Goal: Register for event/course

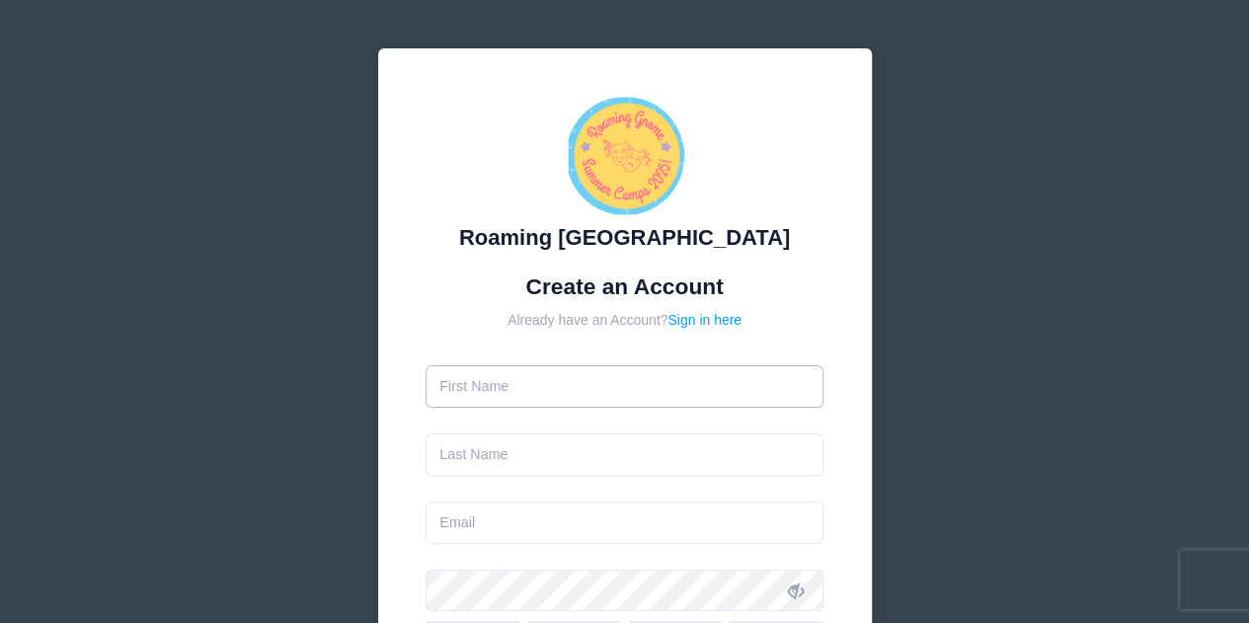
click at [498, 387] on input "text" at bounding box center [624, 386] width 398 height 42
type input "Jennifer"
type input "[PERSON_NAME]"
type input "jenn_alex@hotmail.com"
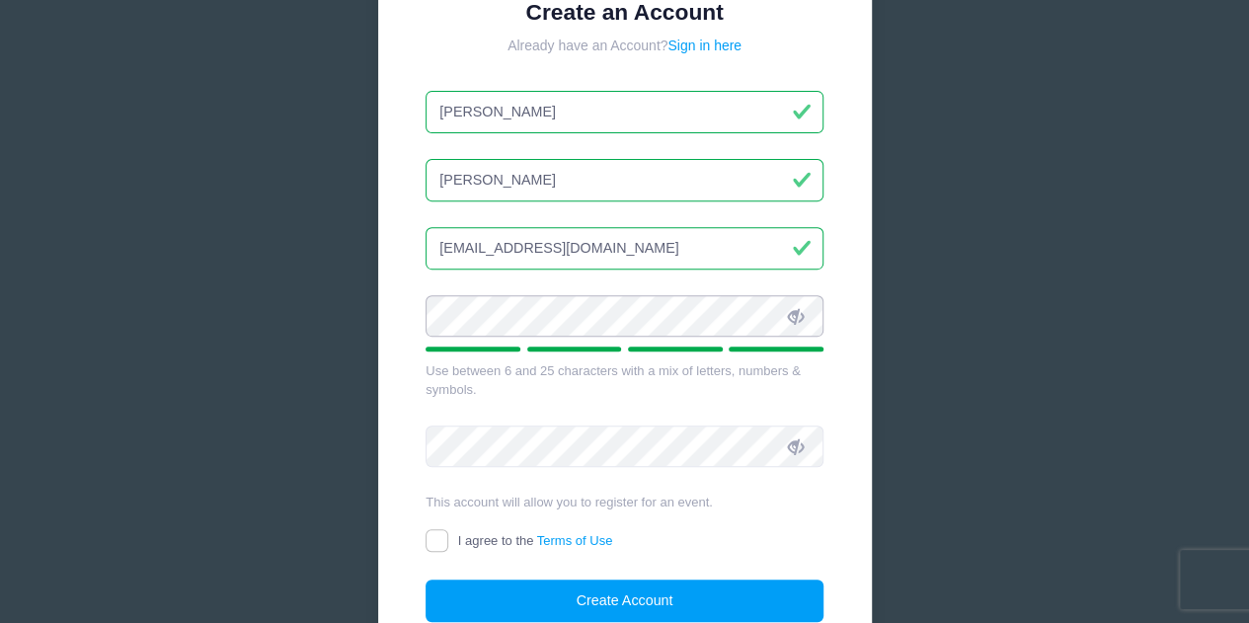
scroll to position [395, 0]
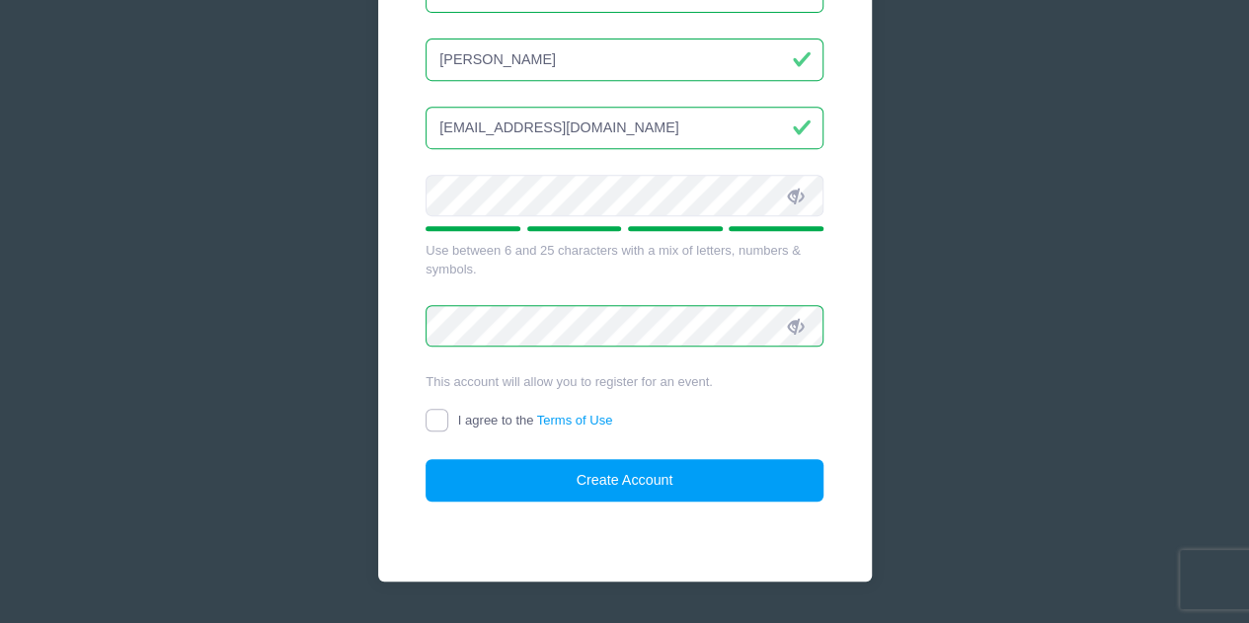
click at [432, 419] on input "I agree to the Terms of Use" at bounding box center [436, 420] width 23 height 23
checkbox input "true"
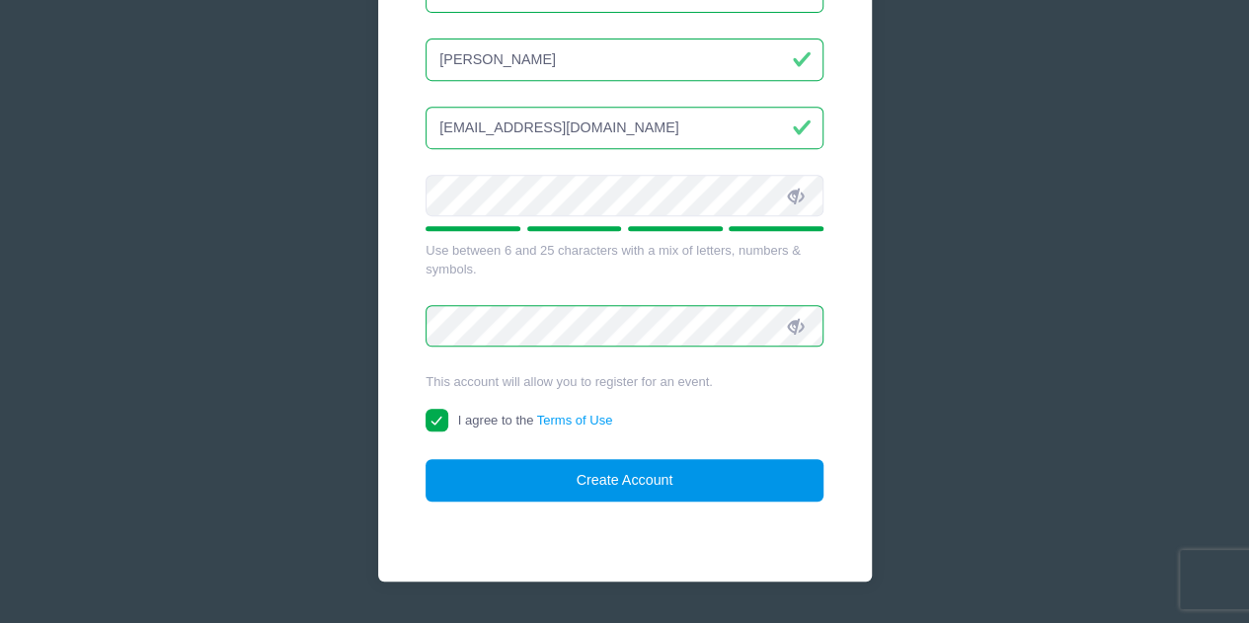
click at [626, 475] on button "Create Account" at bounding box center [624, 480] width 398 height 42
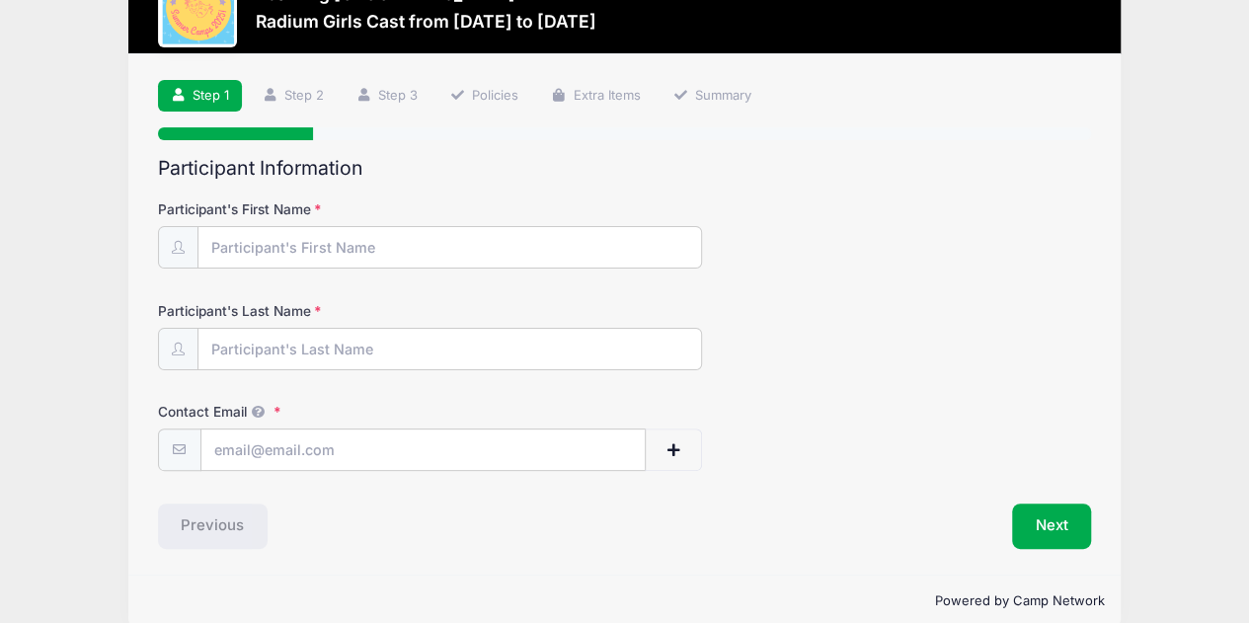
scroll to position [96, 0]
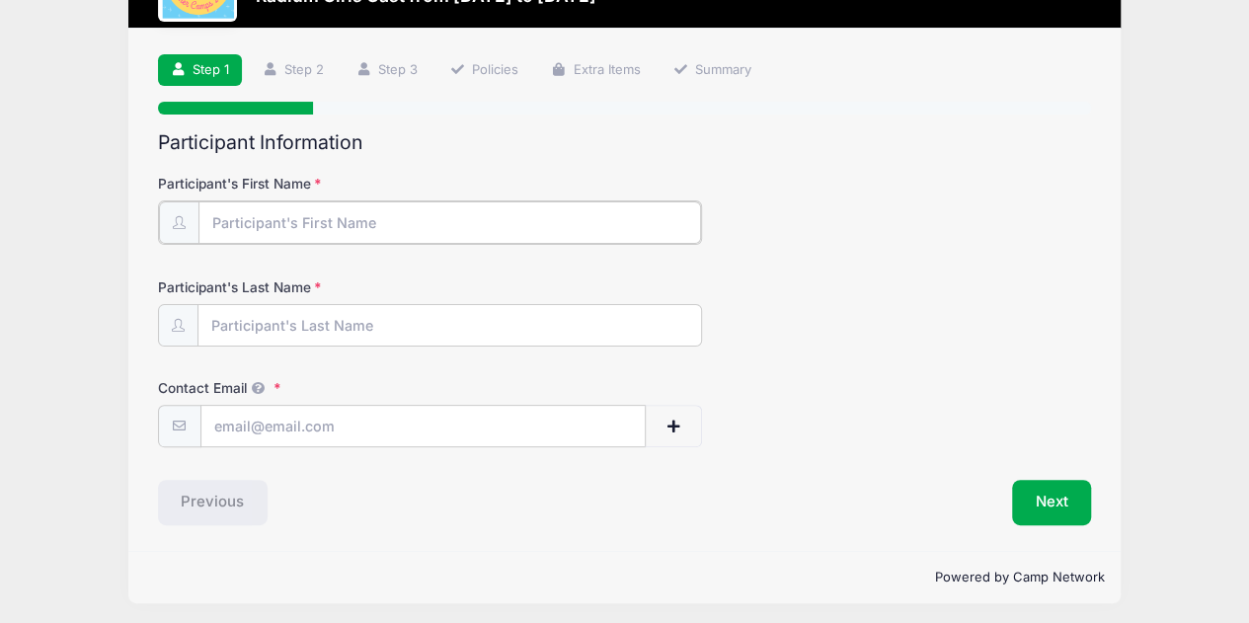
click at [324, 226] on input "Participant's First Name" at bounding box center [449, 222] width 503 height 42
type input "[PERSON_NAME]"
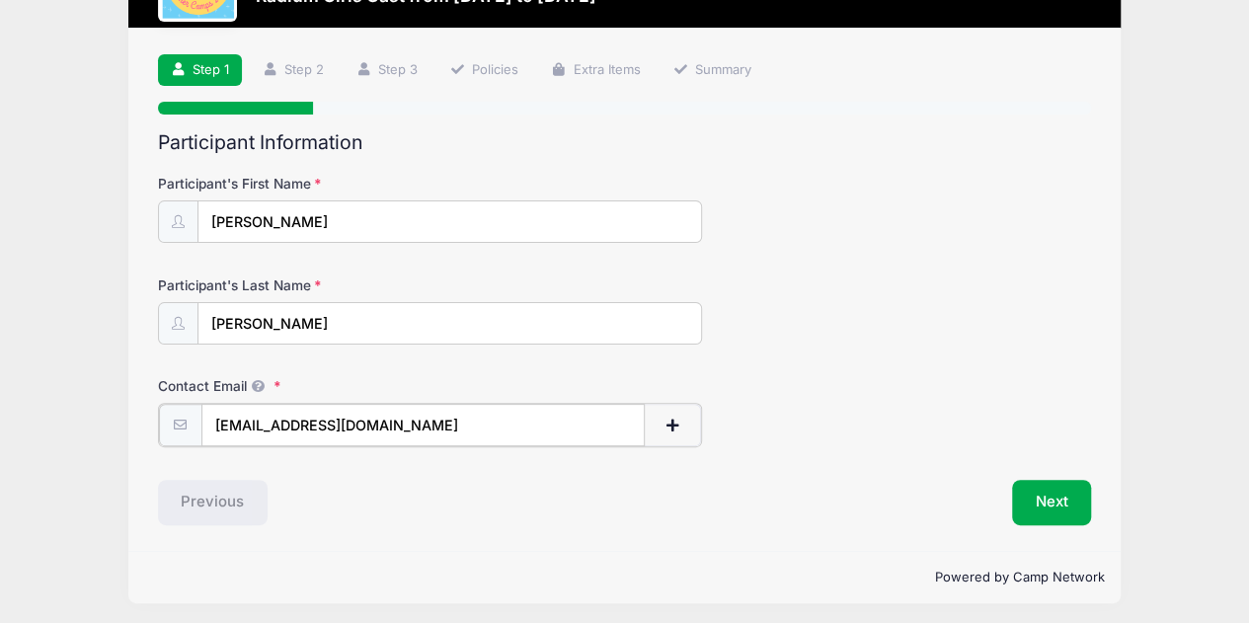
type input "jenn_alex@hotmail.com"
click at [837, 396] on div "Contact Email jenn_alex@hotmail.com" at bounding box center [625, 410] width 934 height 69
click at [1041, 500] on button "Next" at bounding box center [1052, 500] width 80 height 45
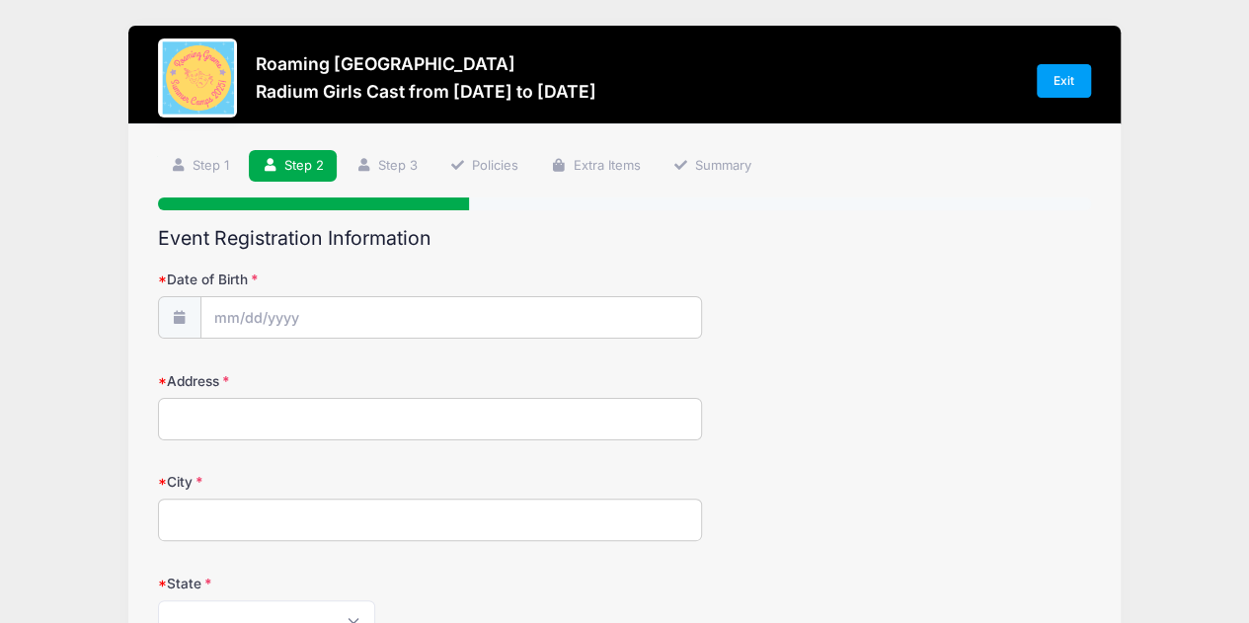
scroll to position [0, 0]
click at [342, 316] on input "Date of Birth" at bounding box center [450, 318] width 499 height 42
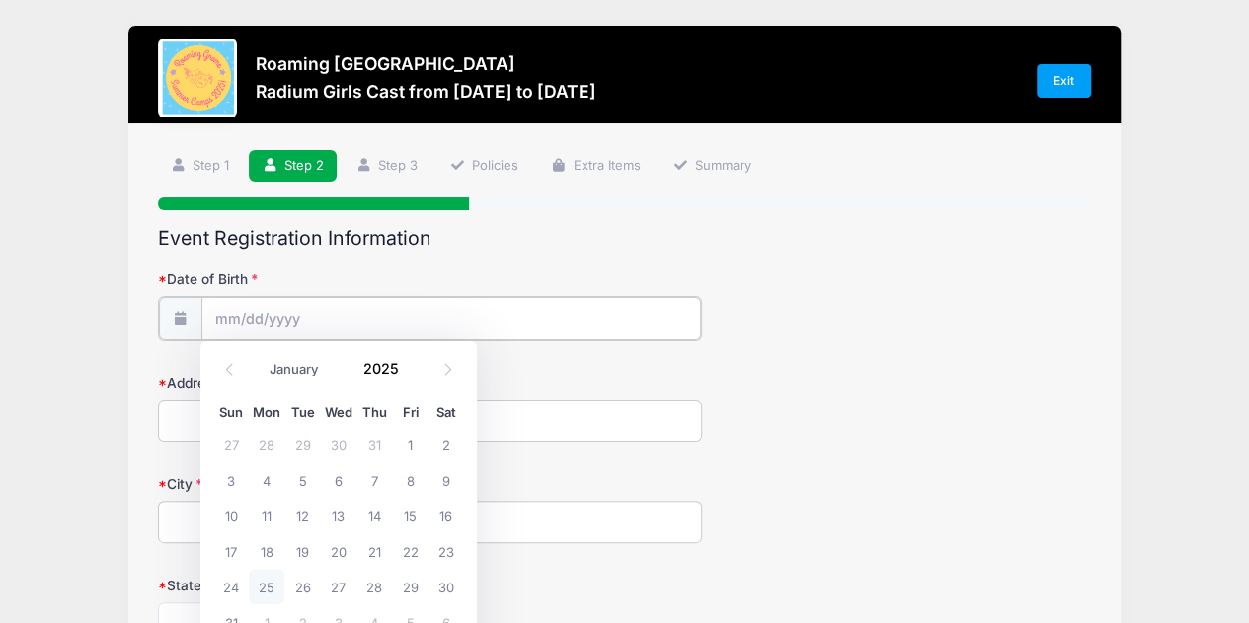
click at [228, 313] on input "Date of Birth" at bounding box center [450, 318] width 499 height 42
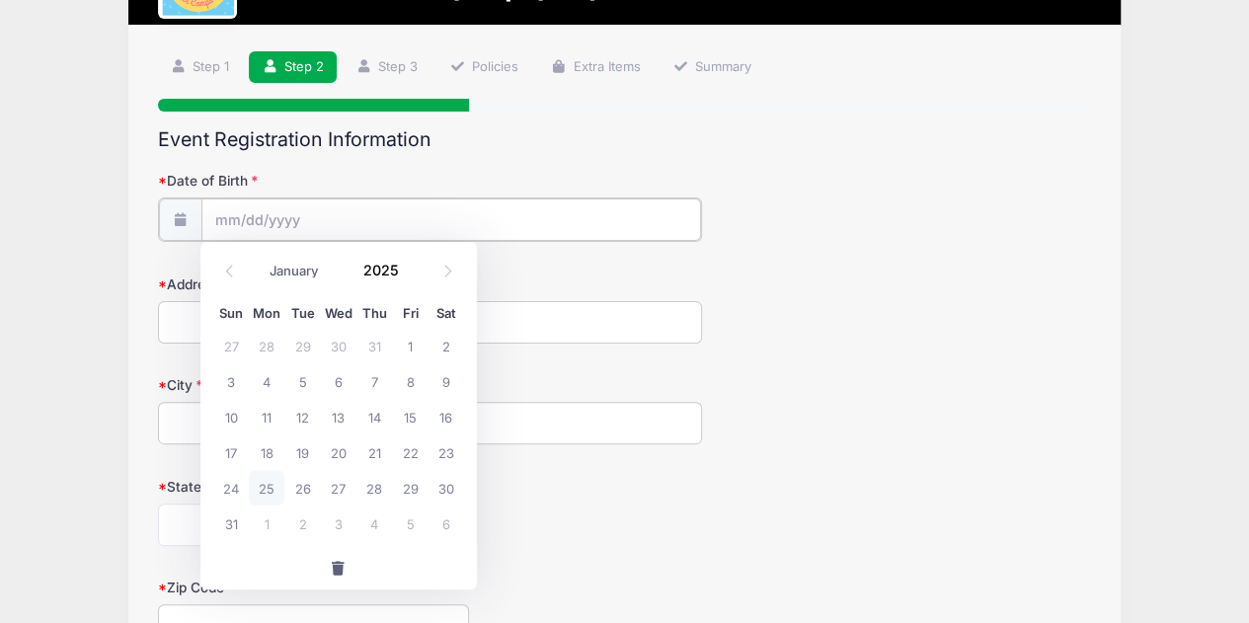
click at [230, 216] on input "Date of Birth" at bounding box center [450, 219] width 499 height 42
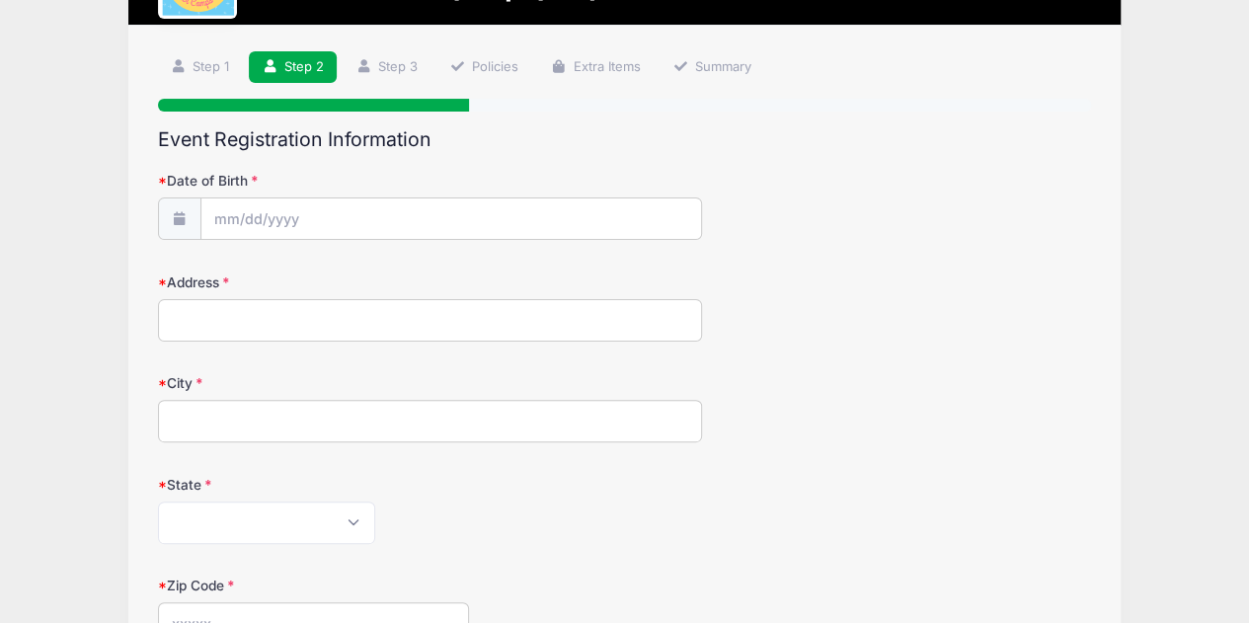
click at [890, 398] on div "City" at bounding box center [625, 407] width 934 height 69
click at [219, 223] on input "Date of Birth" at bounding box center [450, 219] width 499 height 42
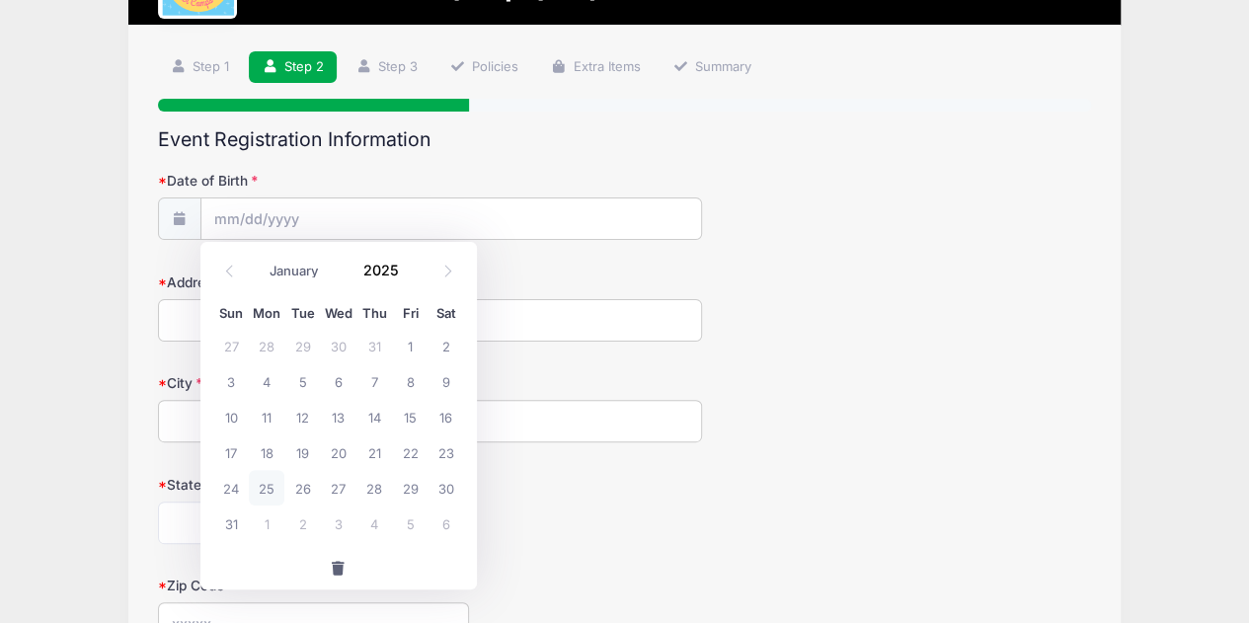
click at [175, 218] on icon at bounding box center [180, 218] width 16 height 13
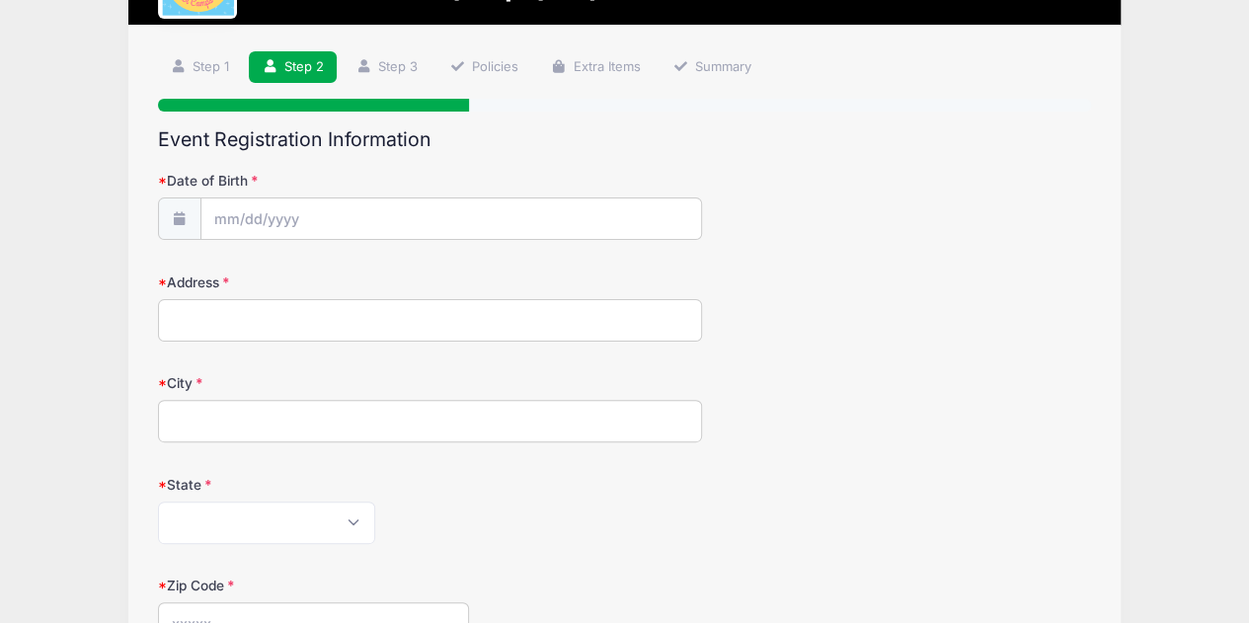
click at [175, 218] on icon at bounding box center [180, 218] width 16 height 13
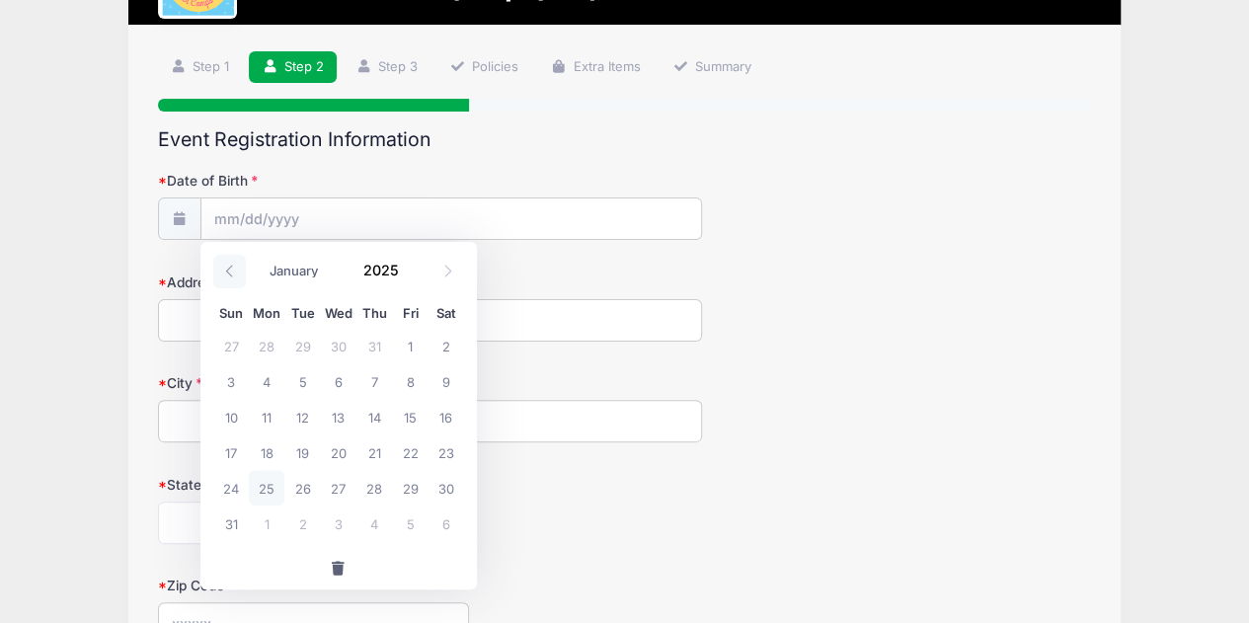
click at [230, 271] on icon at bounding box center [229, 271] width 13 height 13
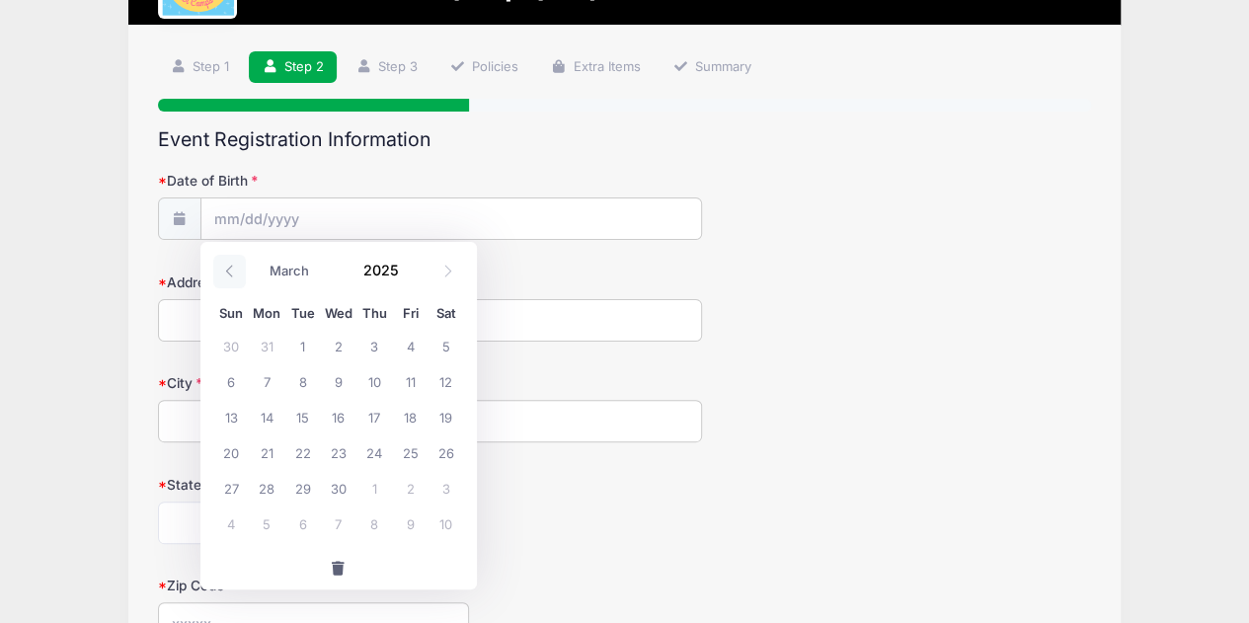
click at [230, 271] on icon at bounding box center [229, 271] width 13 height 13
select select "0"
click at [230, 271] on icon at bounding box center [229, 271] width 13 height 13
type input "2024"
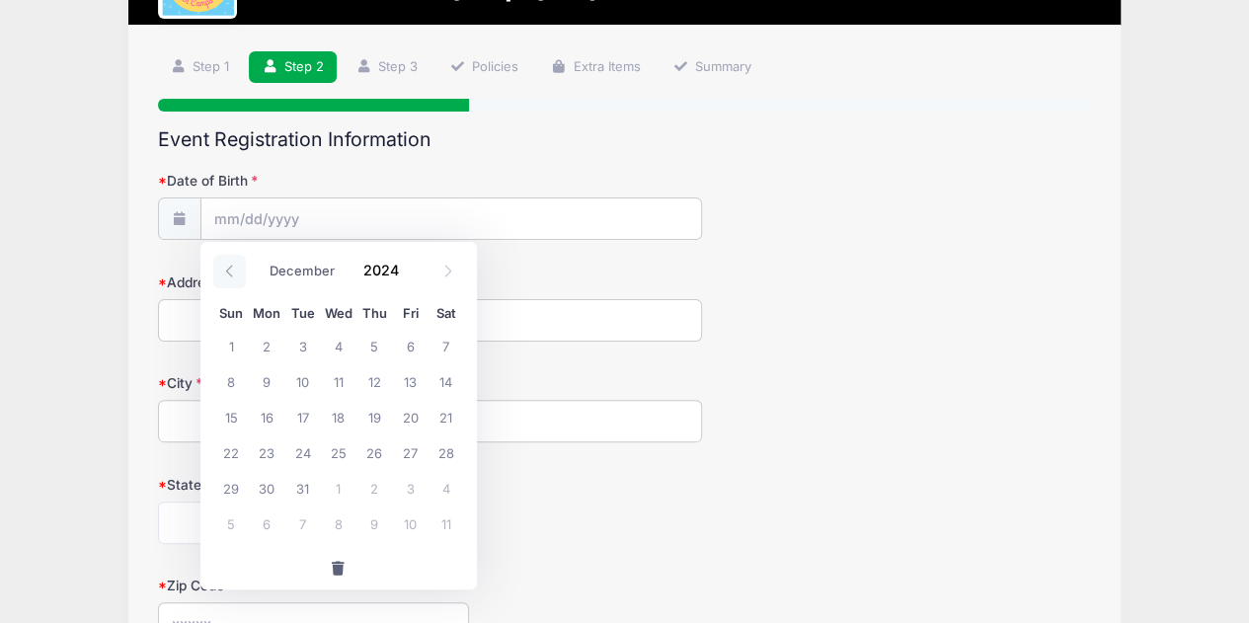
click at [230, 271] on icon at bounding box center [229, 271] width 13 height 13
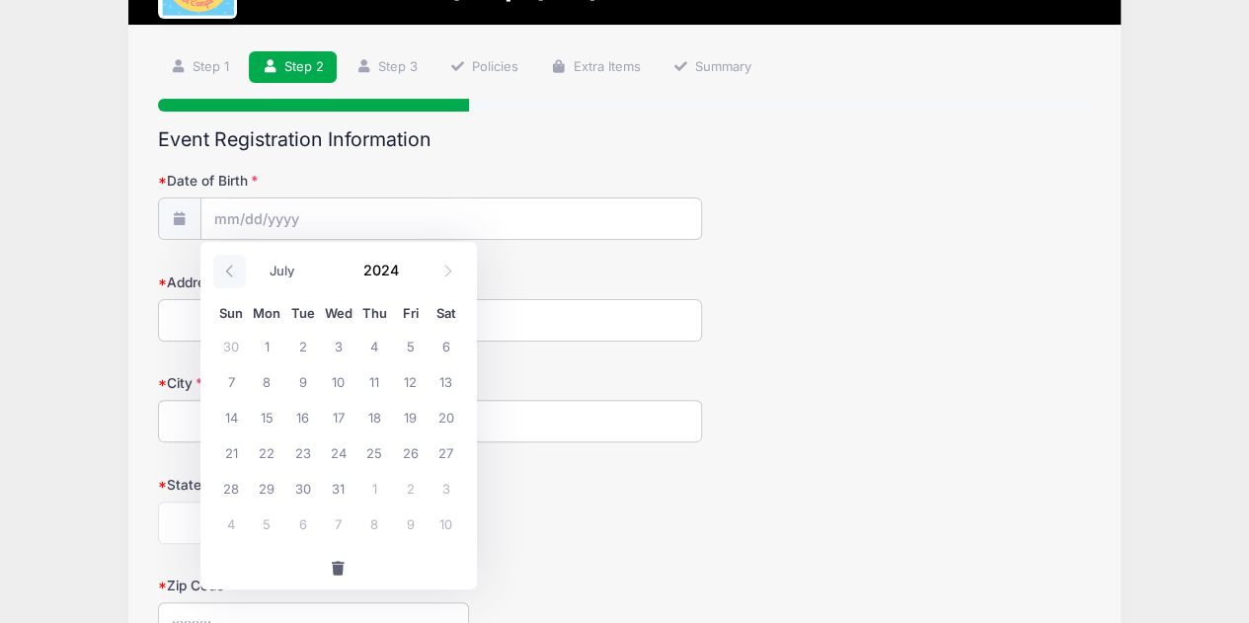
click at [230, 271] on icon at bounding box center [229, 271] width 13 height 13
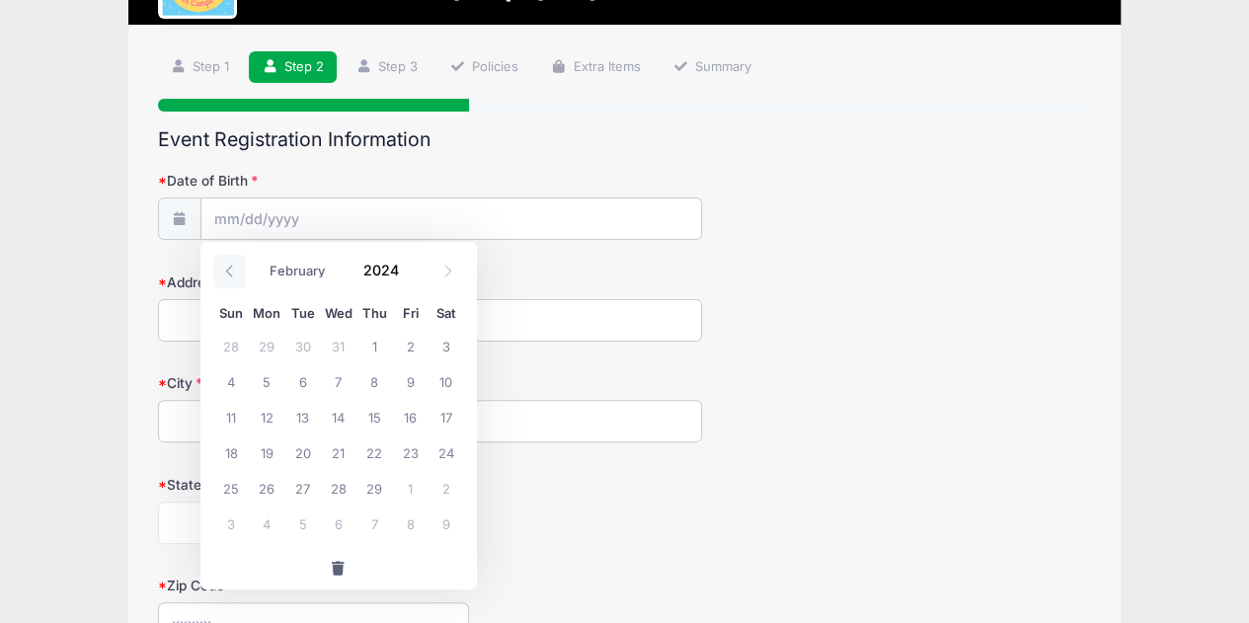
click at [230, 271] on icon at bounding box center [229, 271] width 13 height 13
select select "0"
click at [230, 271] on icon at bounding box center [229, 271] width 13 height 13
type input "2023"
click at [230, 271] on icon at bounding box center [229, 271] width 13 height 13
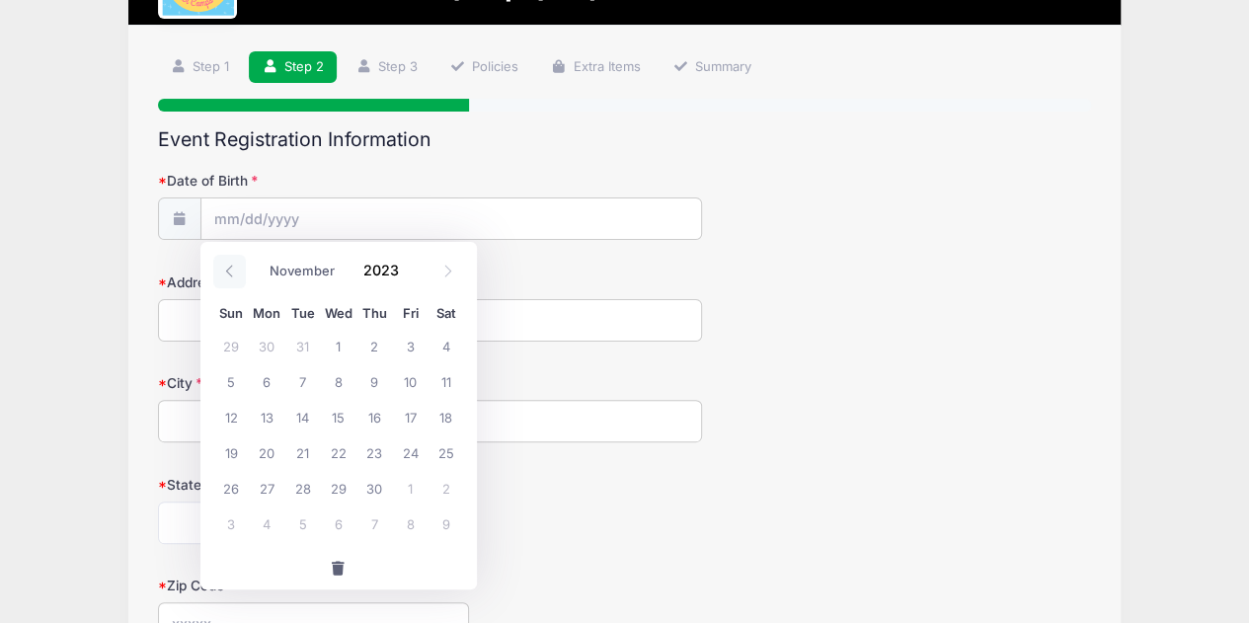
click at [230, 271] on icon at bounding box center [229, 271] width 13 height 13
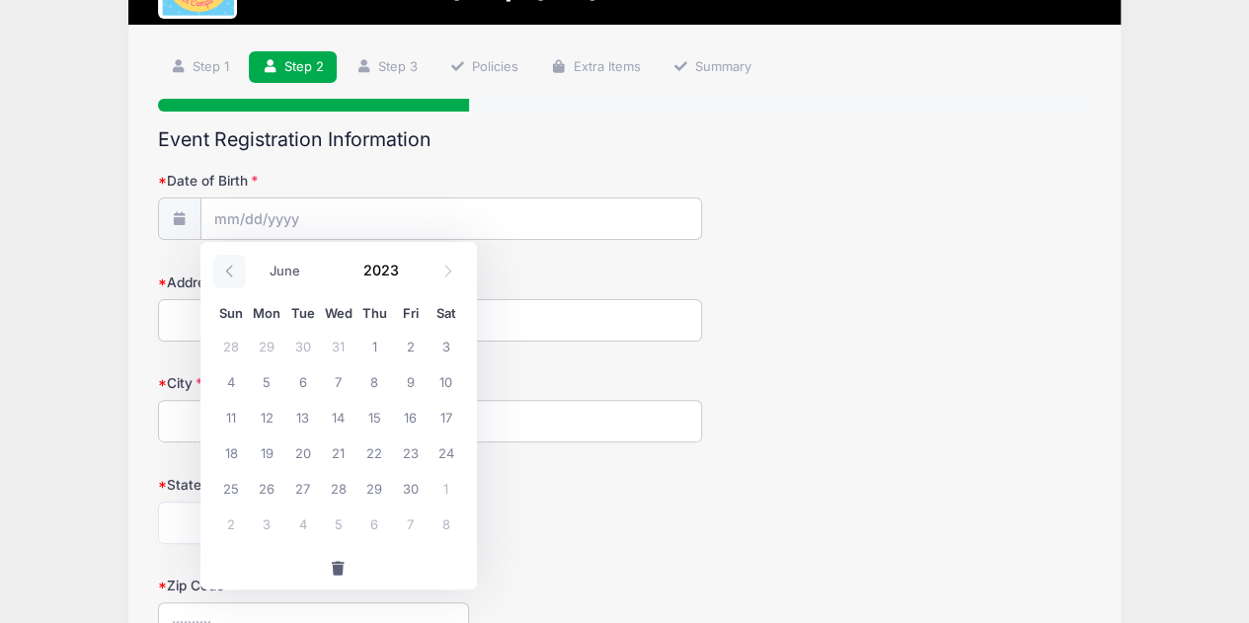
click at [230, 271] on icon at bounding box center [229, 271] width 13 height 13
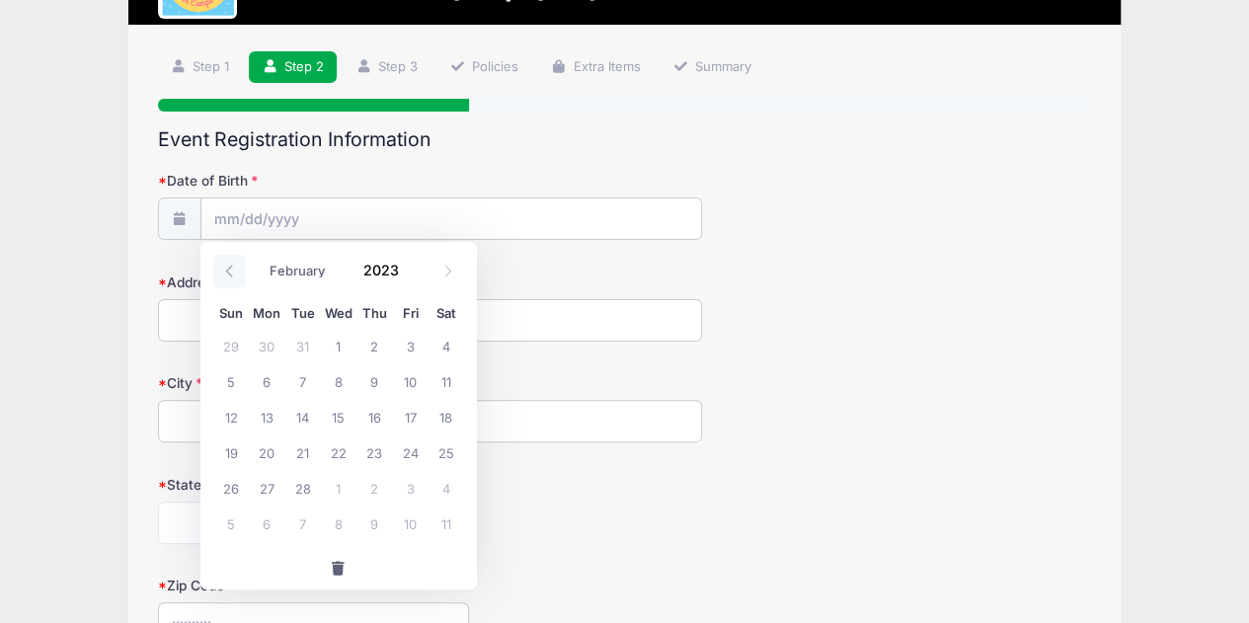
select select "0"
click at [230, 271] on icon at bounding box center [229, 271] width 13 height 13
type input "2022"
click at [230, 271] on icon at bounding box center [229, 271] width 13 height 13
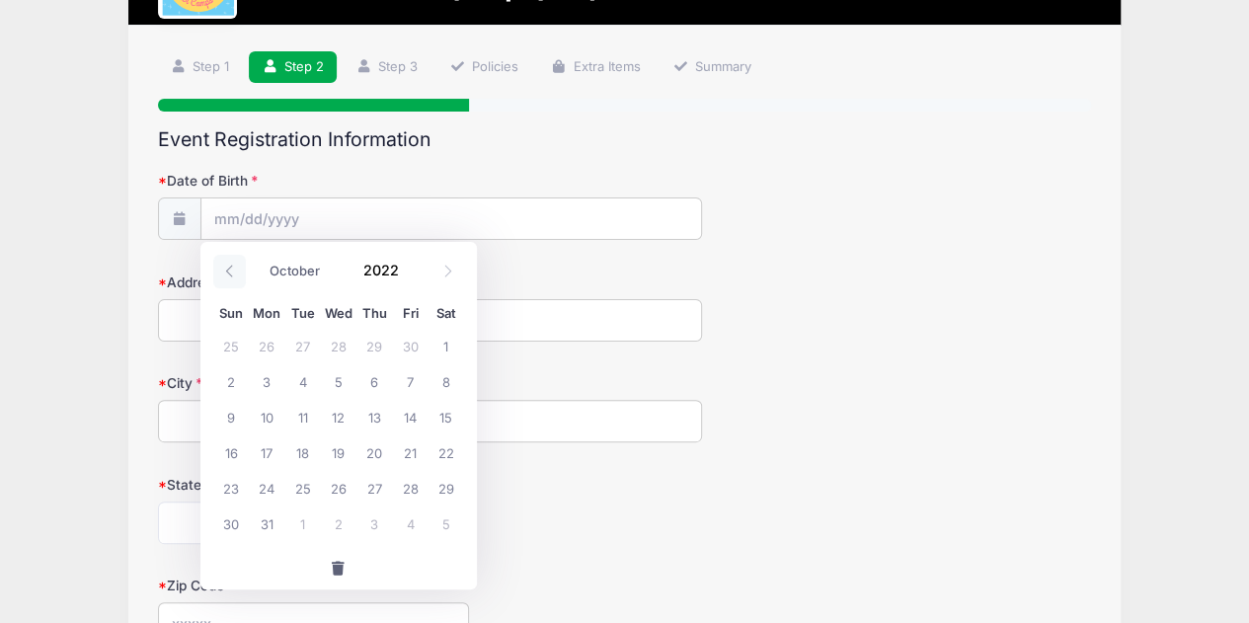
click at [230, 271] on icon at bounding box center [229, 271] width 13 height 13
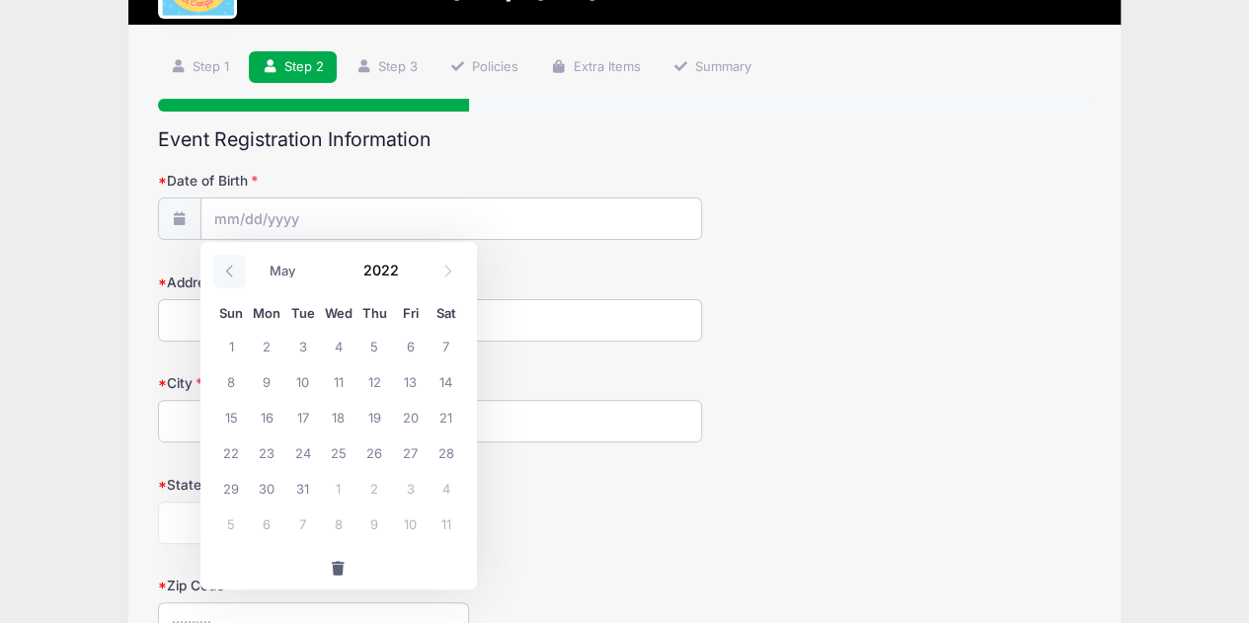
click at [230, 271] on icon at bounding box center [229, 271] width 13 height 13
select select "0"
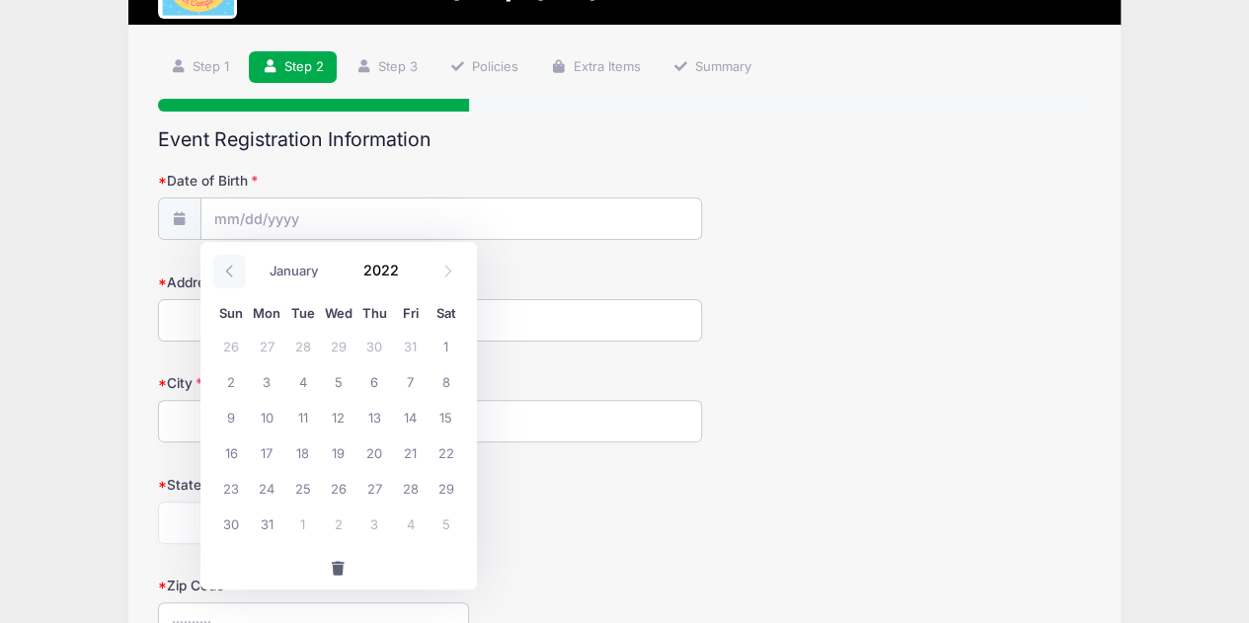
click at [230, 271] on icon at bounding box center [229, 271] width 13 height 13
type input "2021"
click at [230, 271] on icon at bounding box center [229, 271] width 13 height 13
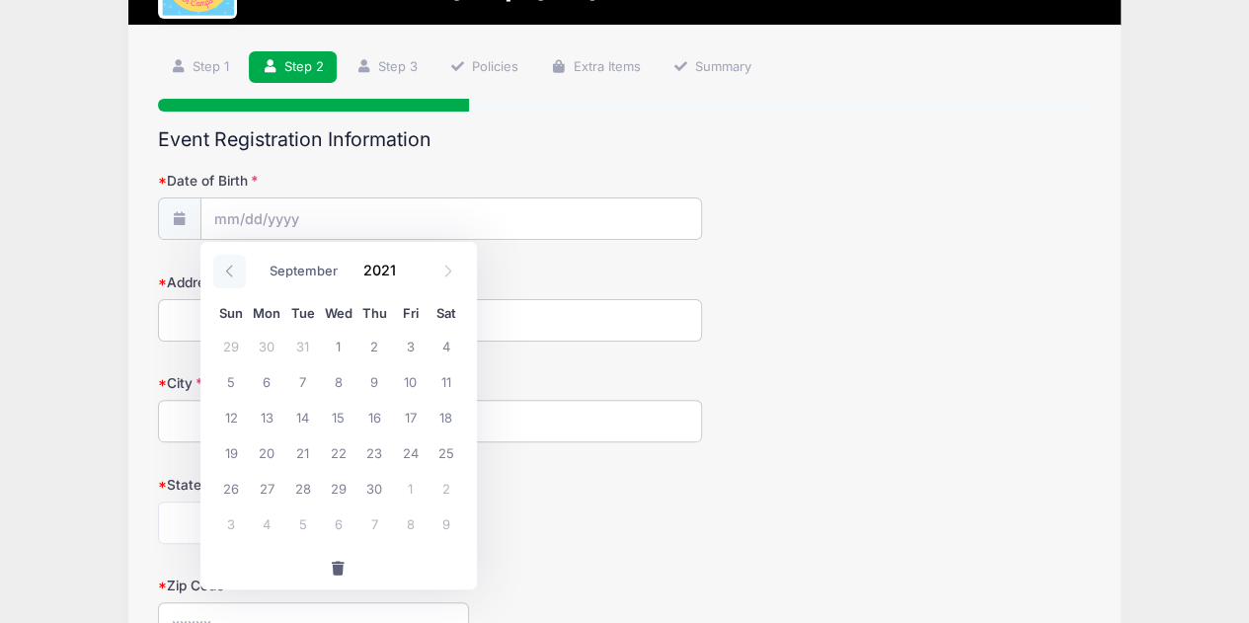
click at [230, 271] on icon at bounding box center [229, 271] width 13 height 13
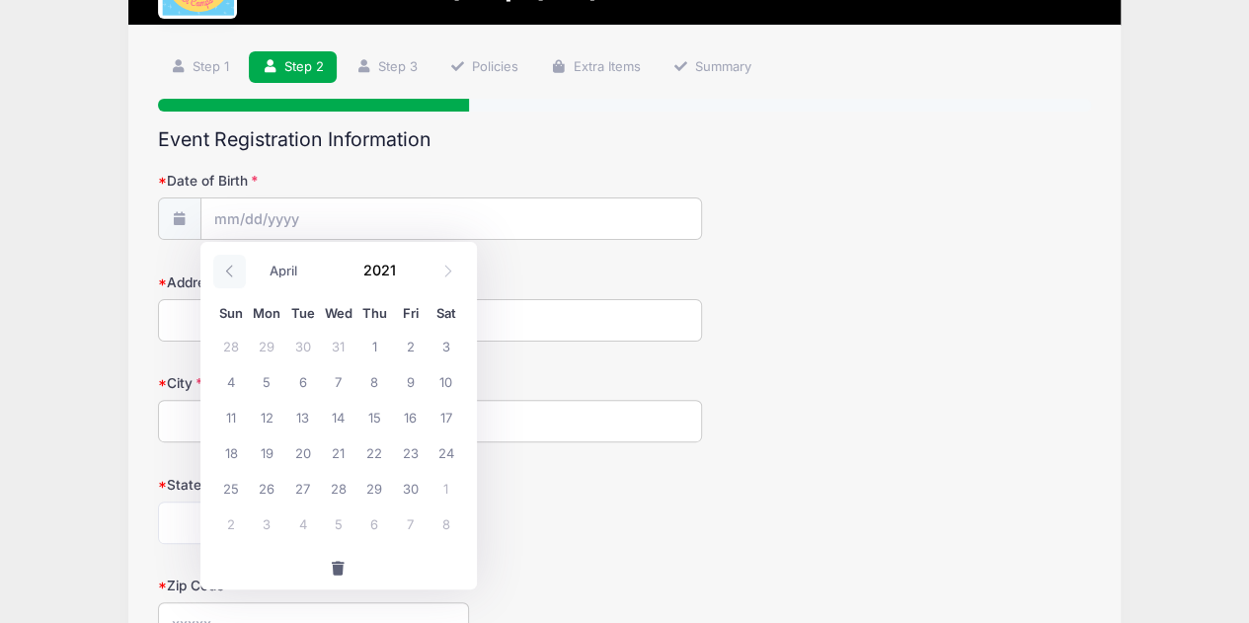
click at [230, 271] on icon at bounding box center [229, 271] width 13 height 13
select select "0"
click at [230, 271] on icon at bounding box center [229, 271] width 13 height 13
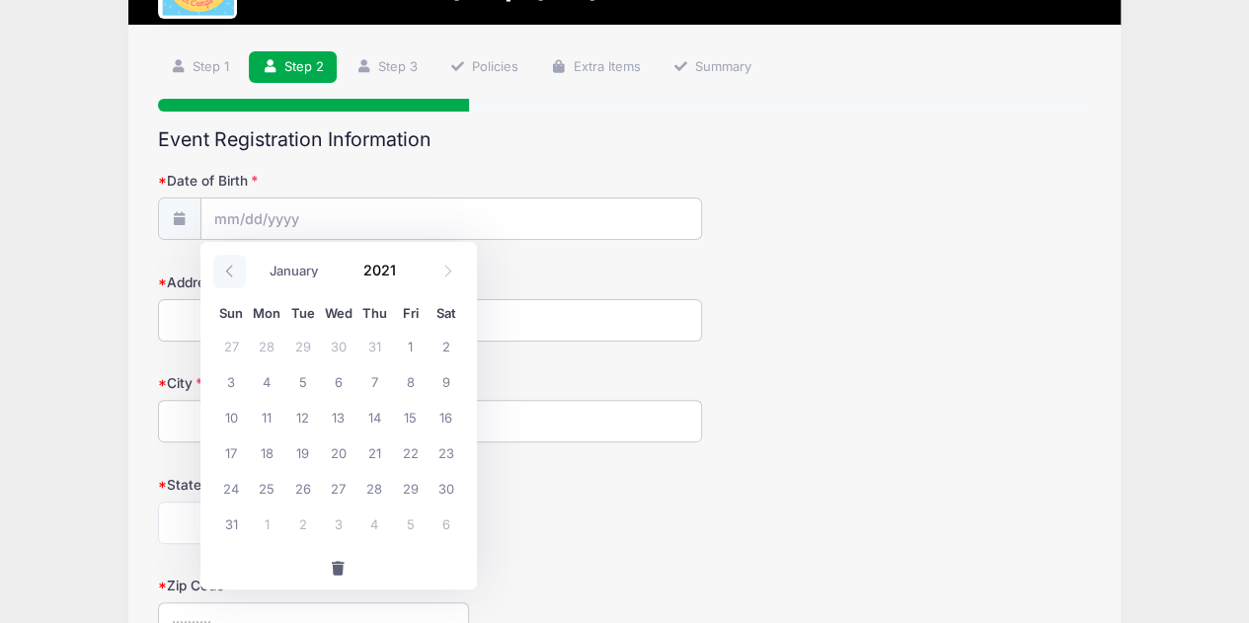
type input "2020"
click at [230, 271] on icon at bounding box center [229, 271] width 13 height 13
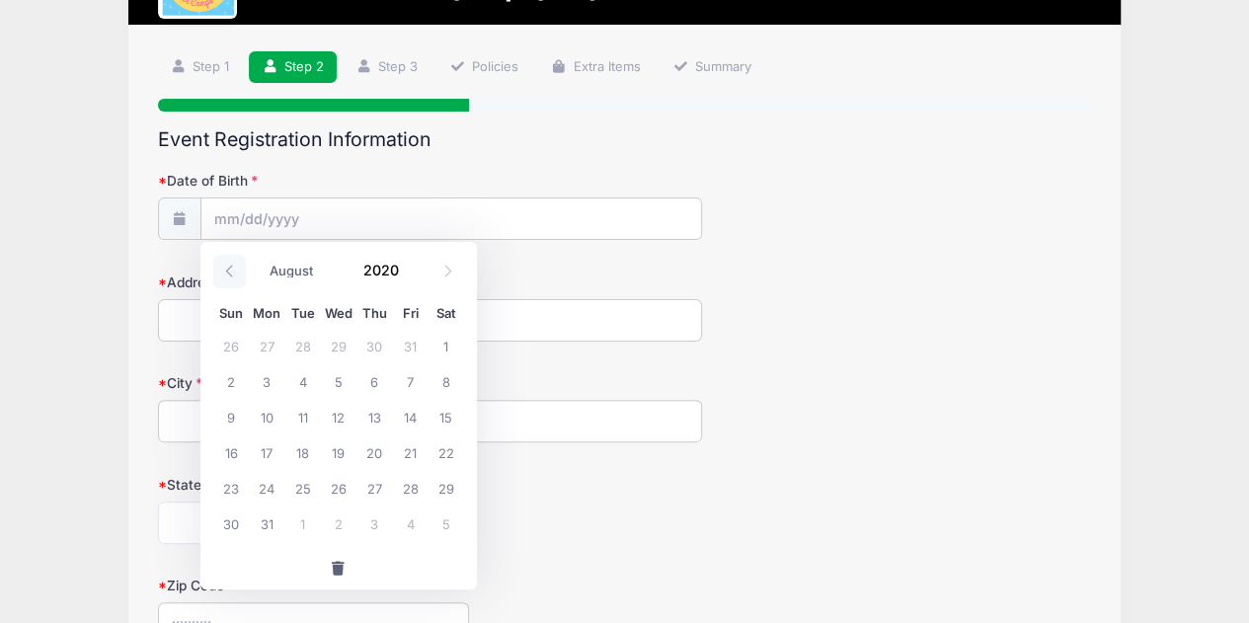
click at [230, 271] on icon at bounding box center [229, 271] width 13 height 13
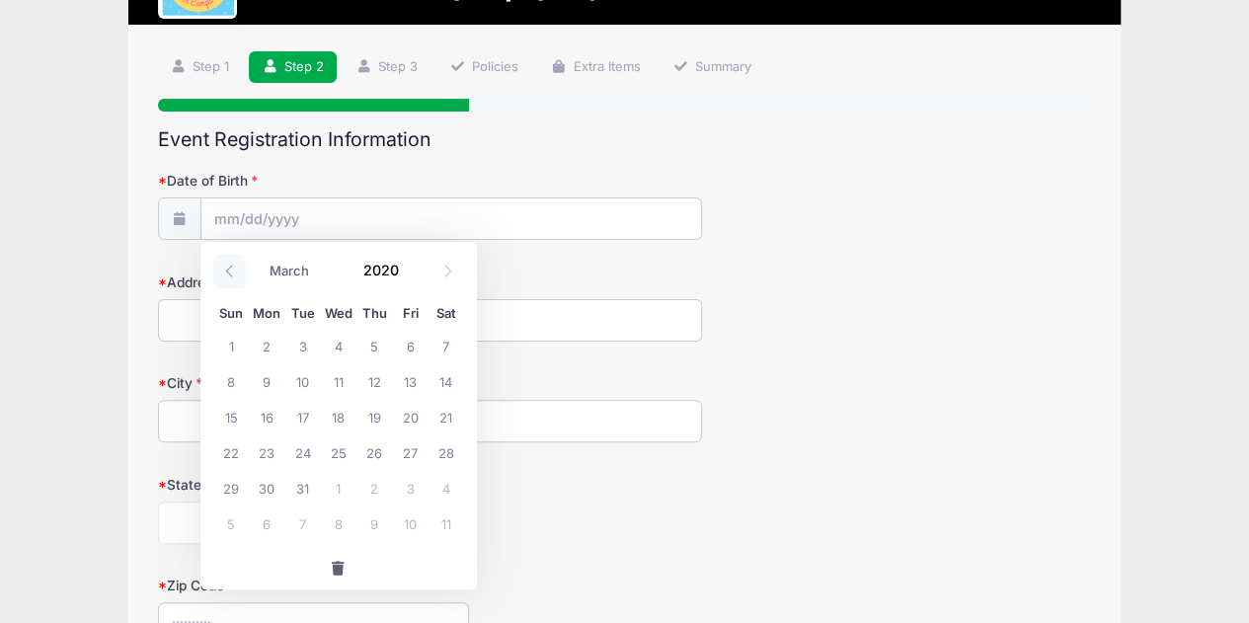
click at [230, 271] on icon at bounding box center [229, 271] width 13 height 13
select select "0"
click at [230, 271] on icon at bounding box center [229, 271] width 13 height 13
type input "2019"
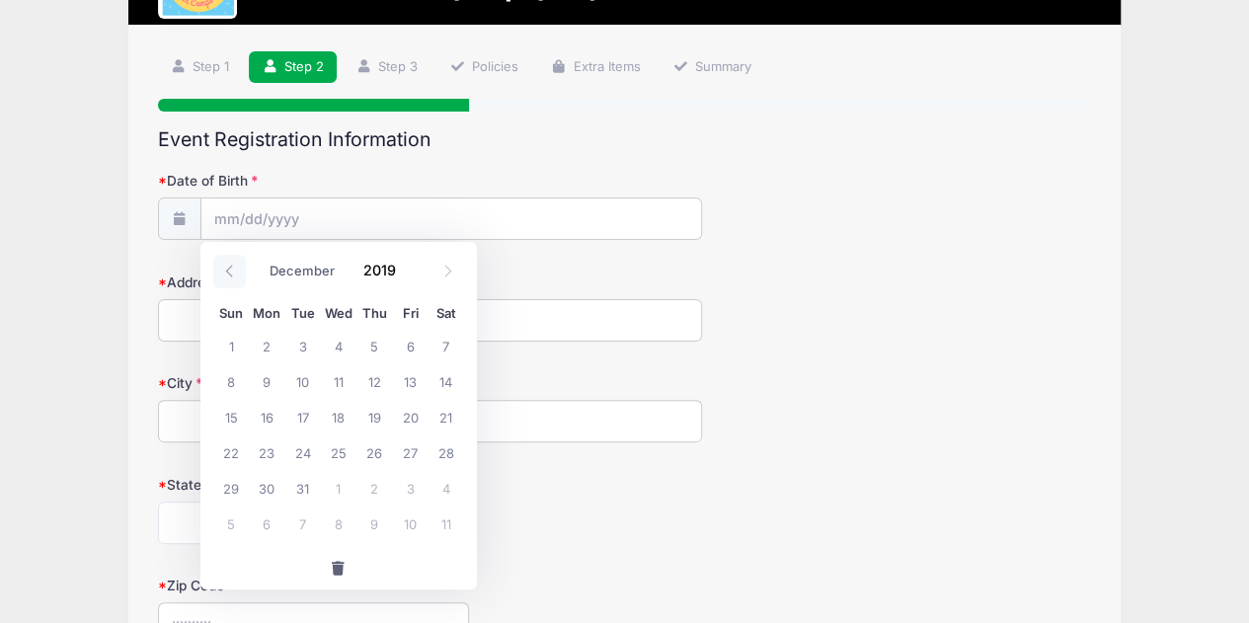
click at [230, 271] on icon at bounding box center [229, 271] width 13 height 13
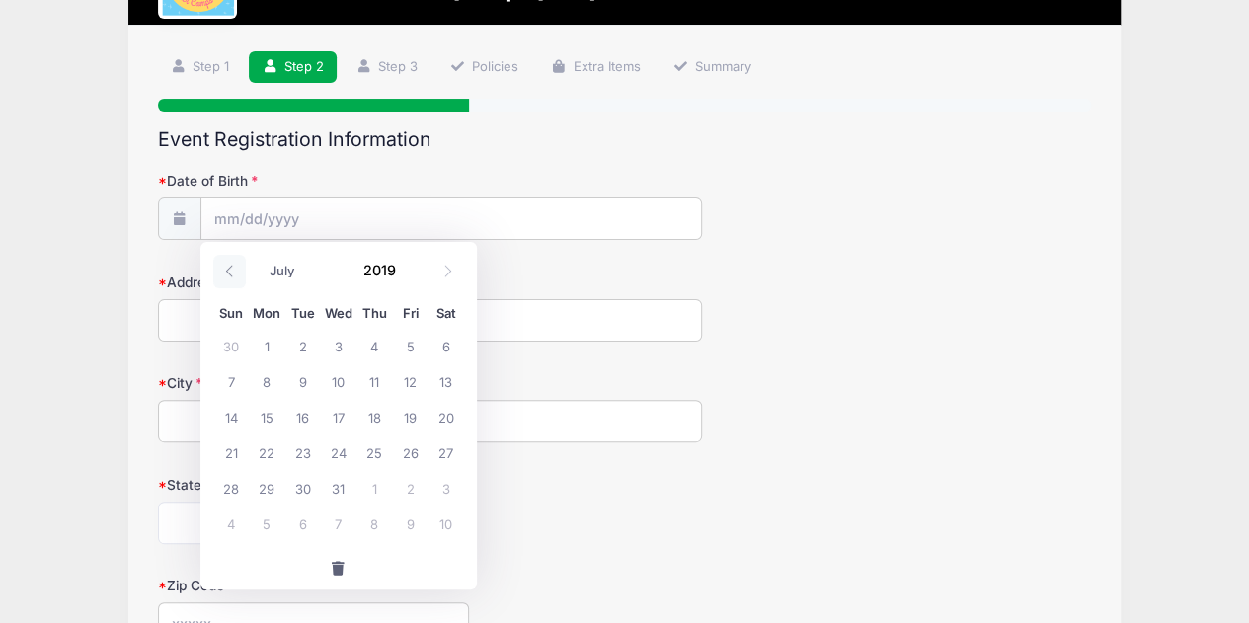
click at [230, 271] on icon at bounding box center [229, 271] width 13 height 13
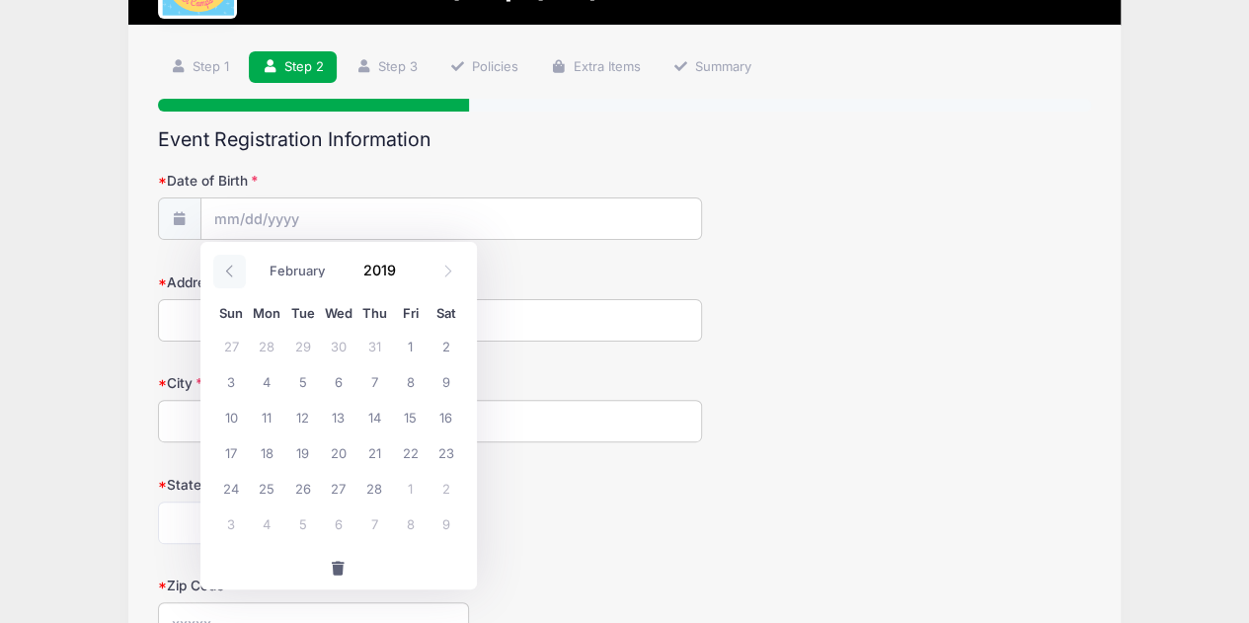
click at [230, 271] on icon at bounding box center [229, 271] width 13 height 13
select select "0"
click at [230, 271] on icon at bounding box center [229, 271] width 13 height 13
type input "2018"
click at [230, 271] on icon at bounding box center [229, 271] width 13 height 13
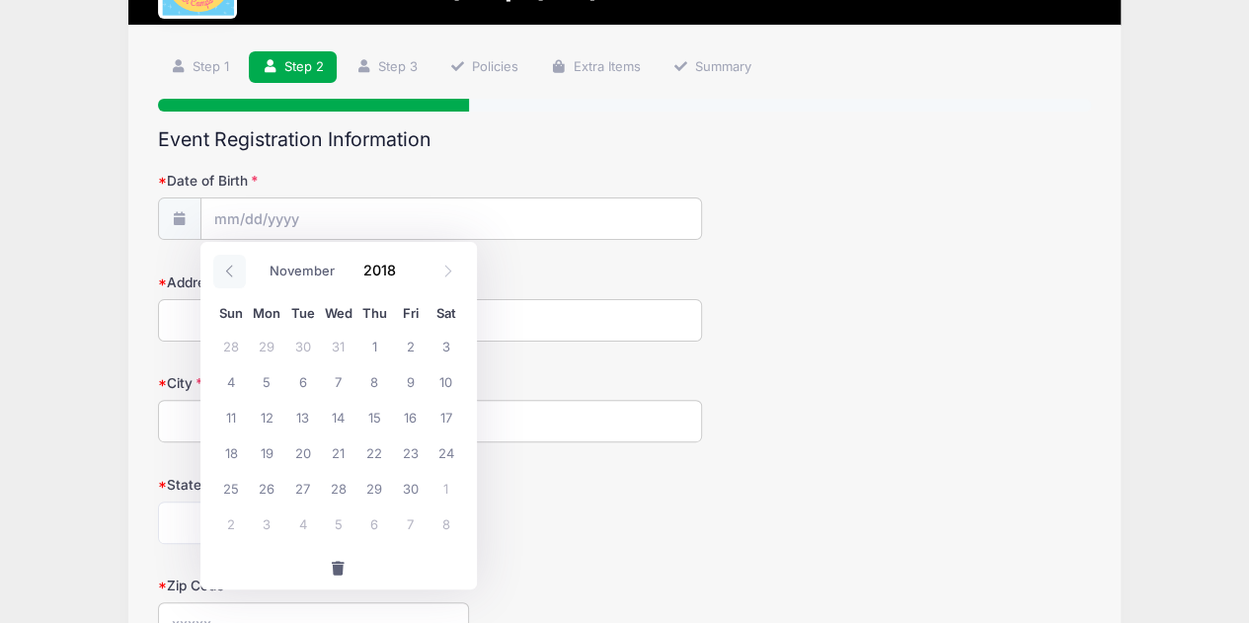
click at [230, 271] on icon at bounding box center [229, 271] width 13 height 13
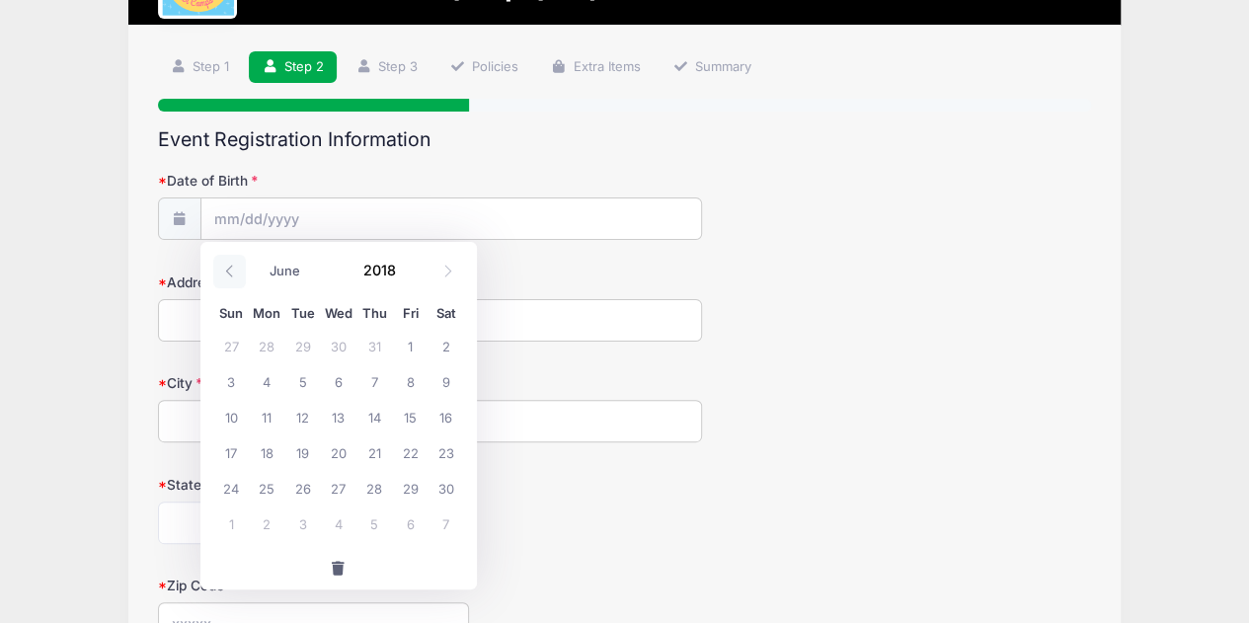
click at [230, 271] on icon at bounding box center [229, 271] width 13 height 13
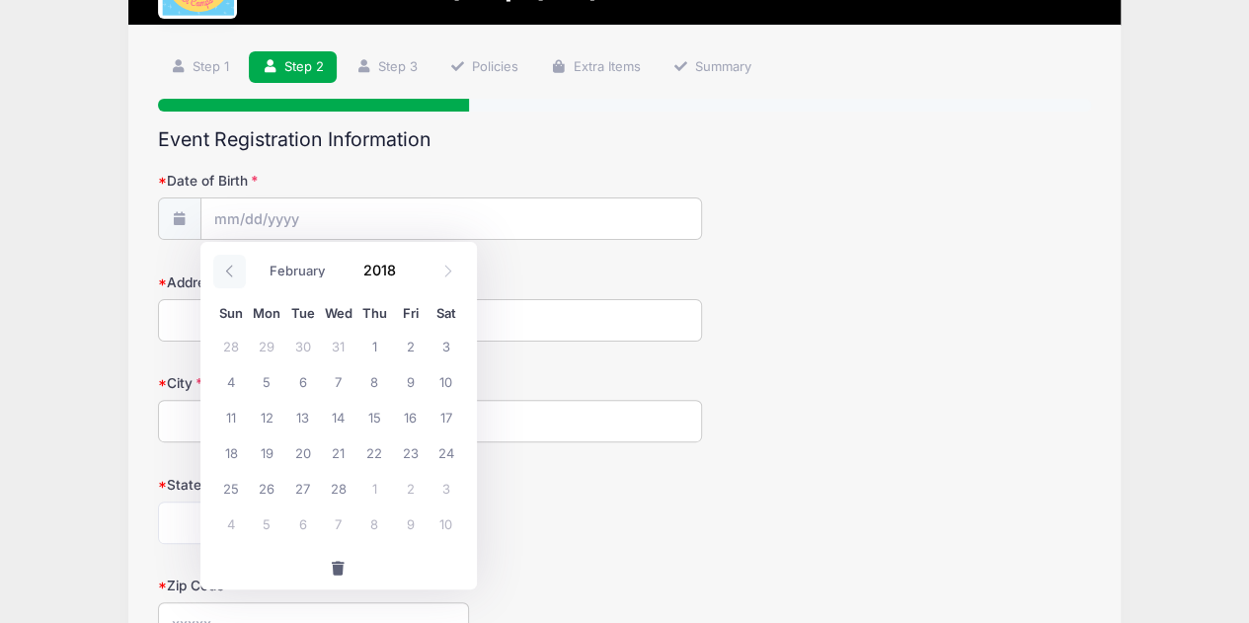
select select "0"
click at [230, 271] on icon at bounding box center [229, 271] width 13 height 13
type input "2017"
click at [230, 271] on icon at bounding box center [229, 271] width 13 height 13
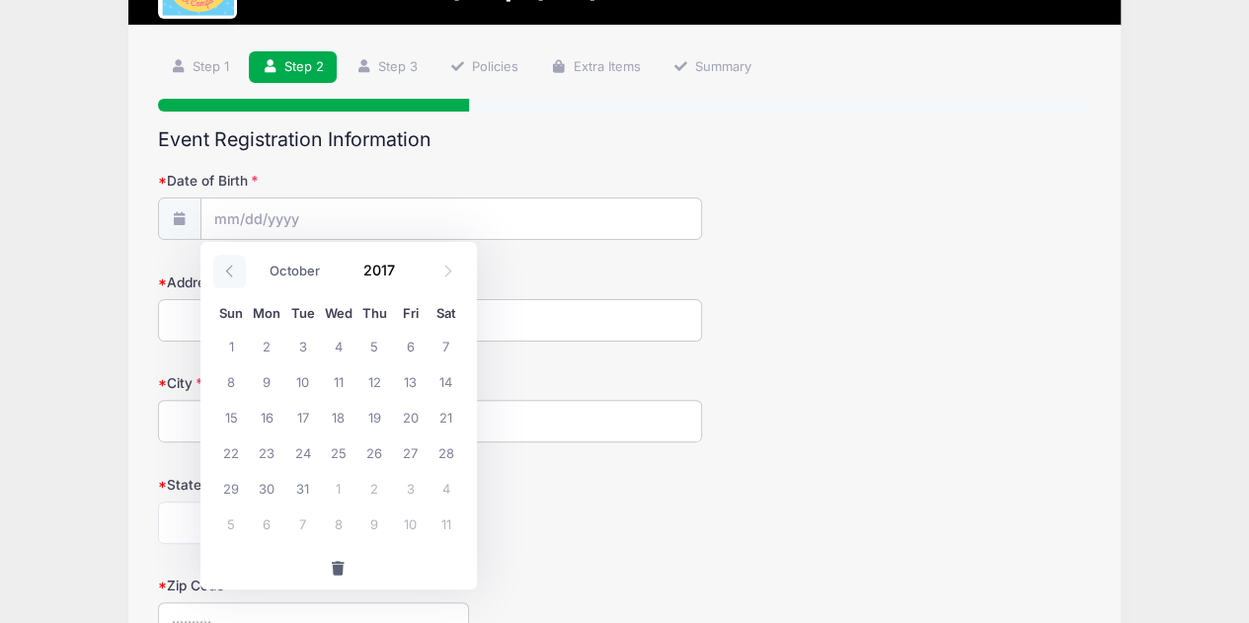
click at [230, 271] on icon at bounding box center [229, 271] width 13 height 13
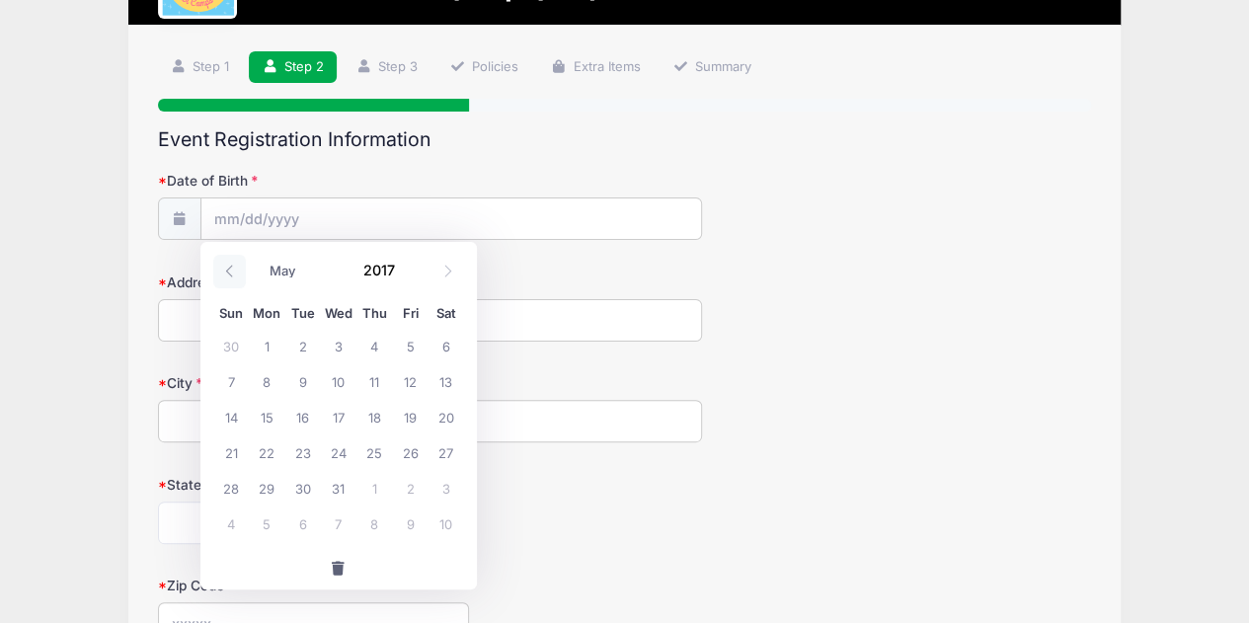
click at [230, 271] on icon at bounding box center [229, 271] width 13 height 13
select select "0"
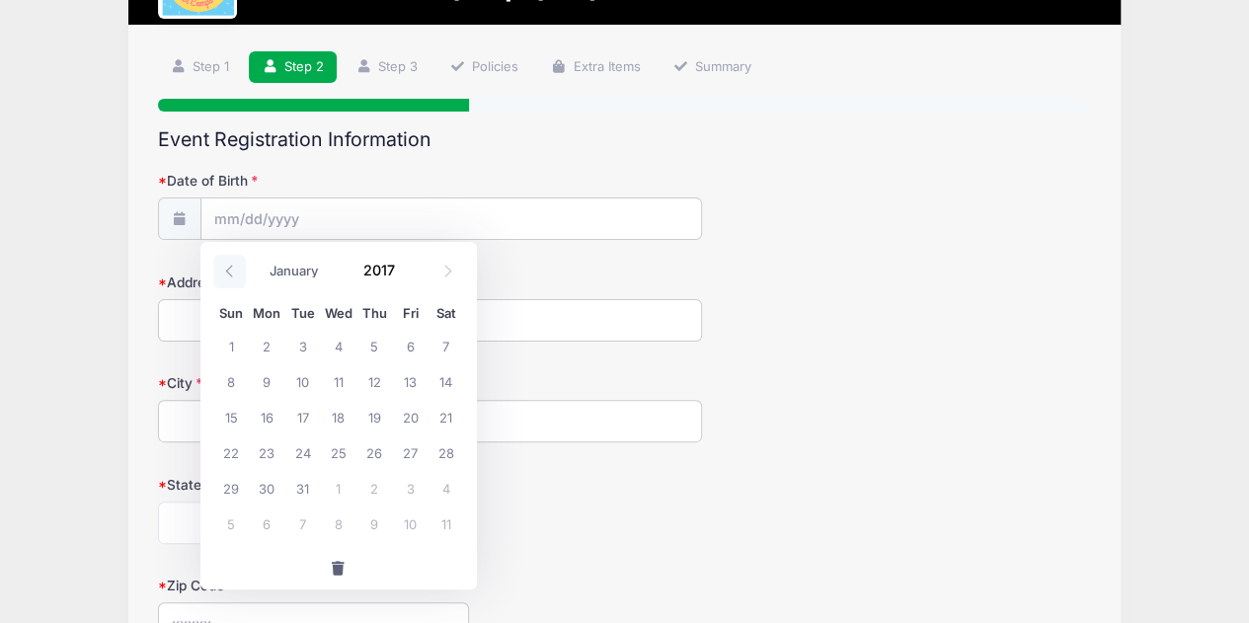
click at [230, 271] on icon at bounding box center [229, 271] width 13 height 13
type input "2016"
click at [230, 271] on icon at bounding box center [229, 271] width 13 height 13
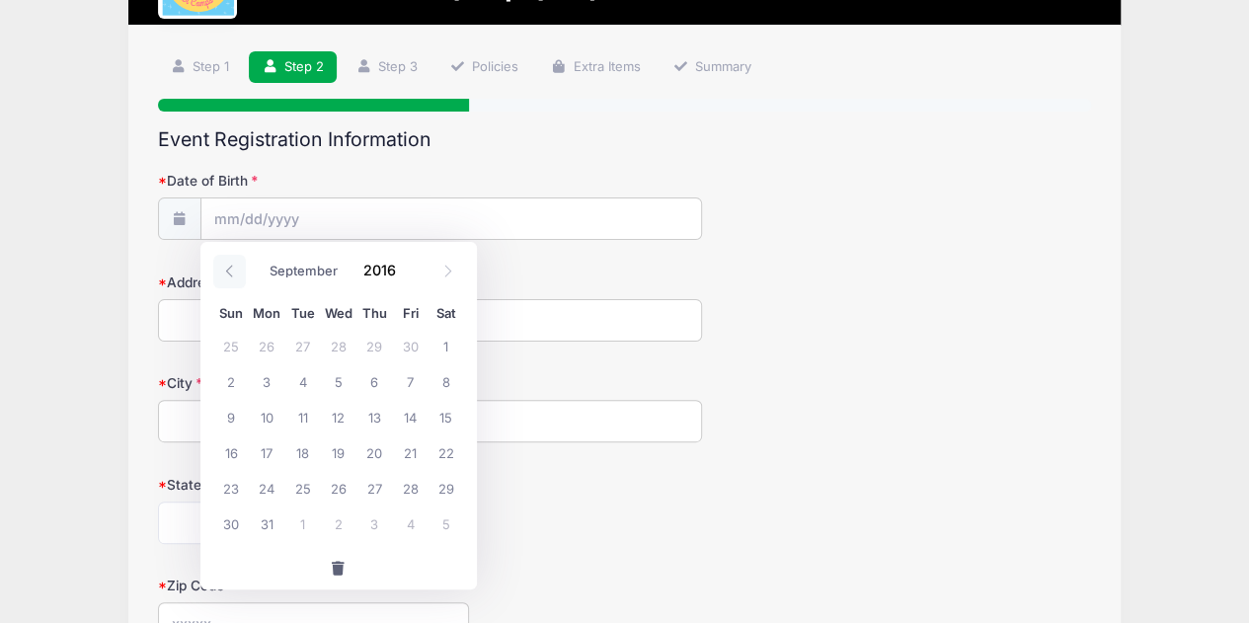
click at [230, 271] on icon at bounding box center [229, 271] width 13 height 13
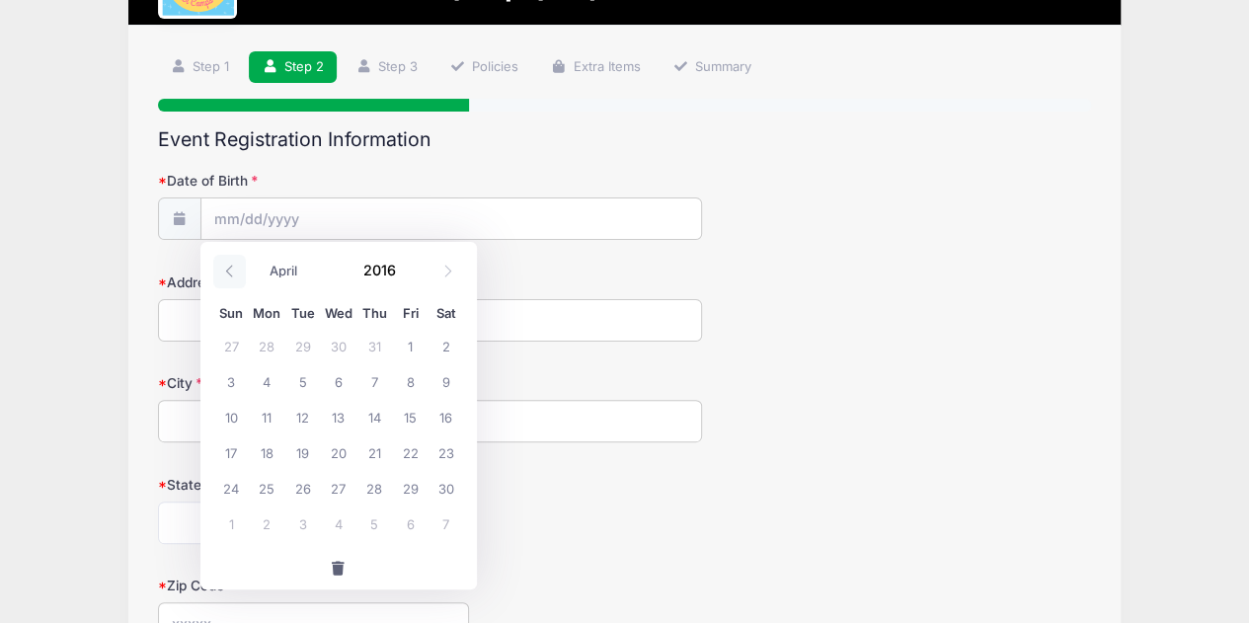
click at [230, 271] on icon at bounding box center [229, 271] width 13 height 13
select select "0"
click at [230, 271] on icon at bounding box center [229, 271] width 13 height 13
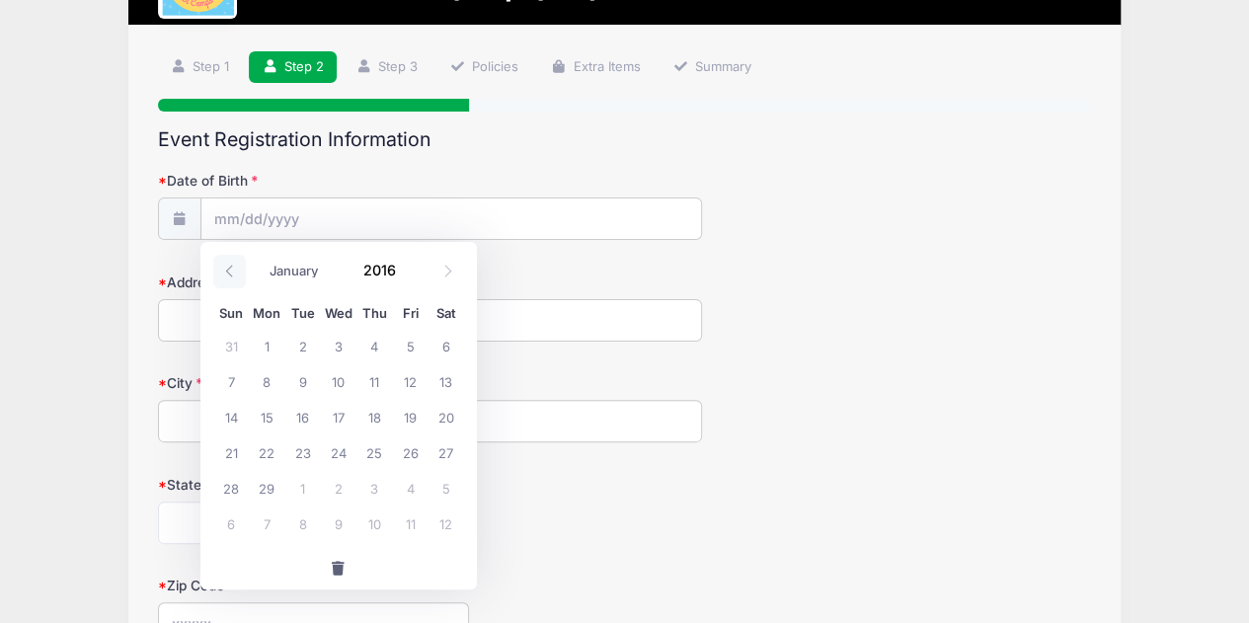
type input "2015"
click at [230, 271] on icon at bounding box center [229, 271] width 13 height 13
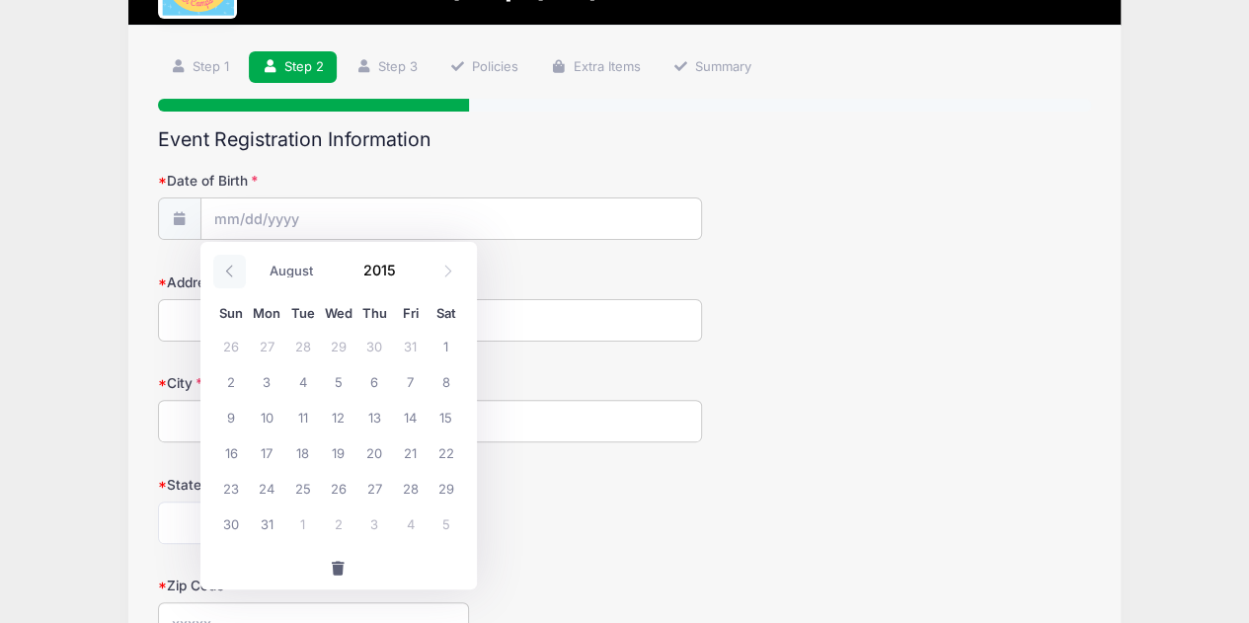
click at [230, 271] on icon at bounding box center [229, 271] width 13 height 13
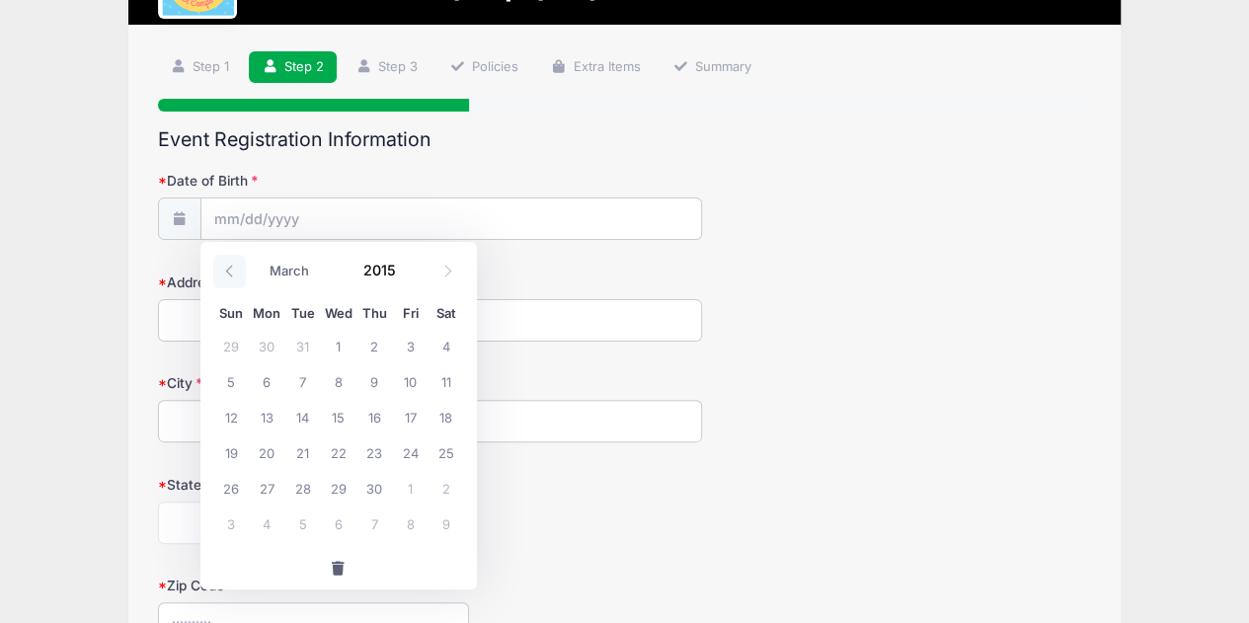
click at [230, 271] on icon at bounding box center [229, 271] width 13 height 13
select select "0"
click at [230, 271] on icon at bounding box center [229, 271] width 13 height 13
type input "2014"
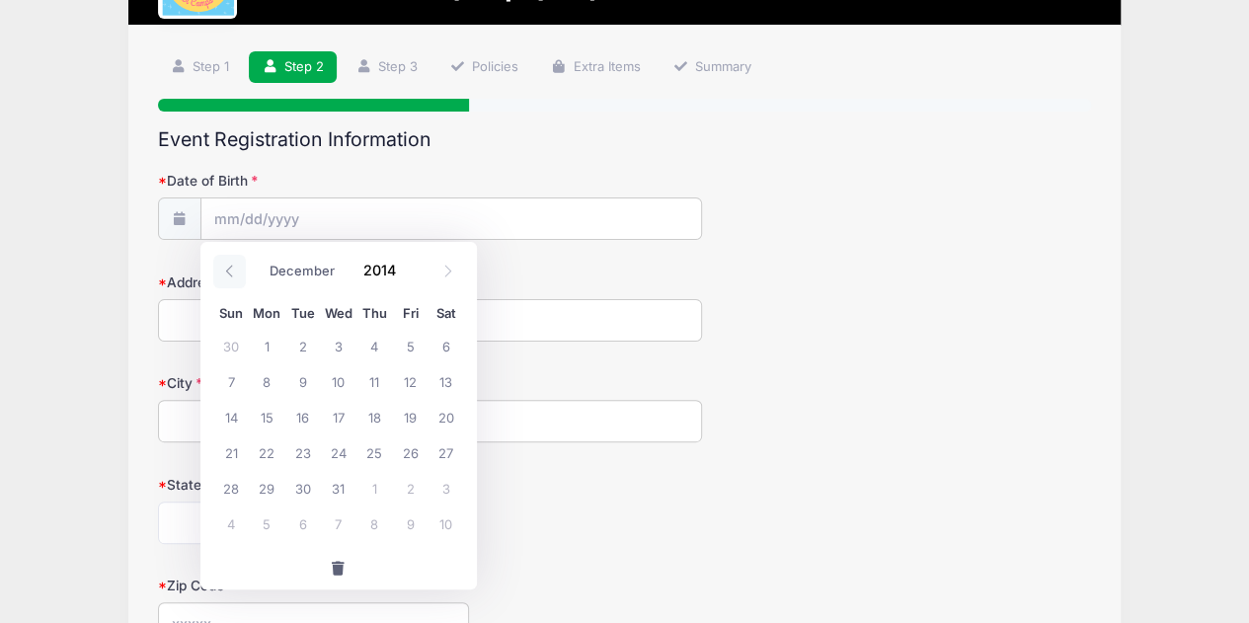
click at [230, 271] on icon at bounding box center [229, 271] width 13 height 13
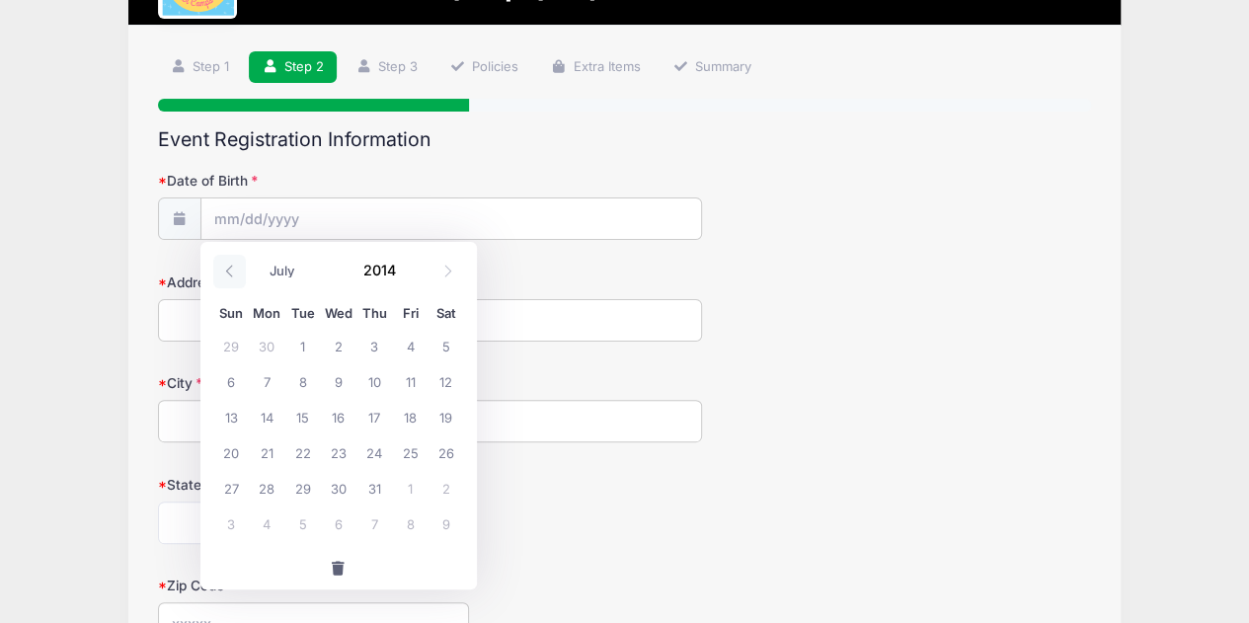
click at [230, 271] on icon at bounding box center [229, 271] width 13 height 13
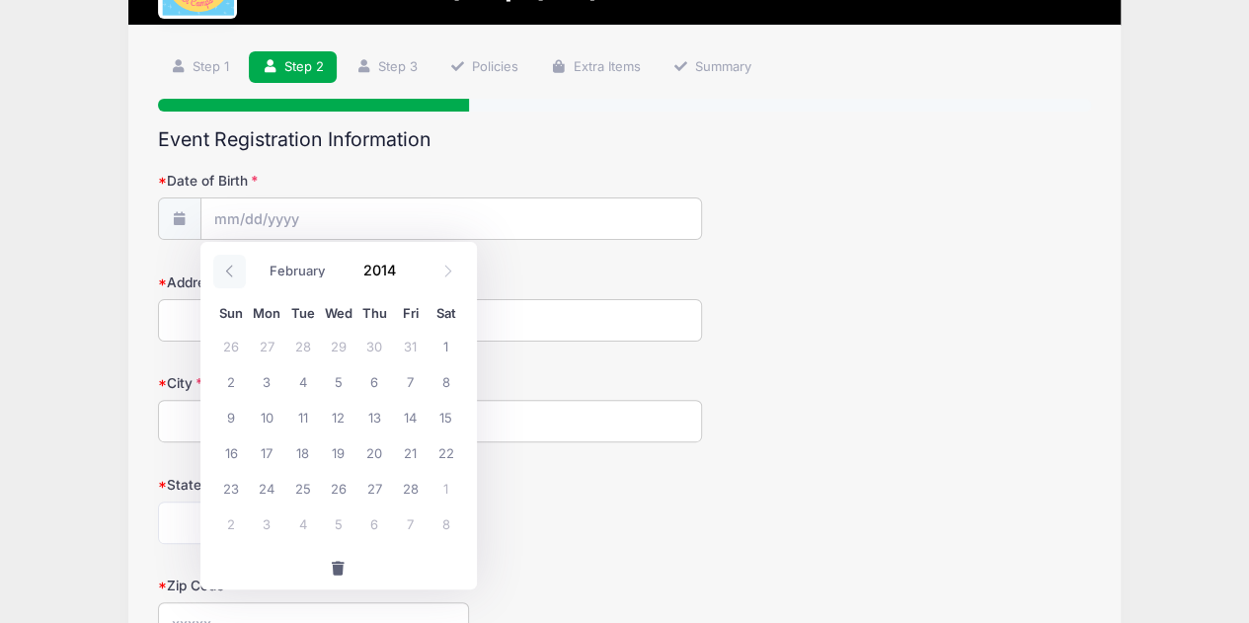
click at [230, 271] on icon at bounding box center [229, 271] width 13 height 13
select select "0"
click at [230, 271] on icon at bounding box center [229, 271] width 13 height 13
type input "2013"
click at [230, 271] on icon at bounding box center [229, 271] width 13 height 13
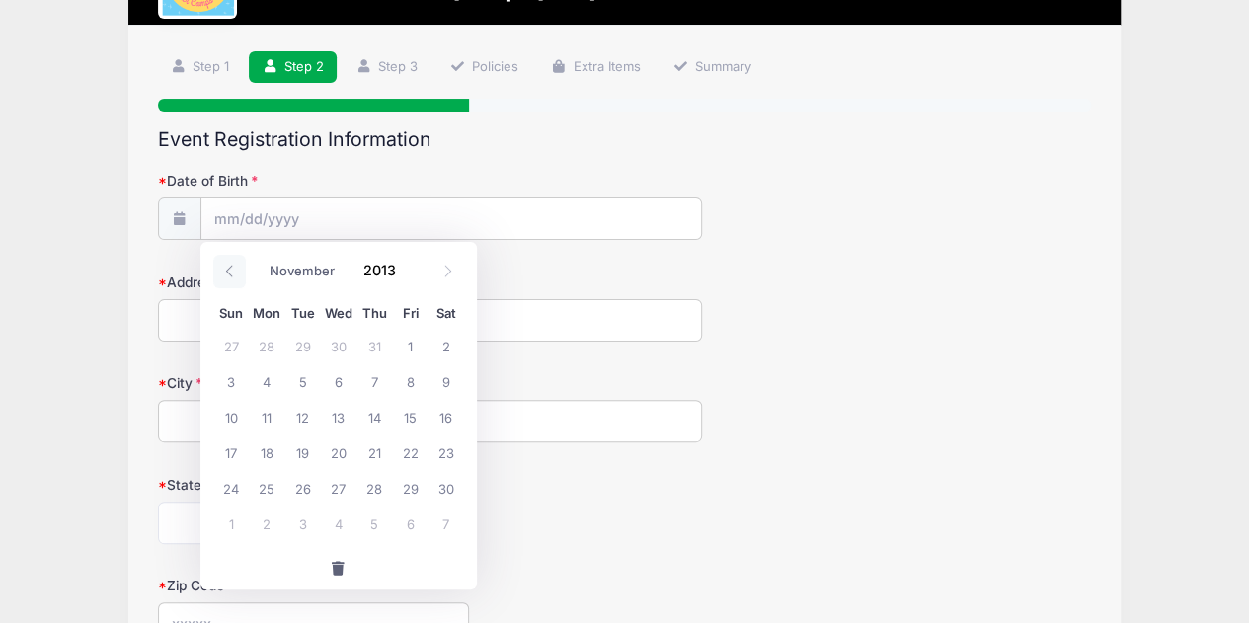
click at [230, 271] on icon at bounding box center [229, 271] width 13 height 13
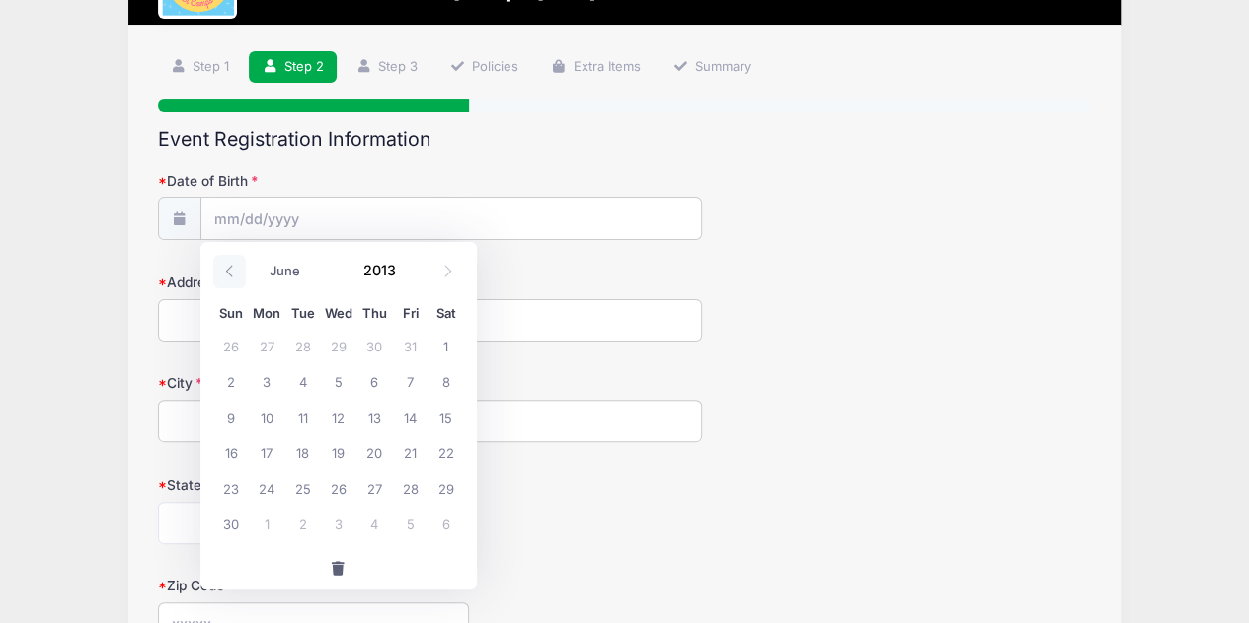
click at [230, 271] on icon at bounding box center [229, 271] width 13 height 13
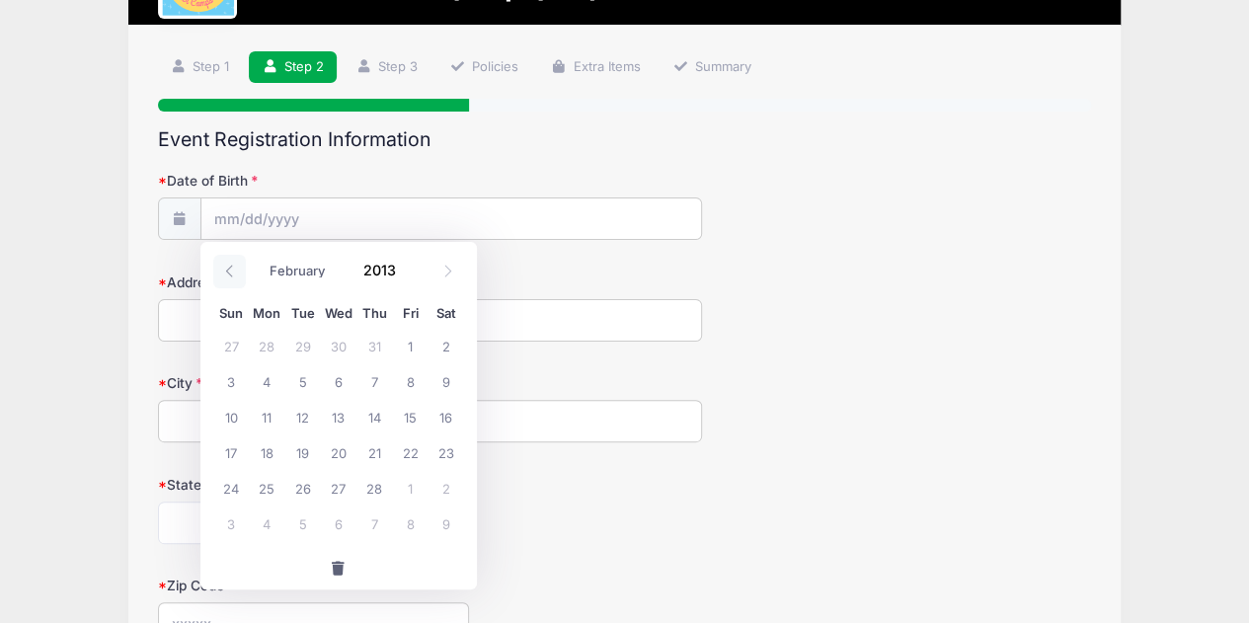
select select "0"
click at [230, 271] on icon at bounding box center [229, 271] width 13 height 13
type input "2012"
click at [230, 271] on icon at bounding box center [229, 271] width 13 height 13
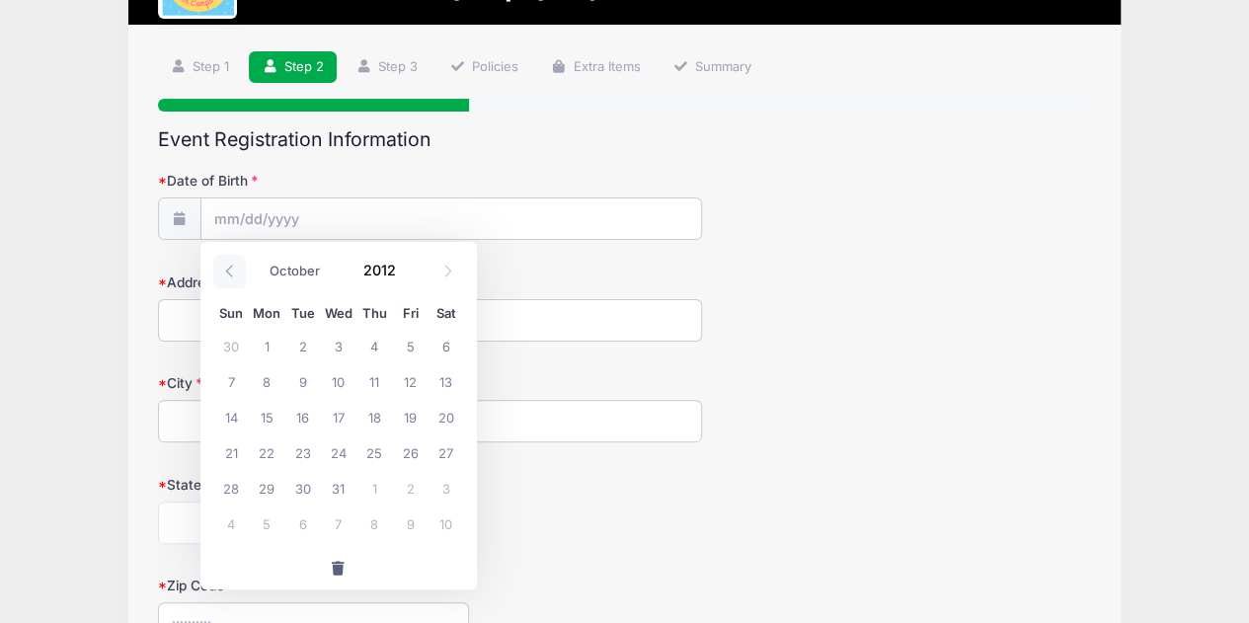
click at [230, 271] on icon at bounding box center [229, 271] width 13 height 13
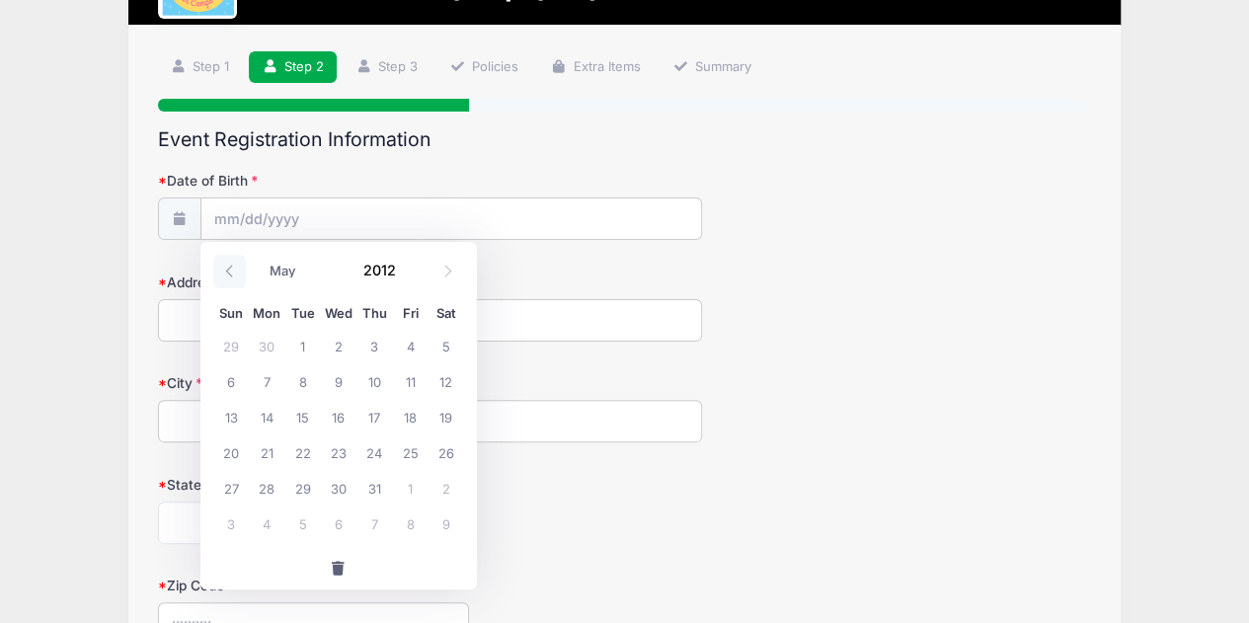
click at [230, 271] on icon at bounding box center [229, 271] width 13 height 13
select select "1"
click at [229, 384] on span "5" at bounding box center [231, 381] width 36 height 36
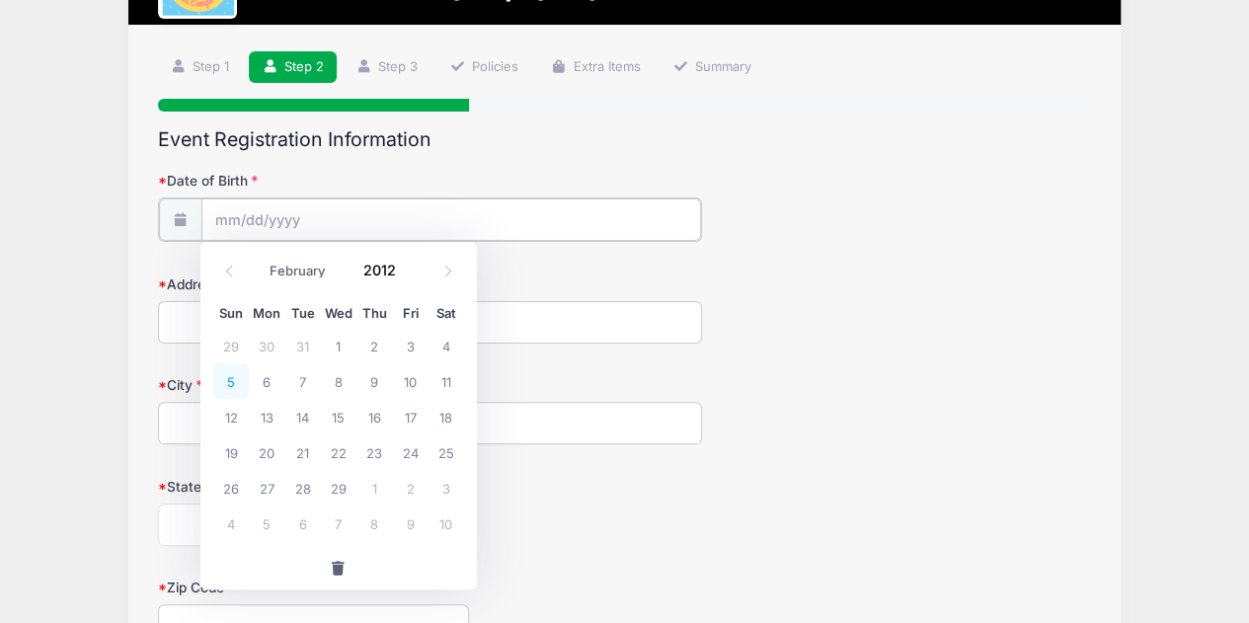
type input "02/05/2012"
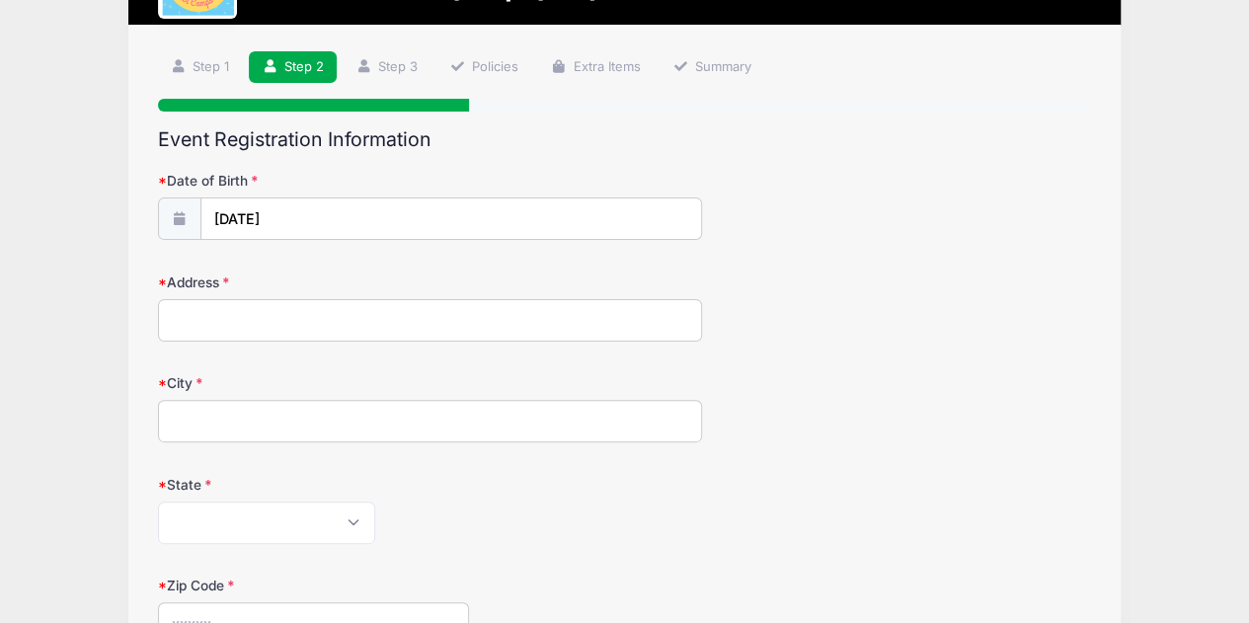
click at [237, 324] on input "Address" at bounding box center [430, 320] width 545 height 42
type input "2548 Xanthia Street"
type input "Denver"
select select "CO"
type input "80238"
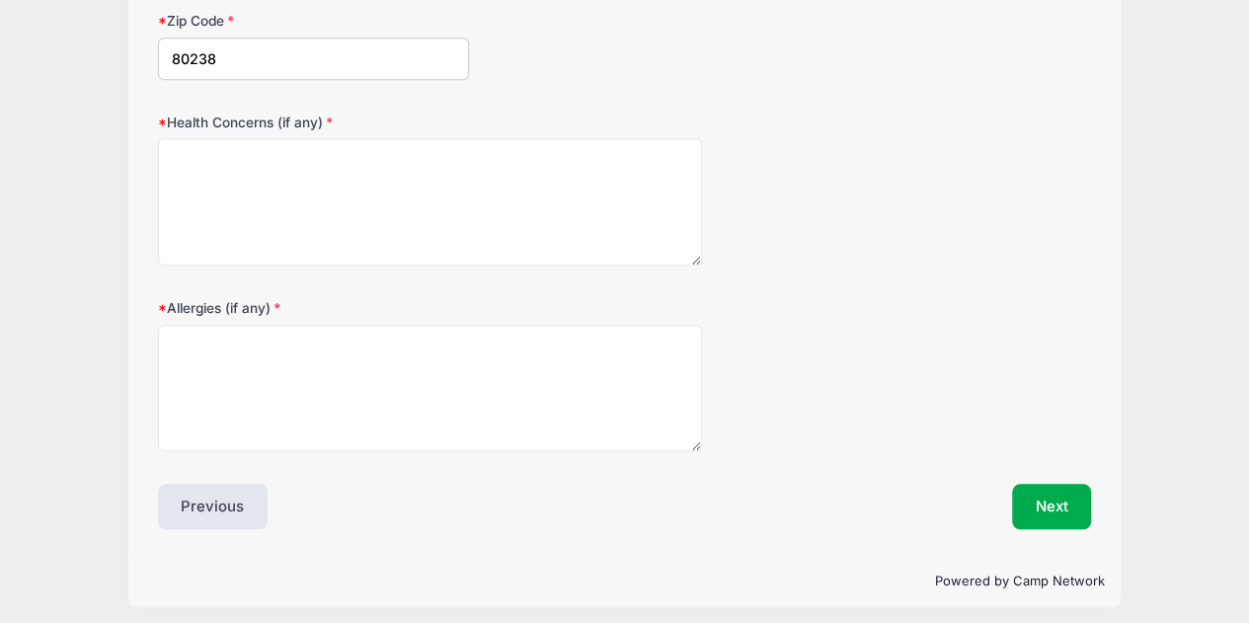
scroll to position [667, 0]
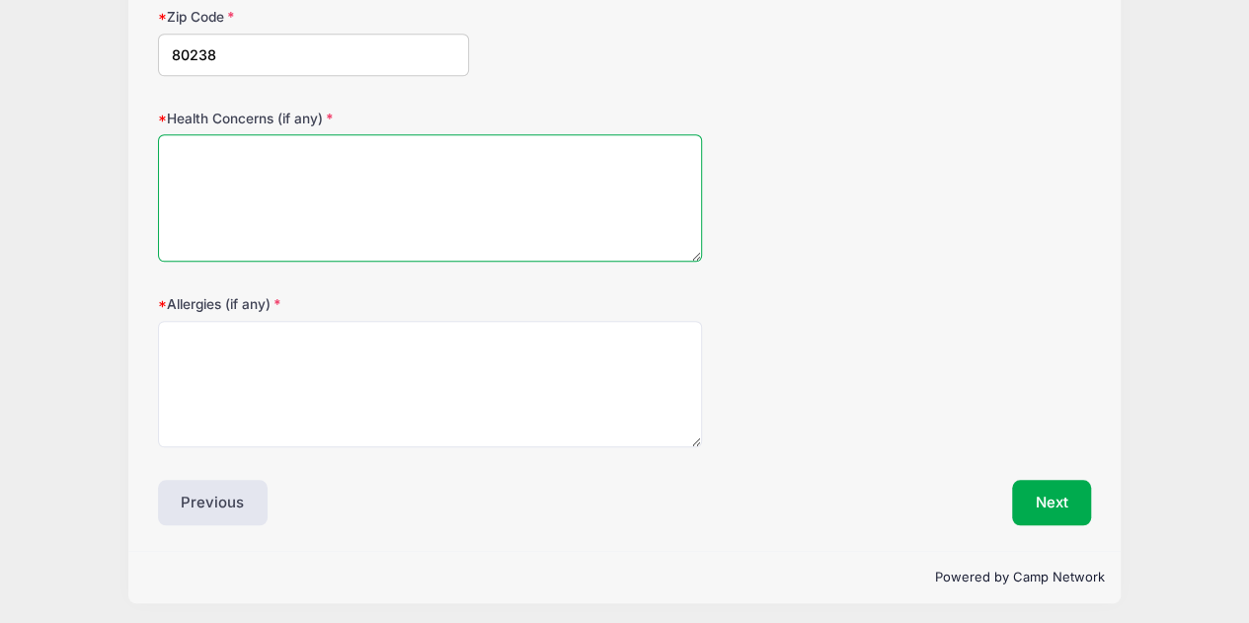
click at [529, 196] on textarea "Health Concerns (if any)" at bounding box center [430, 197] width 545 height 127
type textarea "N/A"
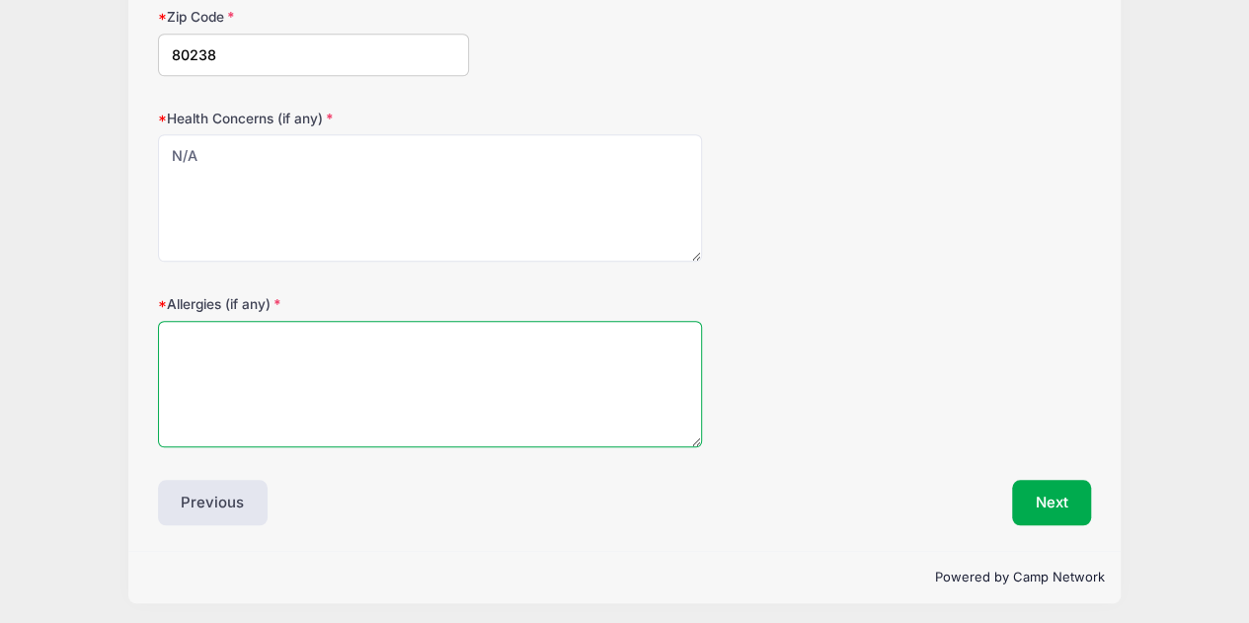
click at [265, 347] on textarea "Allergies (if any)" at bounding box center [430, 384] width 545 height 127
type textarea "N/A, but fyi Emily is vegetarian."
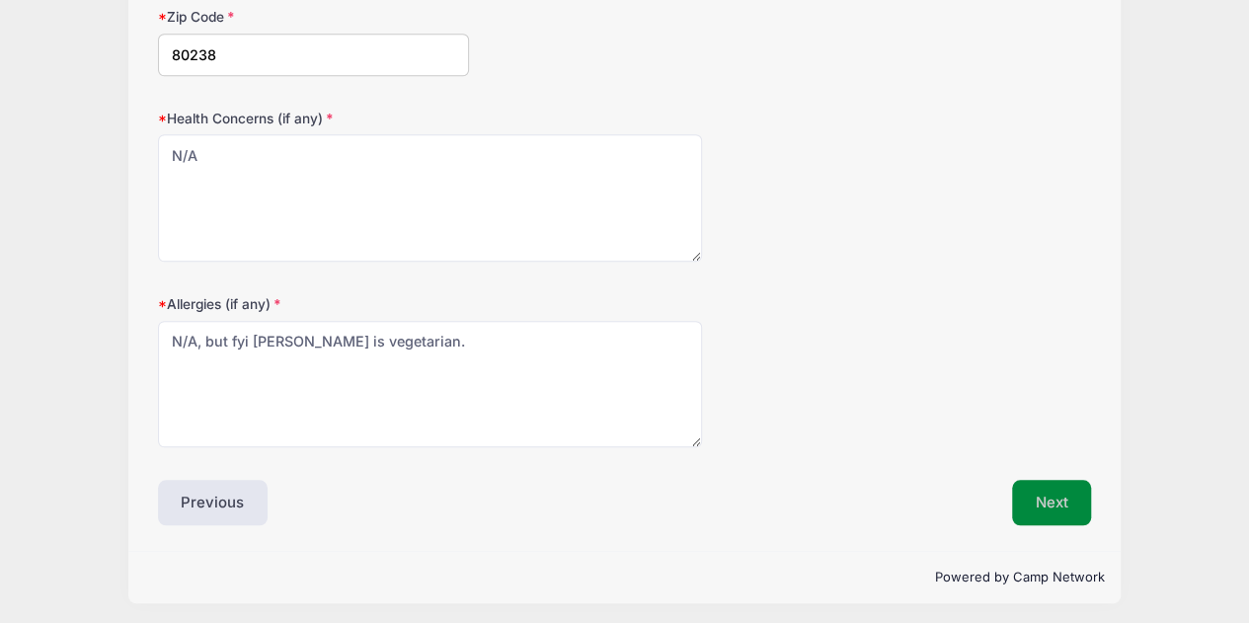
click at [1048, 498] on button "Next" at bounding box center [1052, 502] width 80 height 45
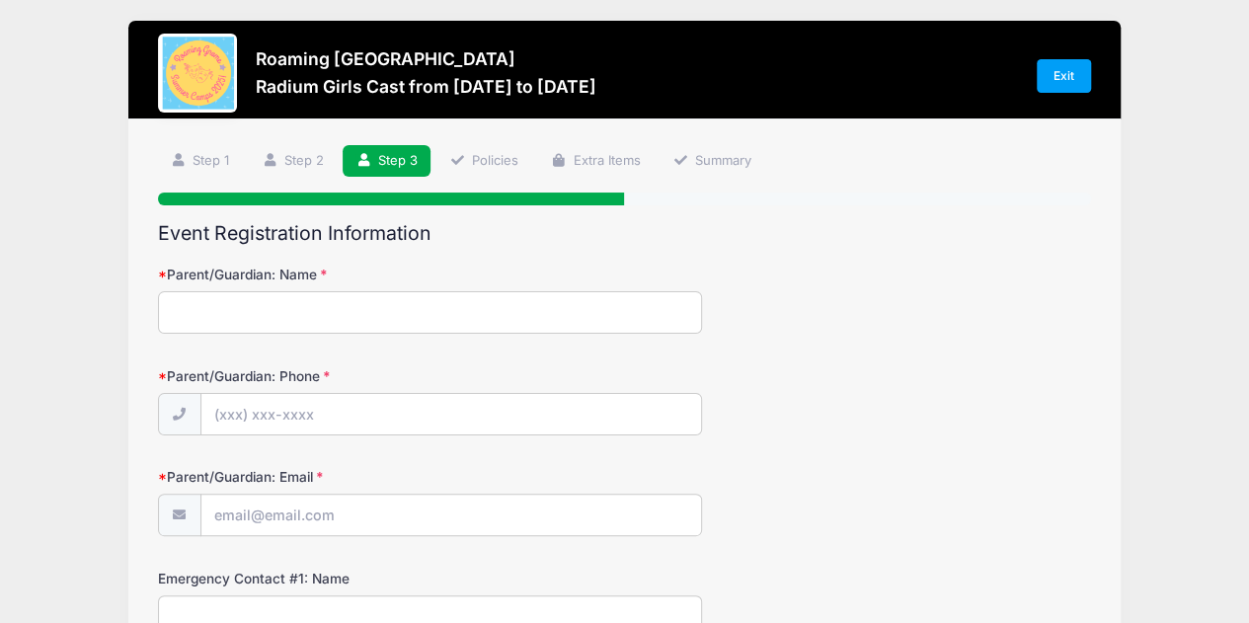
scroll to position [0, 0]
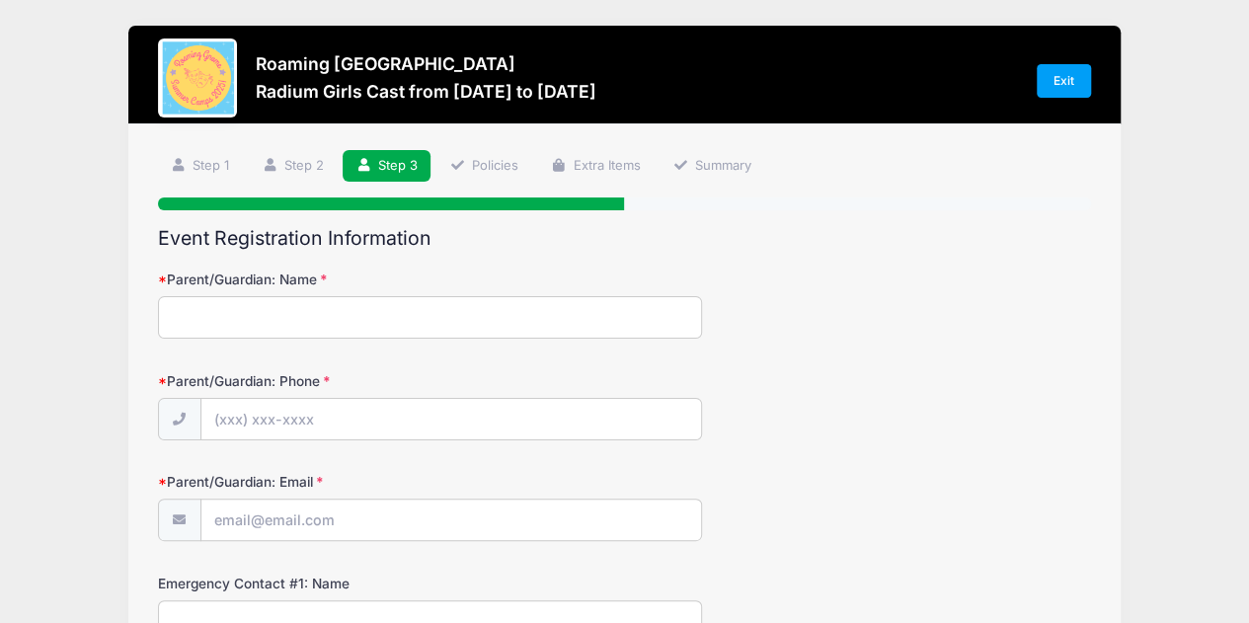
click at [397, 317] on input "Parent/Guardian: Name" at bounding box center [430, 317] width 545 height 42
type input "Jennifer Campbell"
click at [229, 414] on input "Parent/Guardian: Phone" at bounding box center [450, 420] width 499 height 42
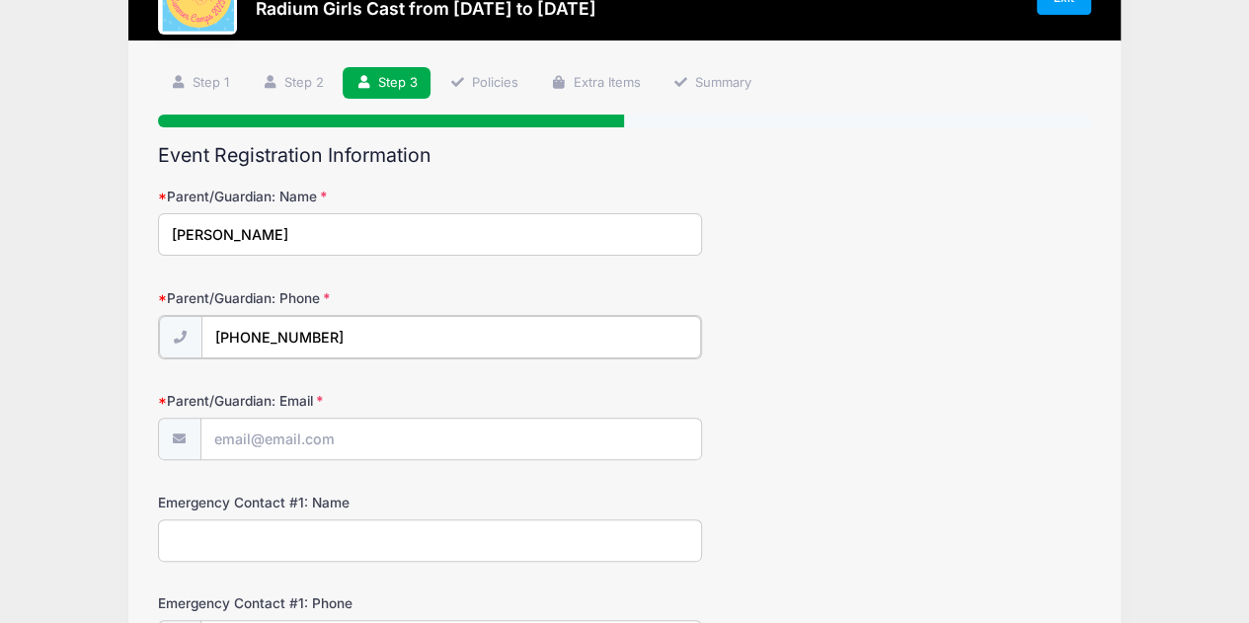
scroll to position [197, 0]
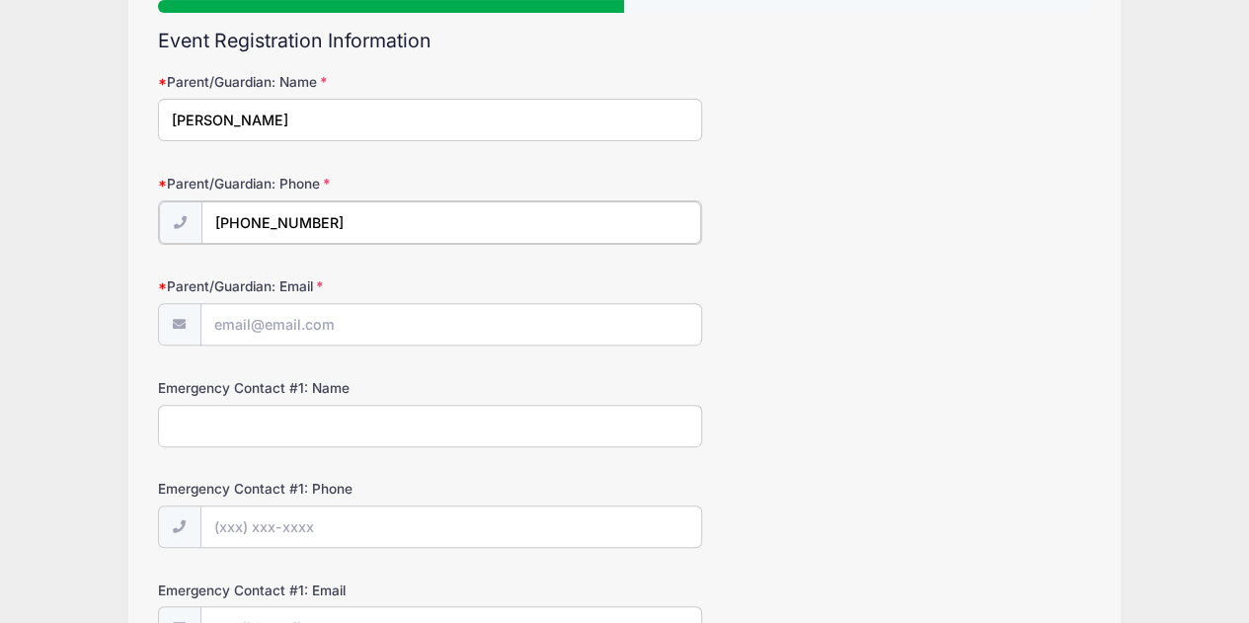
type input "(415) 269-6602"
click at [259, 317] on input "Parent/Guardian: Email" at bounding box center [450, 323] width 499 height 42
type input "jenn_alex@hotmail.com"
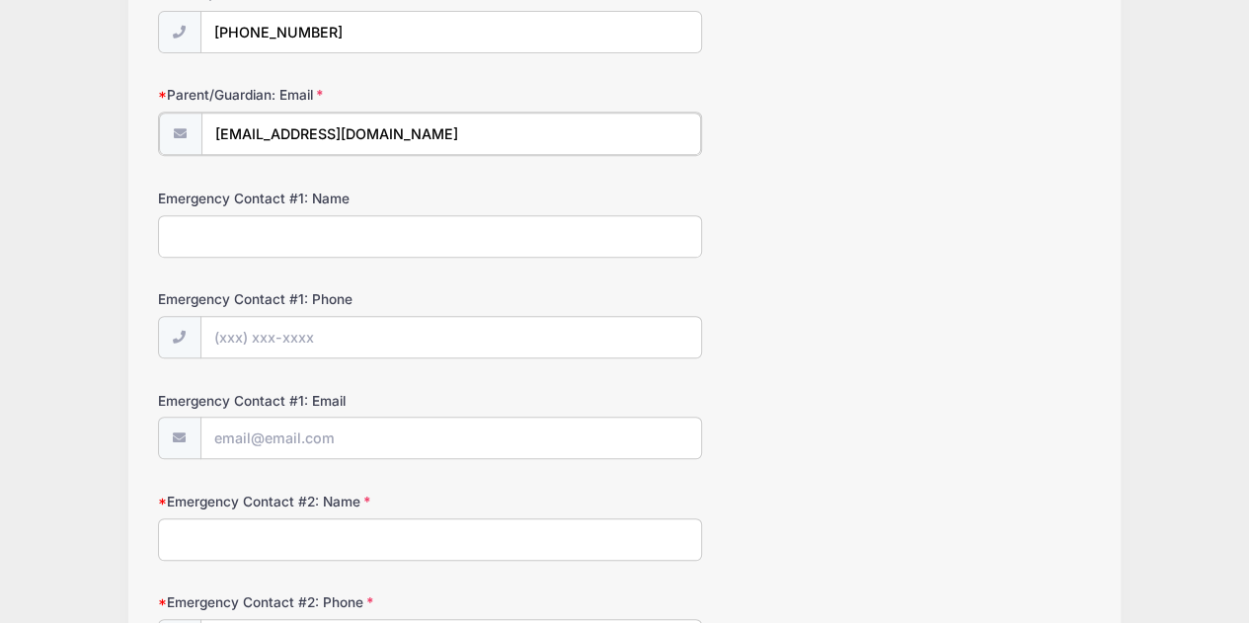
scroll to position [395, 0]
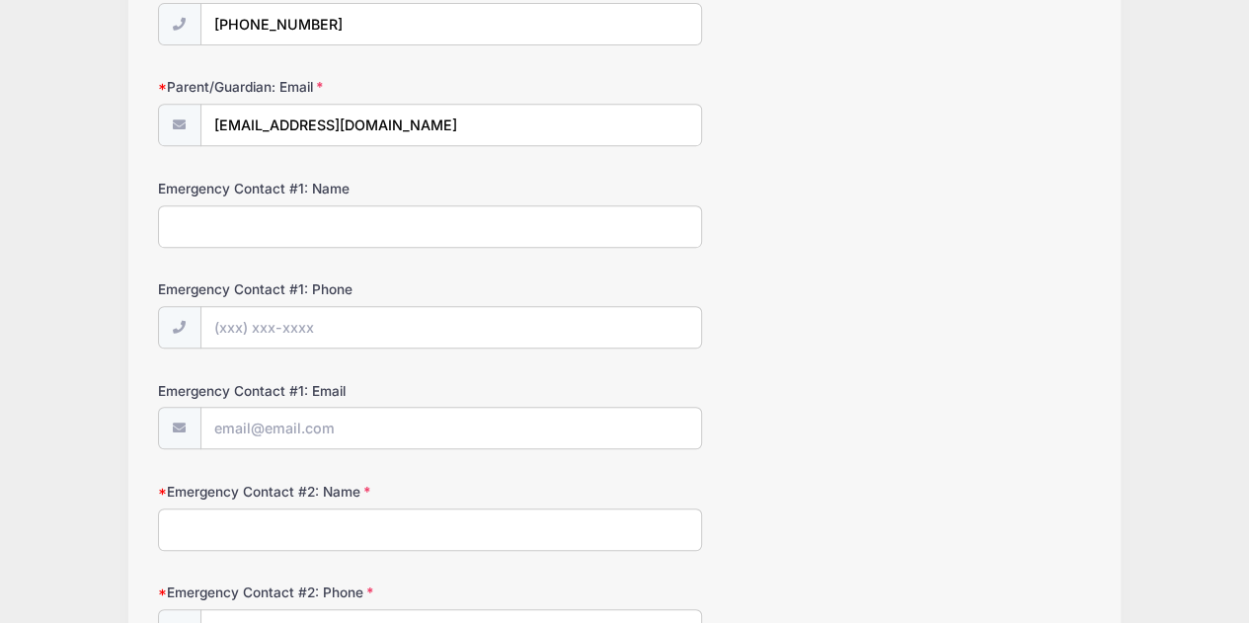
click at [355, 229] on input "Emergency Contact #1: Name" at bounding box center [430, 226] width 545 height 42
type input "Jamie Nally"
type input "(720) 363-1849"
click at [326, 421] on input "Emergency Contact #1: Email" at bounding box center [450, 429] width 499 height 42
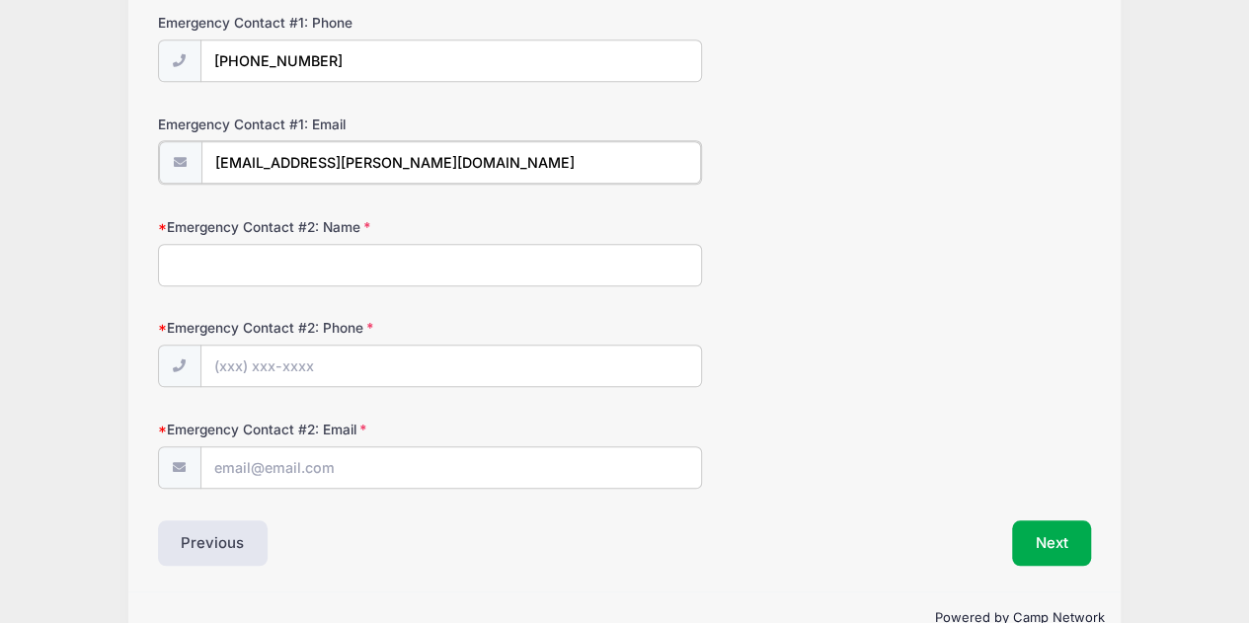
scroll to position [700, 0]
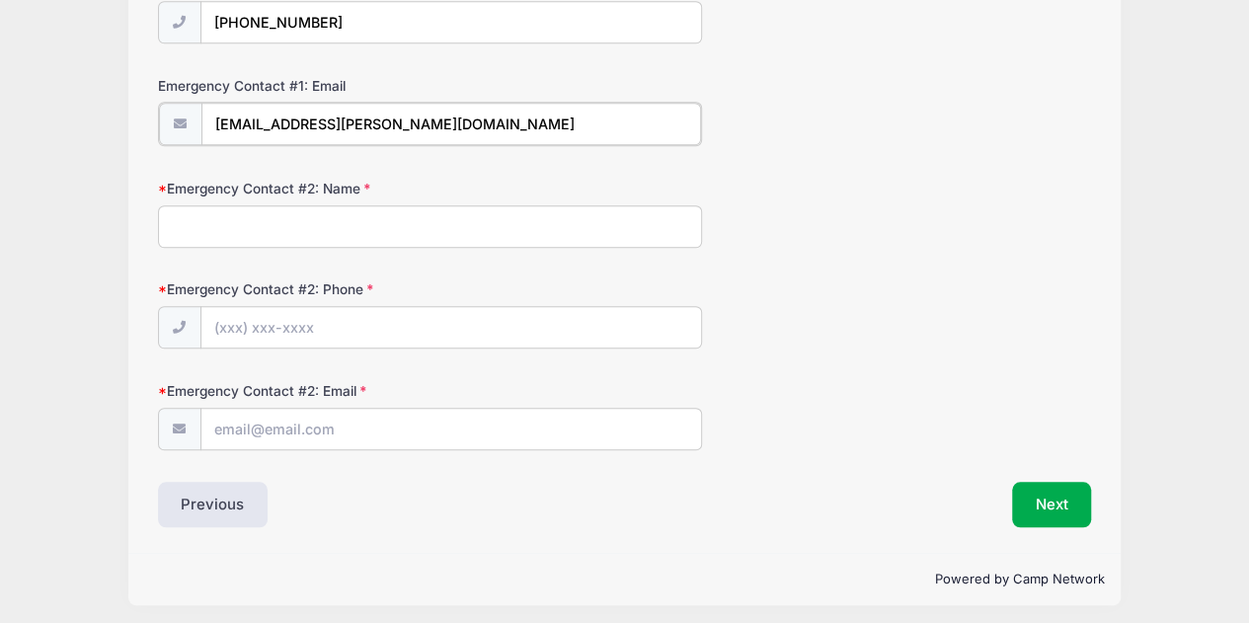
type input "jlynn.nally@gmail.com"
click at [310, 219] on input "Emergency Contact #2: Name" at bounding box center [430, 225] width 545 height 42
type input "Shad Smith"
click at [263, 410] on input "Emergency Contact #2: Email" at bounding box center [450, 429] width 499 height 42
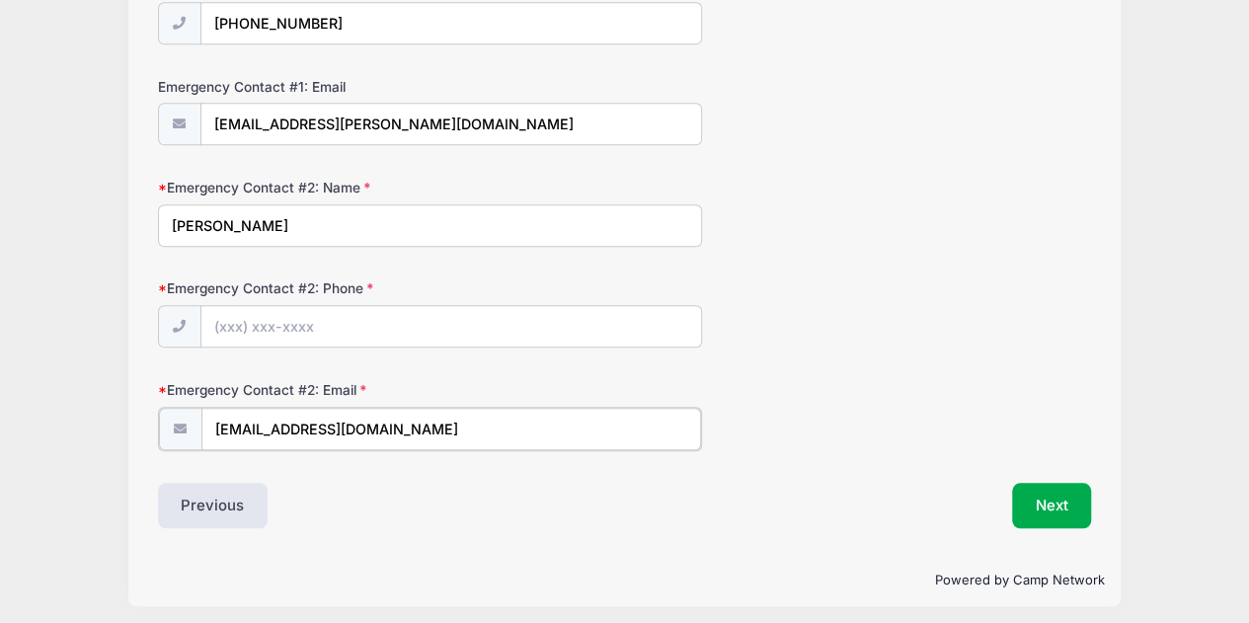
type input "shadleys191@gmail.com"
click at [280, 325] on input "Emergency Contact #2: Phone" at bounding box center [450, 327] width 499 height 42
type input "(720) 557-9018"
click at [1039, 489] on button "Next" at bounding box center [1052, 503] width 80 height 45
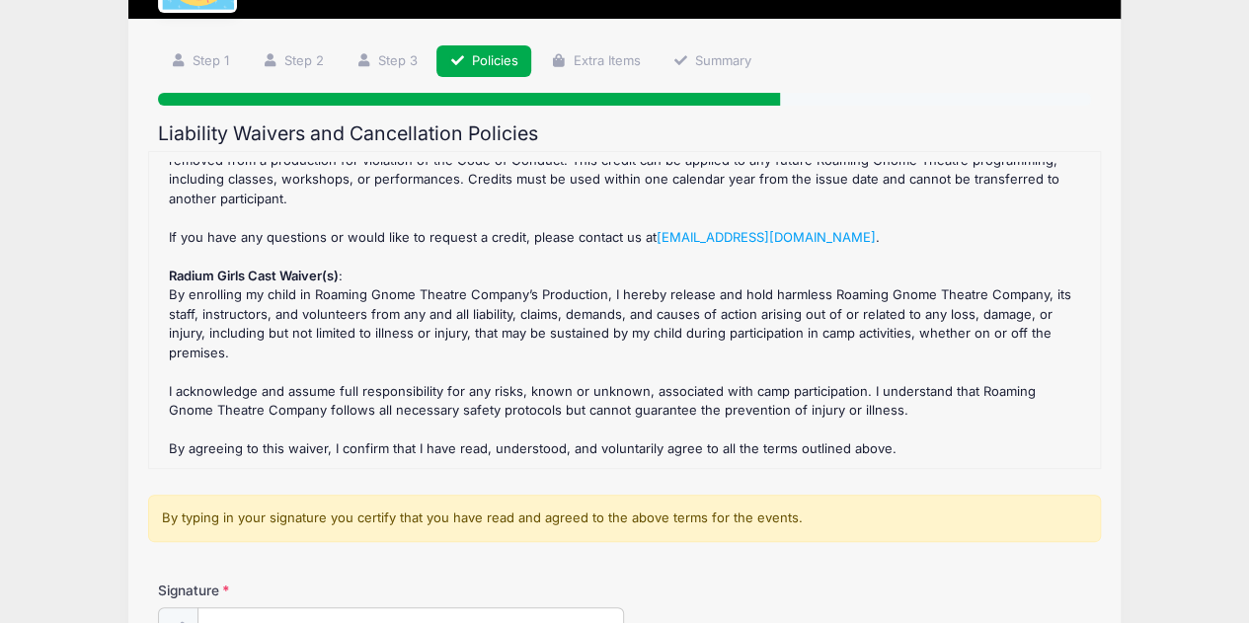
scroll to position [296, 0]
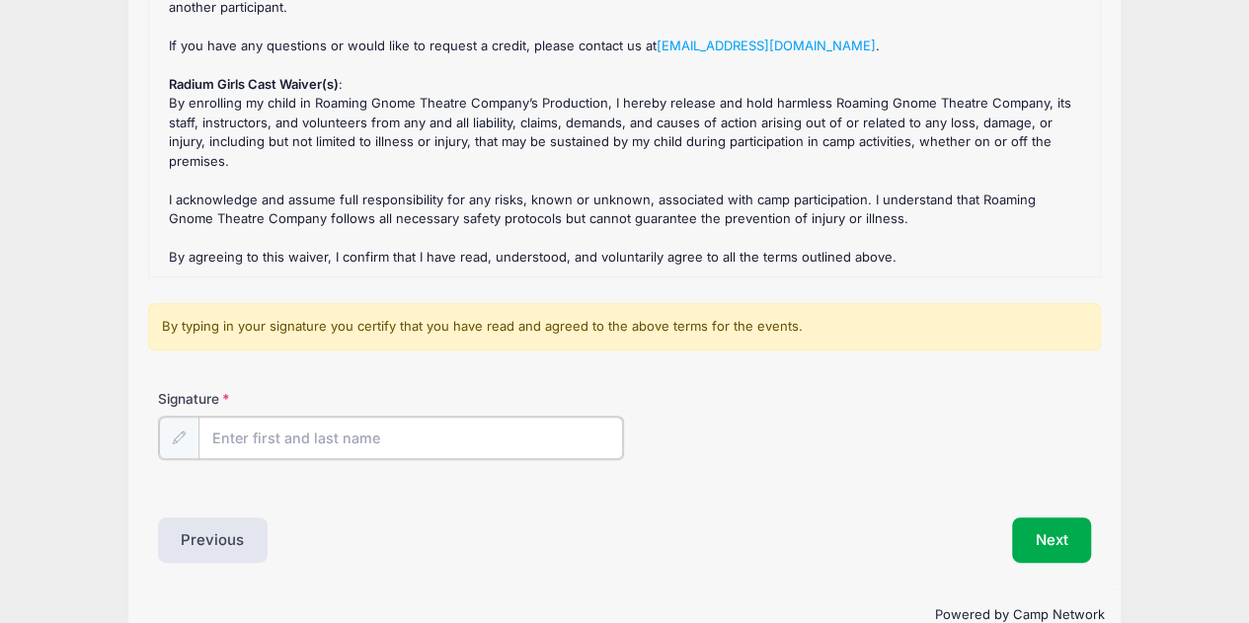
click at [345, 440] on input "Signature" at bounding box center [410, 438] width 425 height 42
type input "Jennifer Campbell"
click at [1036, 529] on button "Next" at bounding box center [1052, 537] width 80 height 45
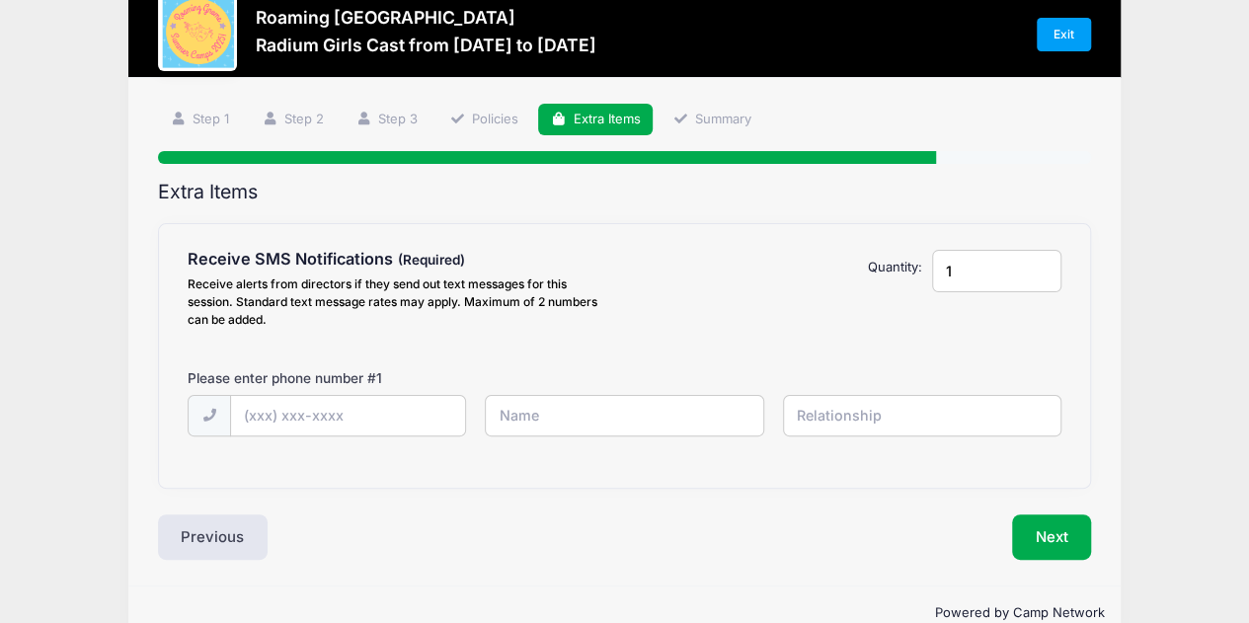
scroll to position [85, 0]
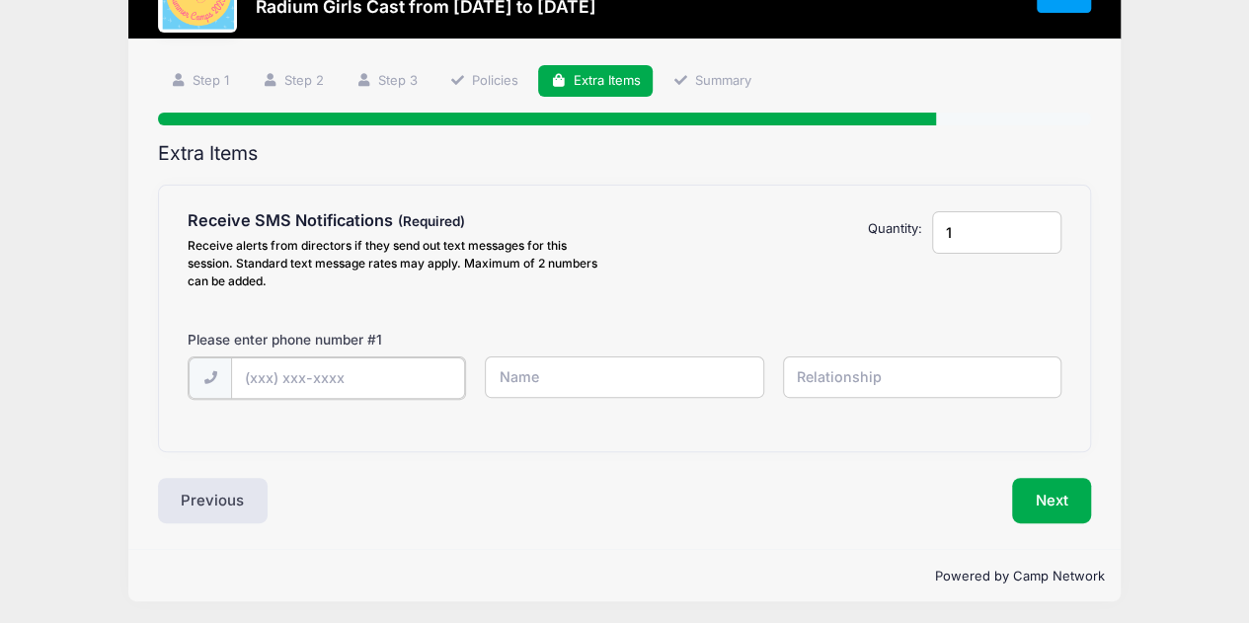
click at [0, 0] on input "text" at bounding box center [0, 0] width 0 height 0
type input "(415) 269-6602"
click at [0, 0] on input "text" at bounding box center [0, 0] width 0 height 0
type input "Jennifer Campbell"
click at [0, 0] on input "text" at bounding box center [0, 0] width 0 height 0
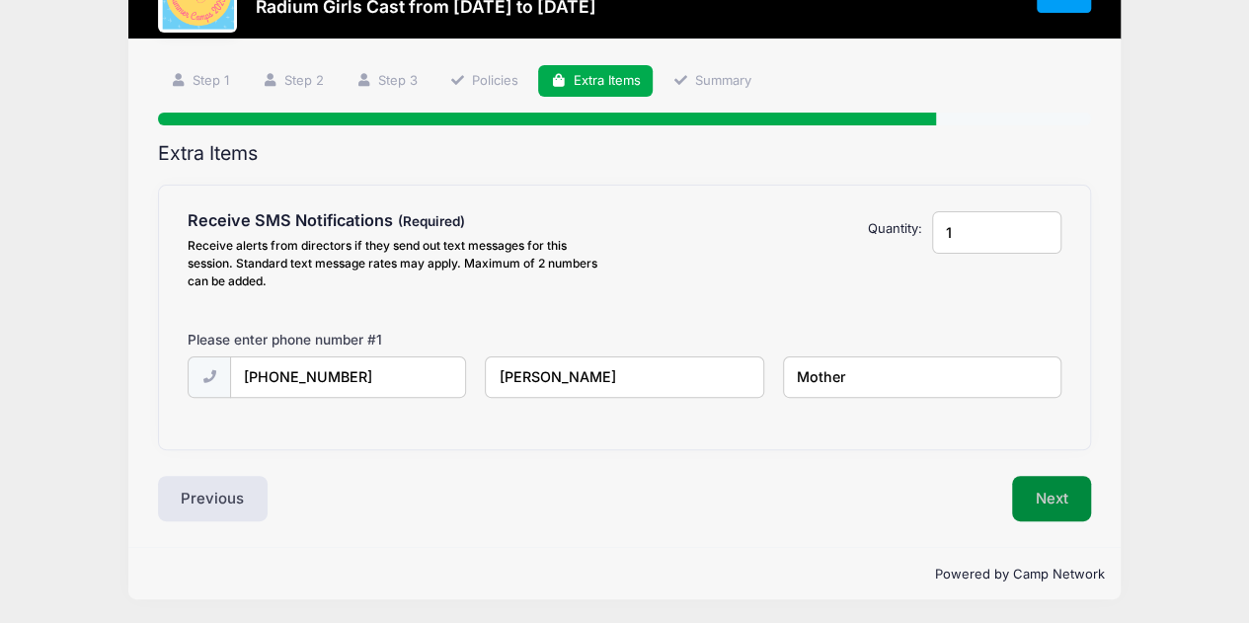
type input "Mother"
click at [1049, 496] on button "Next" at bounding box center [1052, 498] width 80 height 45
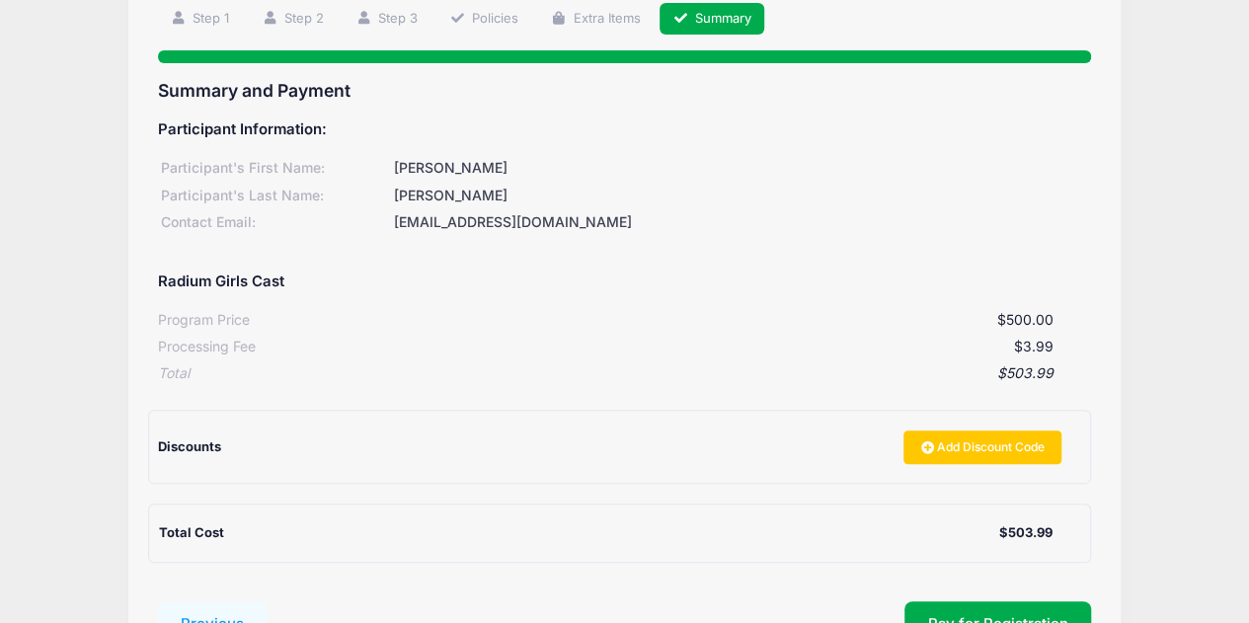
scroll to position [0, 0]
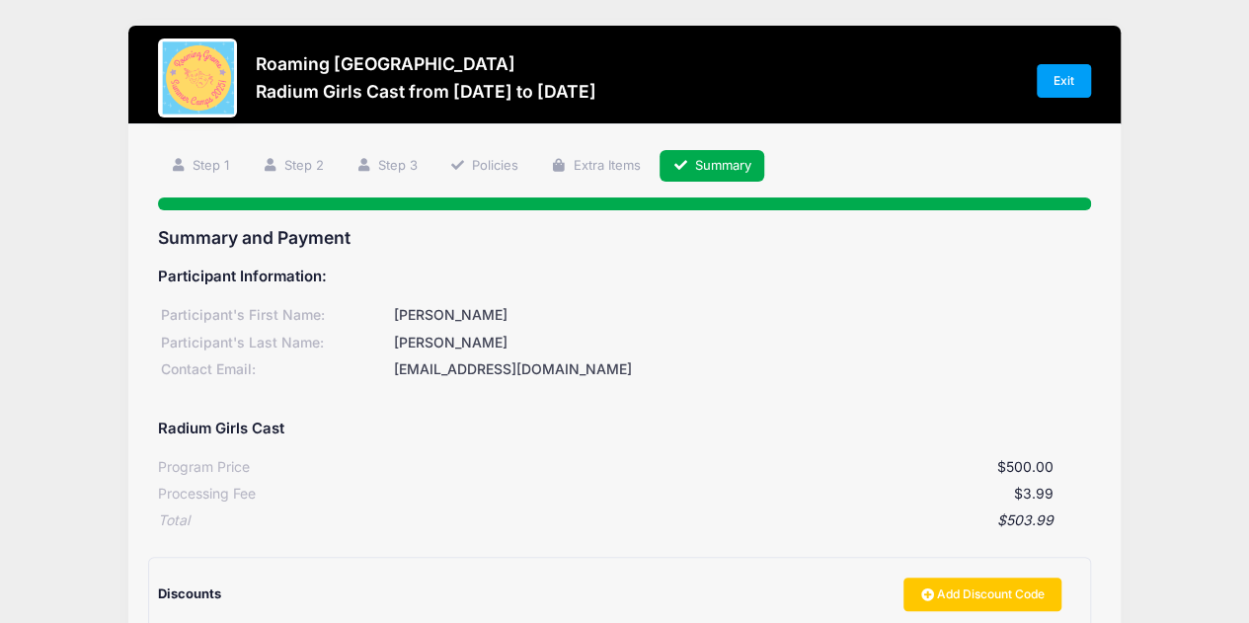
click at [478, 365] on div "jenn_alex@hotmail.com" at bounding box center [741, 369] width 700 height 21
click at [219, 163] on link "Step 1" at bounding box center [200, 166] width 85 height 33
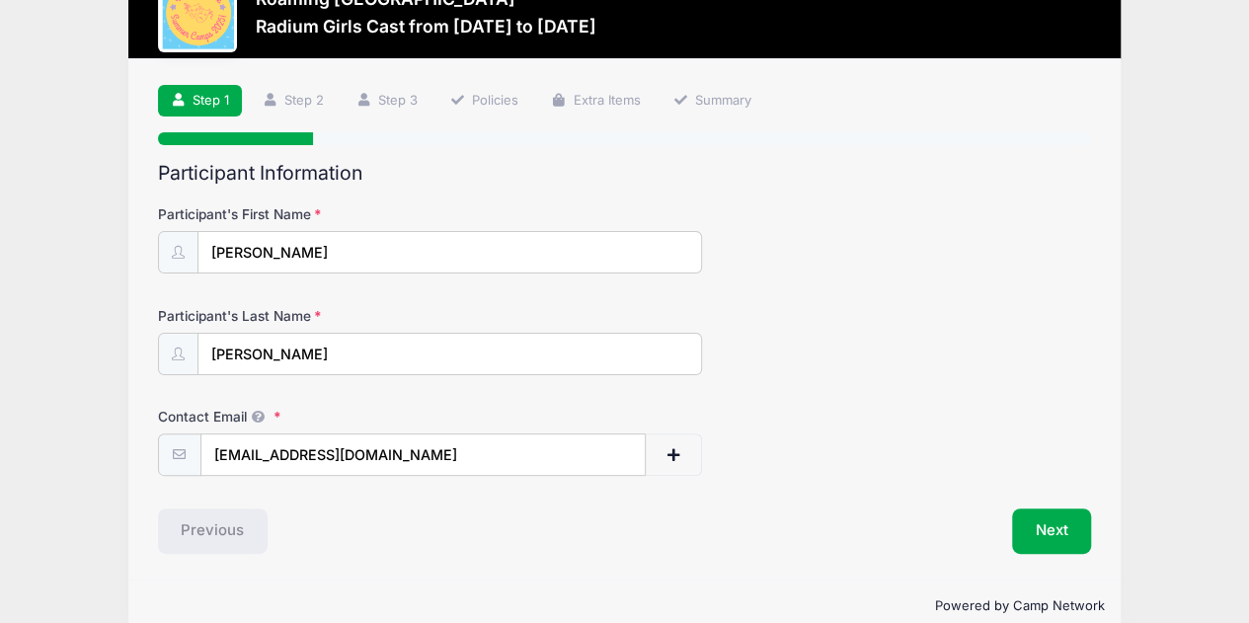
scroll to position [96, 0]
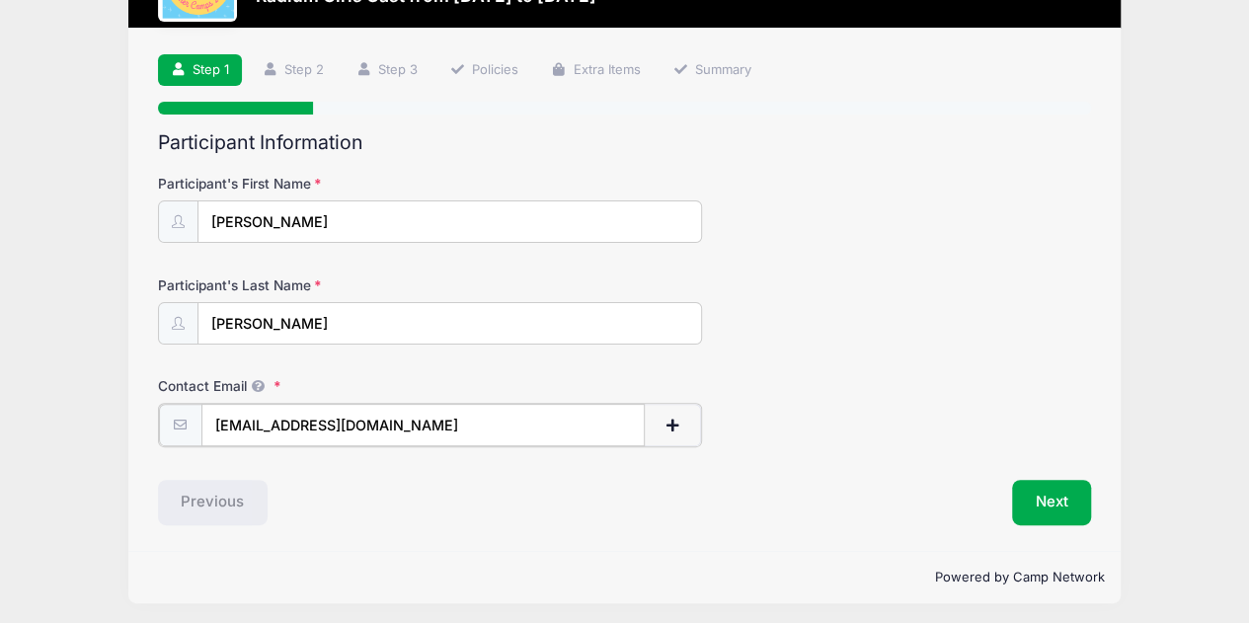
drag, startPoint x: 389, startPoint y: 421, endPoint x: 116, endPoint y: 439, distance: 273.0
click at [116, 439] on div "Roaming Gnome Theatre Radium Girls Cast from 08/18 to 11/17/2025 Exit Step 1 /7…" at bounding box center [624, 266] width 1189 height 724
type input "[EMAIL_ADDRESS][DOMAIN_NAME]"
click at [1034, 500] on button "Next" at bounding box center [1052, 500] width 80 height 45
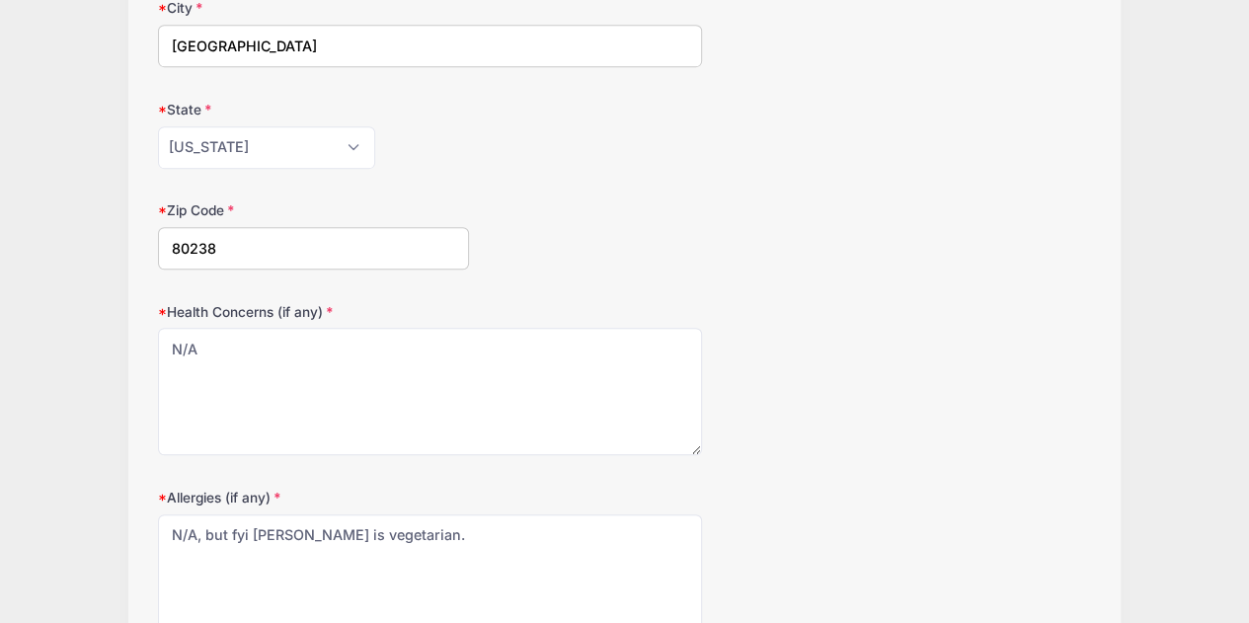
scroll to position [592, 0]
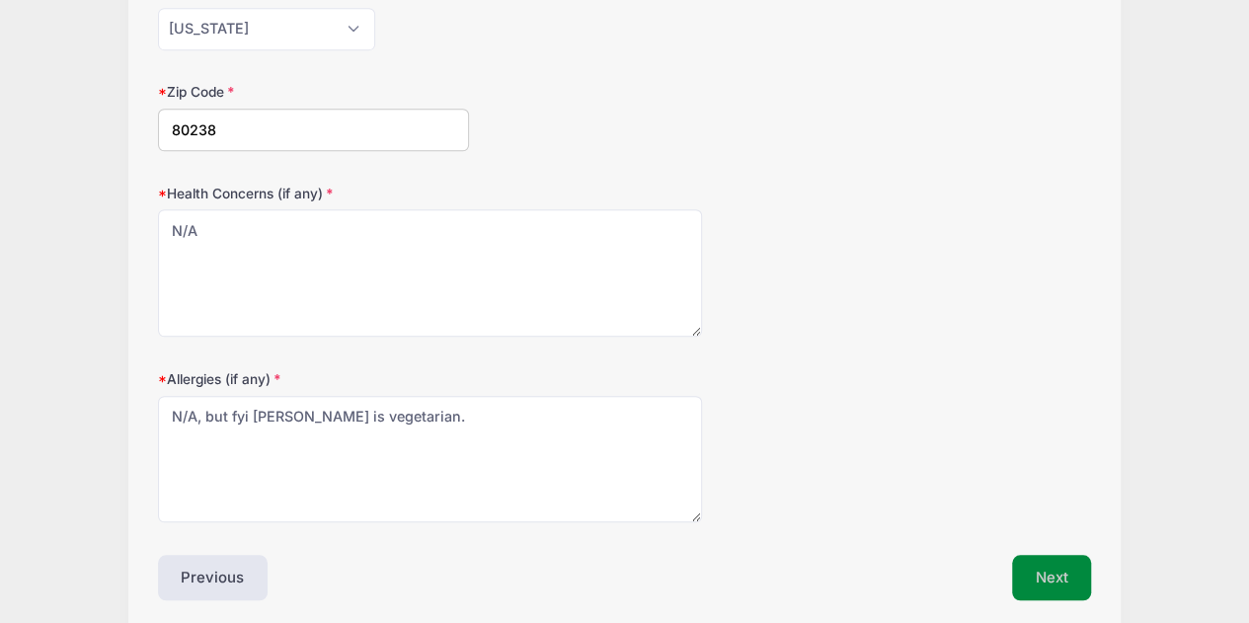
click at [1060, 579] on button "Next" at bounding box center [1052, 577] width 80 height 45
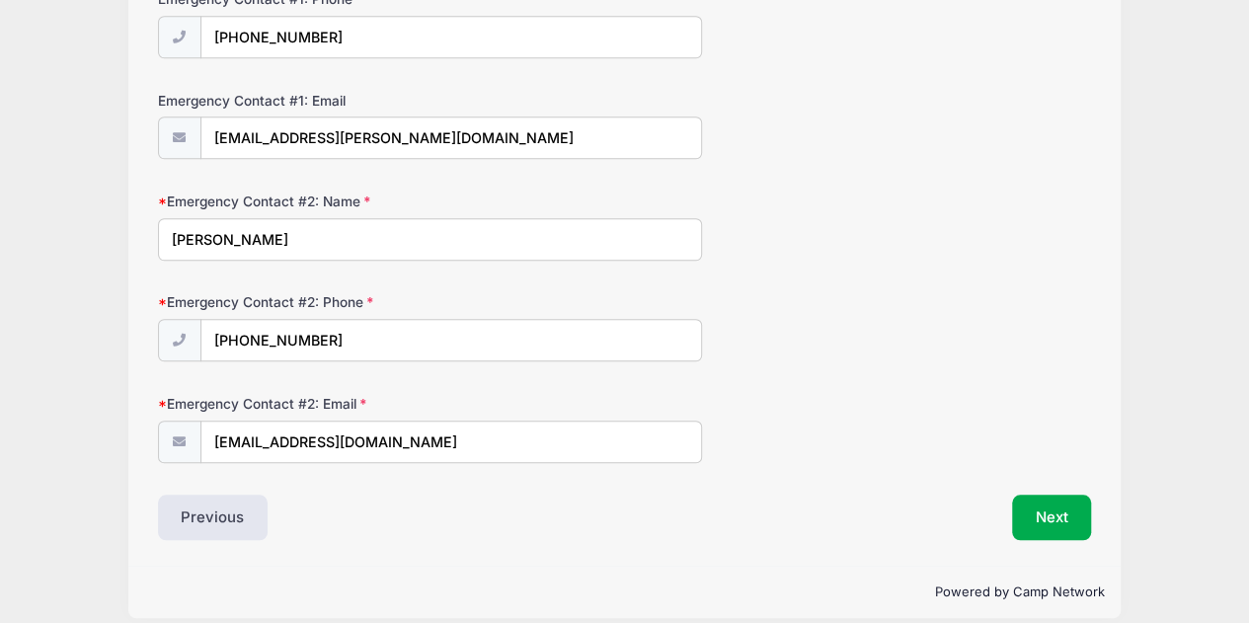
scroll to position [699, 0]
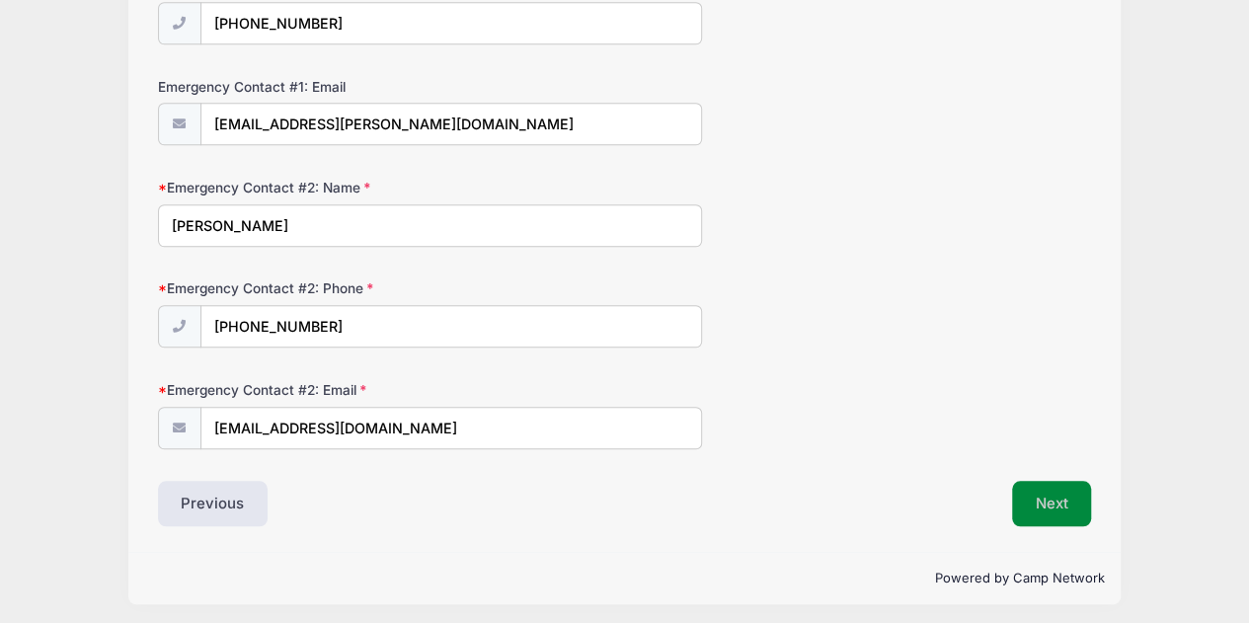
click at [1057, 498] on button "Next" at bounding box center [1052, 503] width 80 height 45
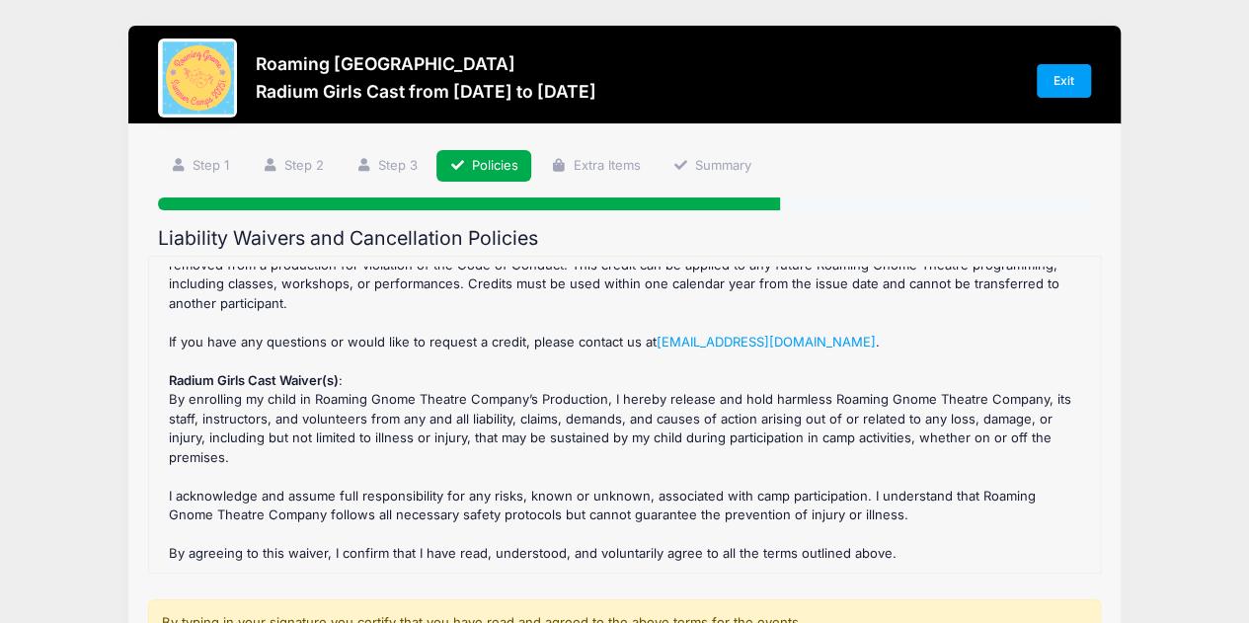
scroll to position [335, 0]
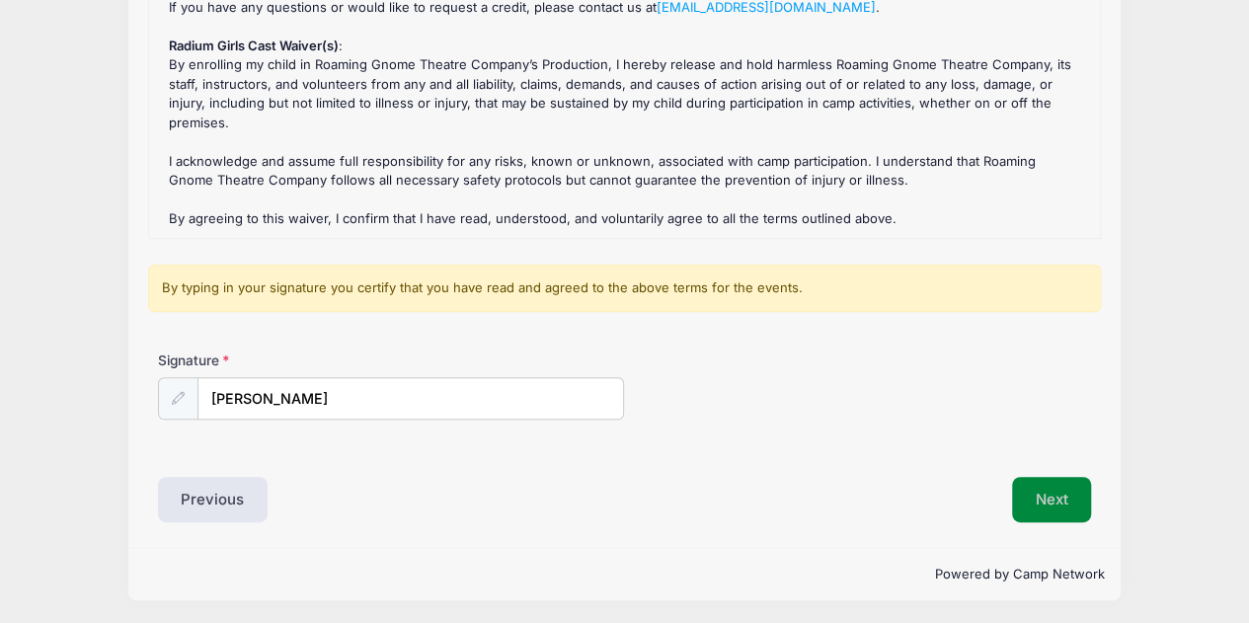
click at [1040, 493] on button "Next" at bounding box center [1052, 499] width 80 height 45
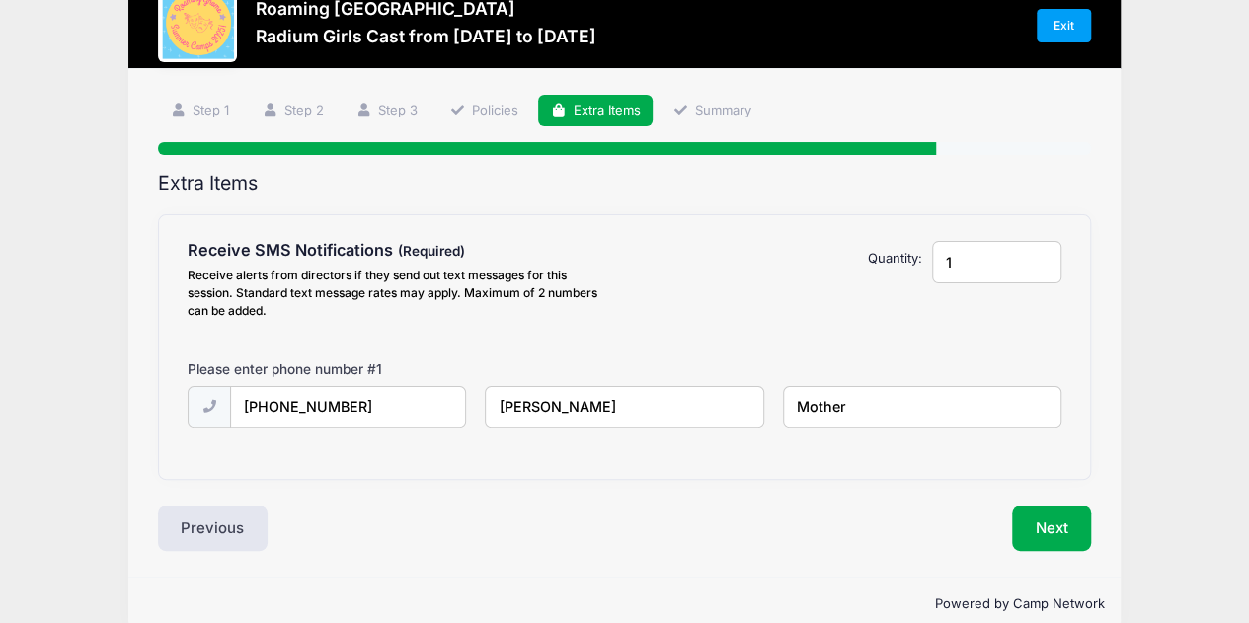
scroll to position [85, 0]
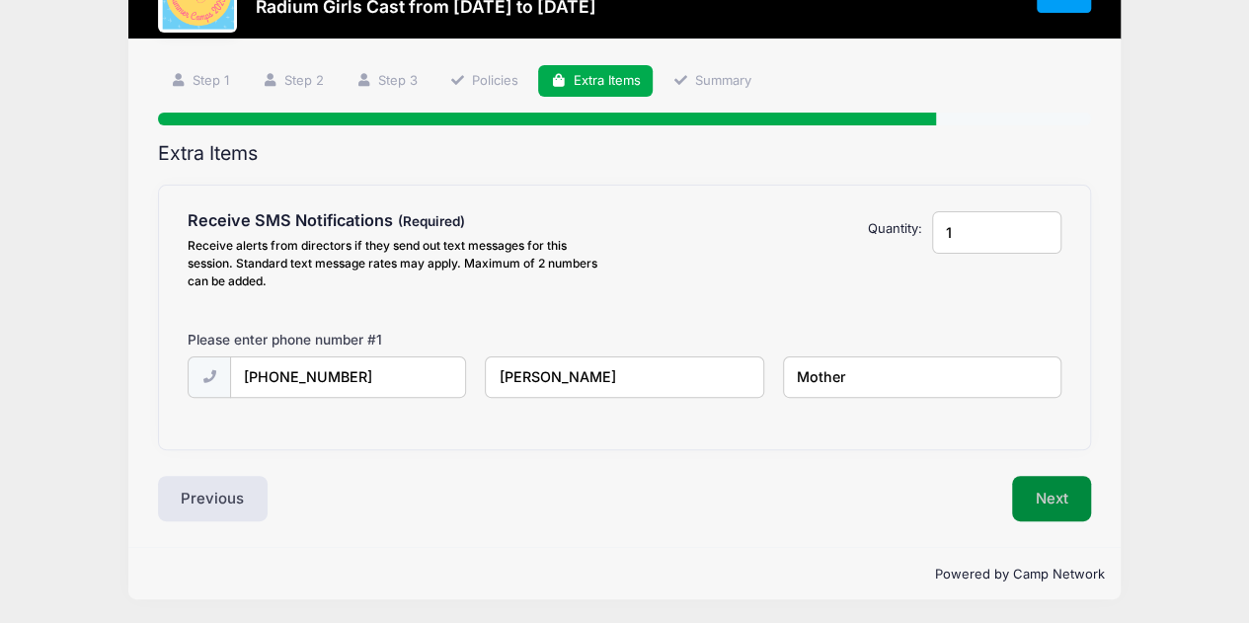
click at [1050, 502] on button "Next" at bounding box center [1052, 498] width 80 height 45
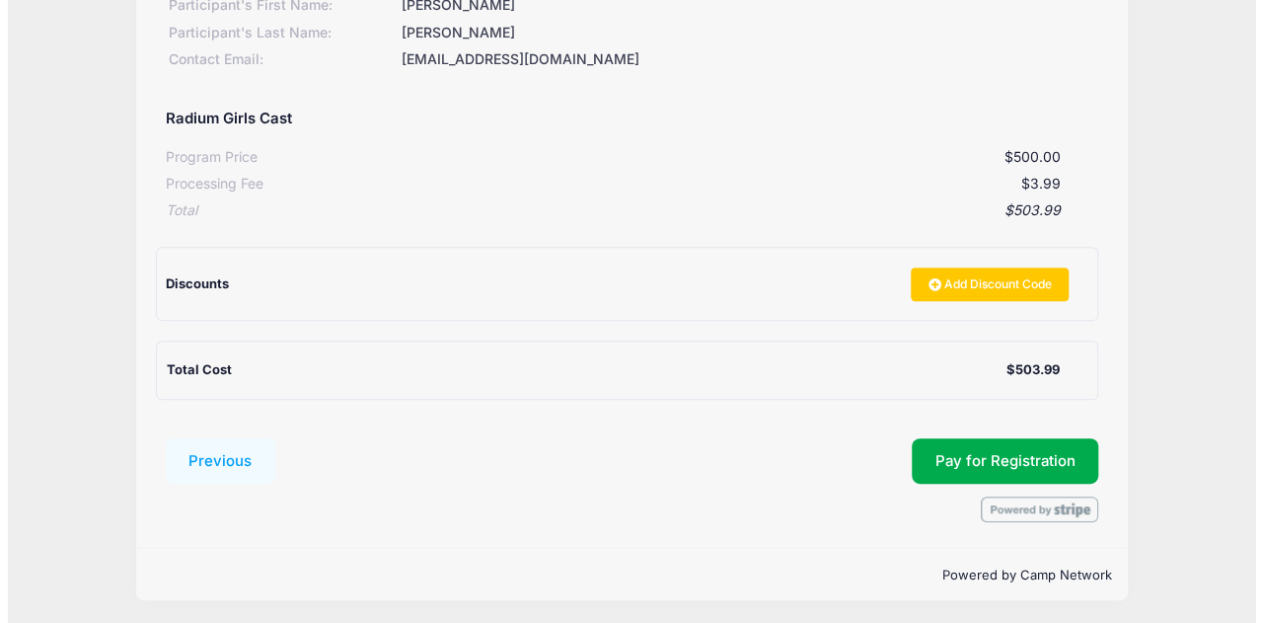
scroll to position [311, 0]
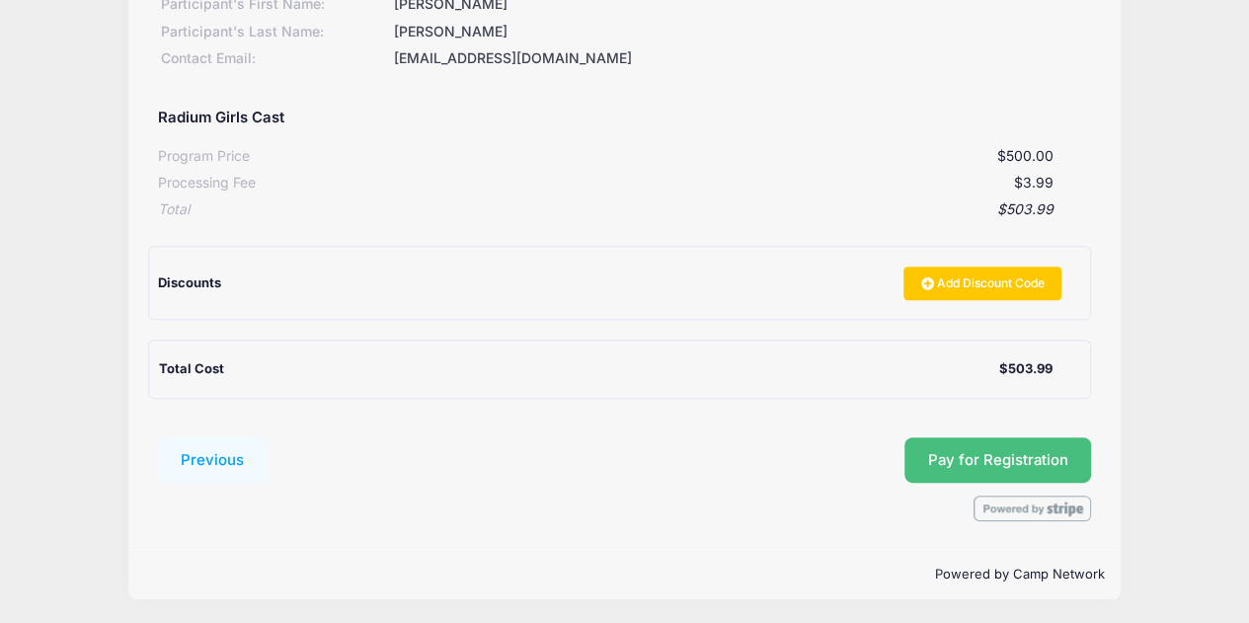
click at [1038, 456] on span "Pay for Registration" at bounding box center [998, 460] width 140 height 18
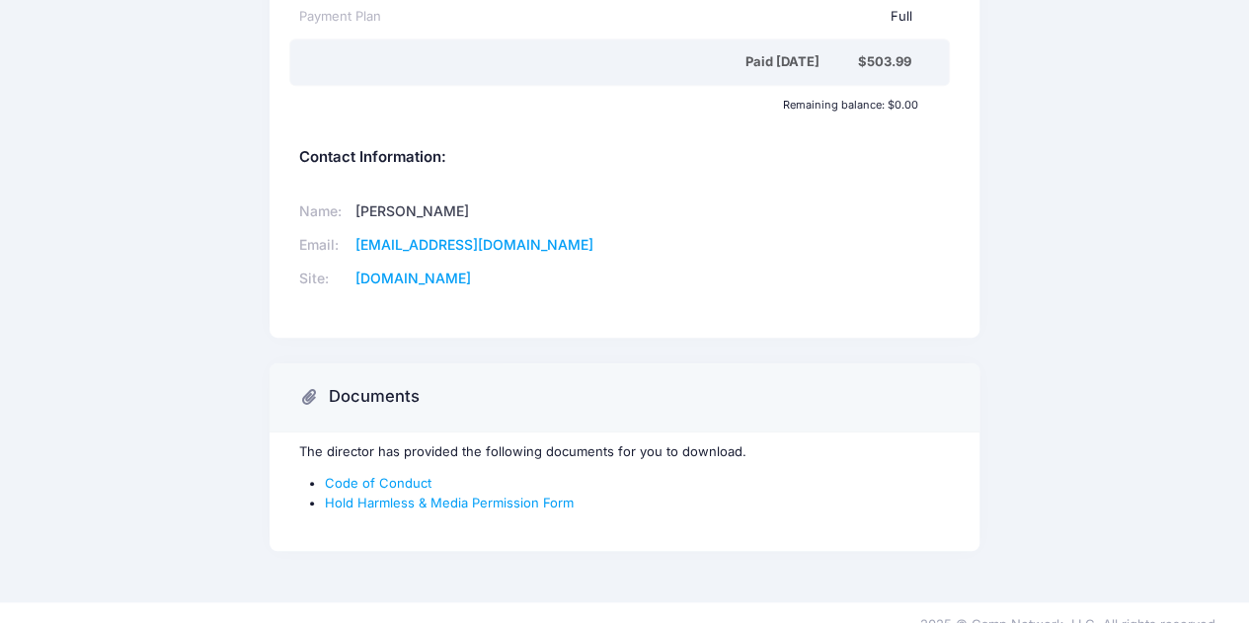
scroll to position [528, 0]
